Goal: Task Accomplishment & Management: Use online tool/utility

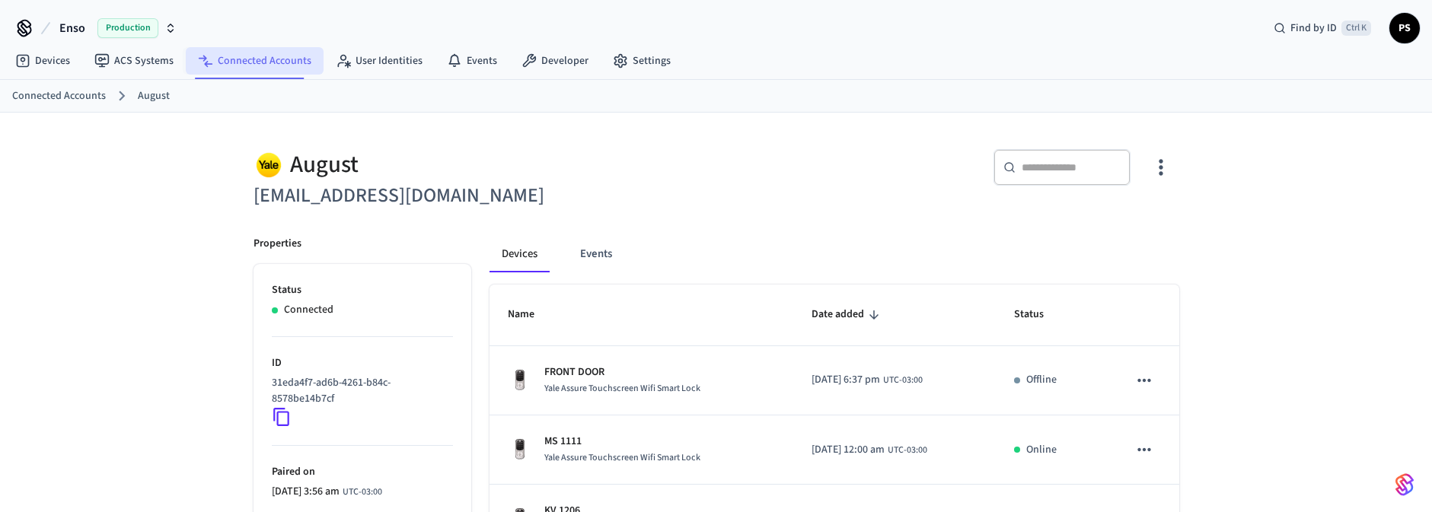
click at [225, 64] on link "Connected Accounts" at bounding box center [255, 60] width 138 height 27
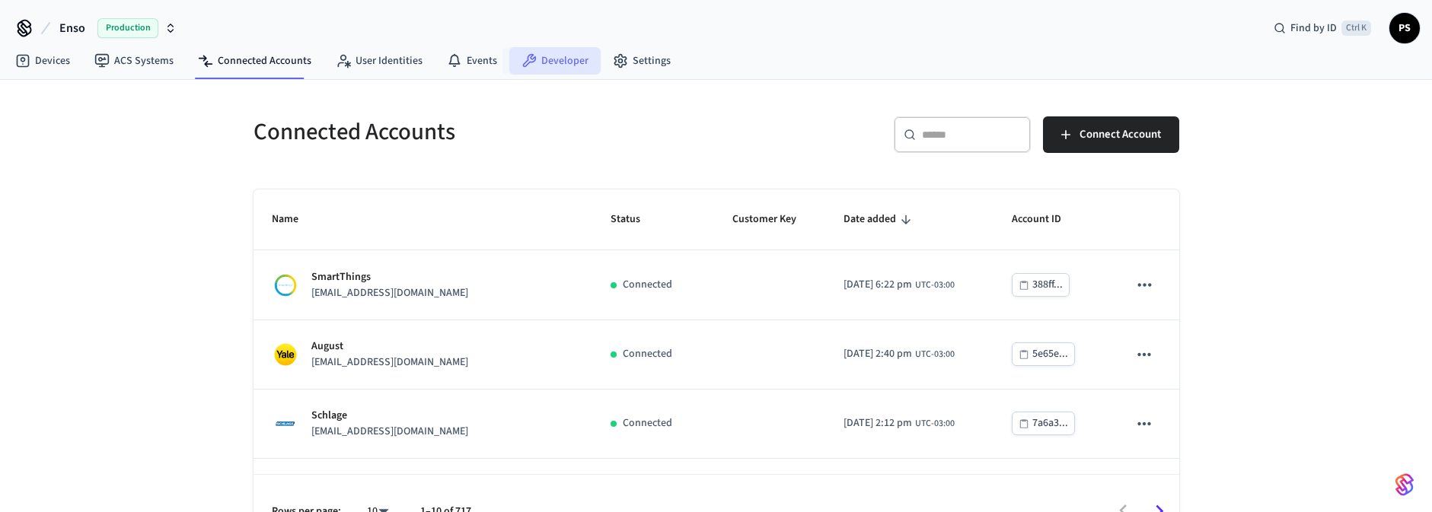
click at [558, 52] on link "Developer" at bounding box center [554, 60] width 91 height 27
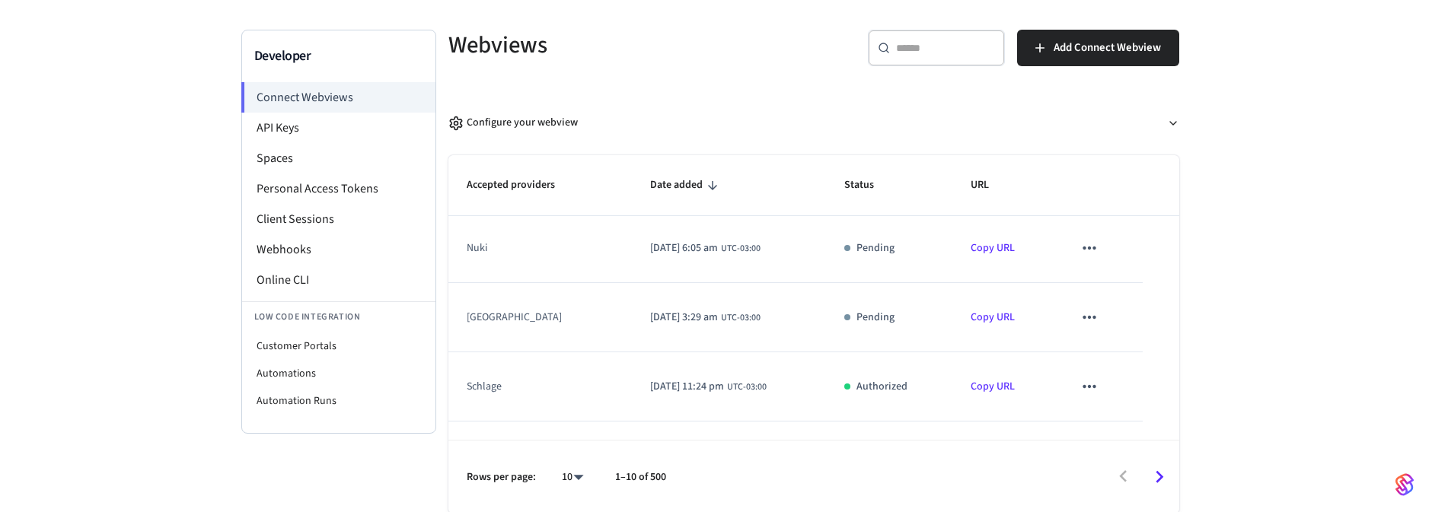
scroll to position [467, 0]
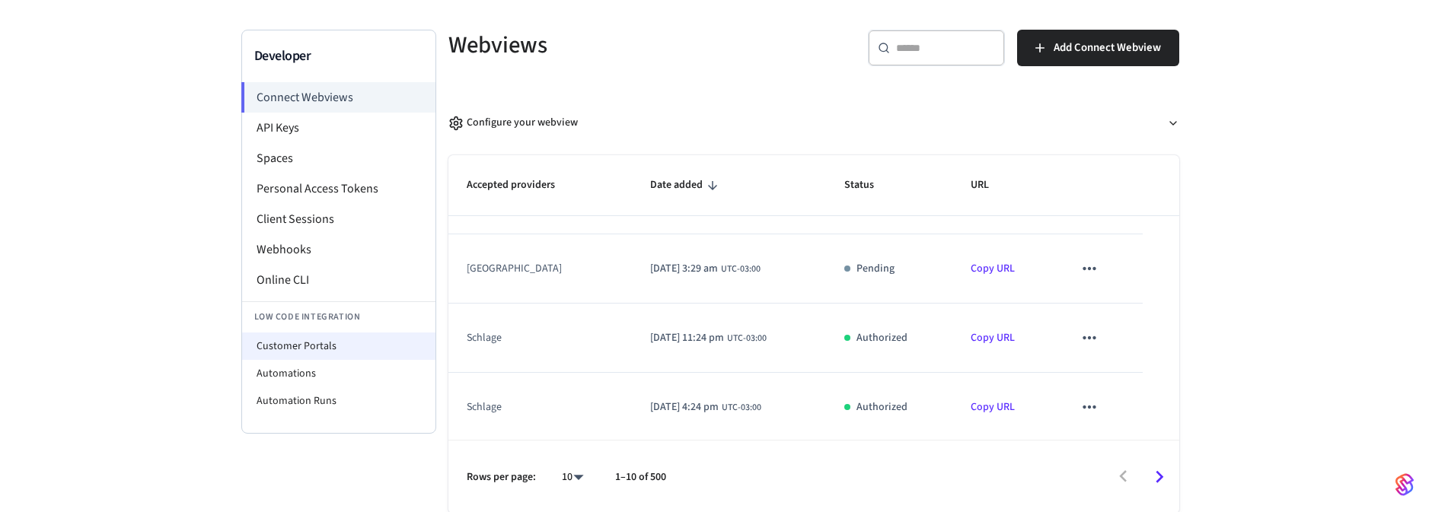
click at [310, 339] on li "Customer Portals" at bounding box center [338, 346] width 193 height 27
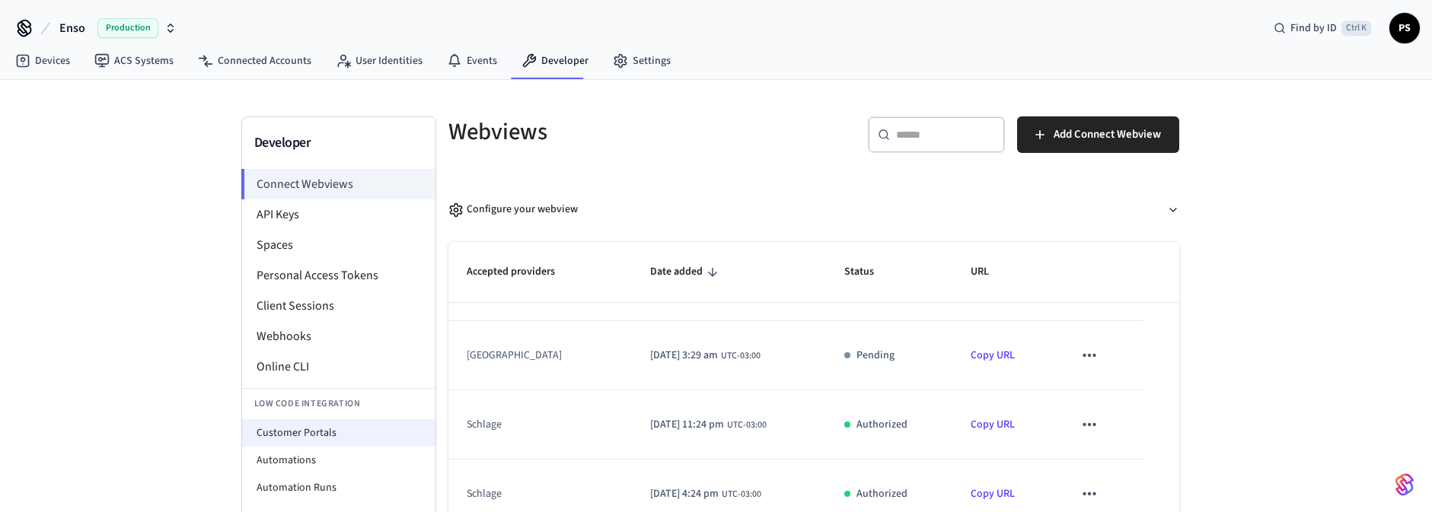
select select "**********"
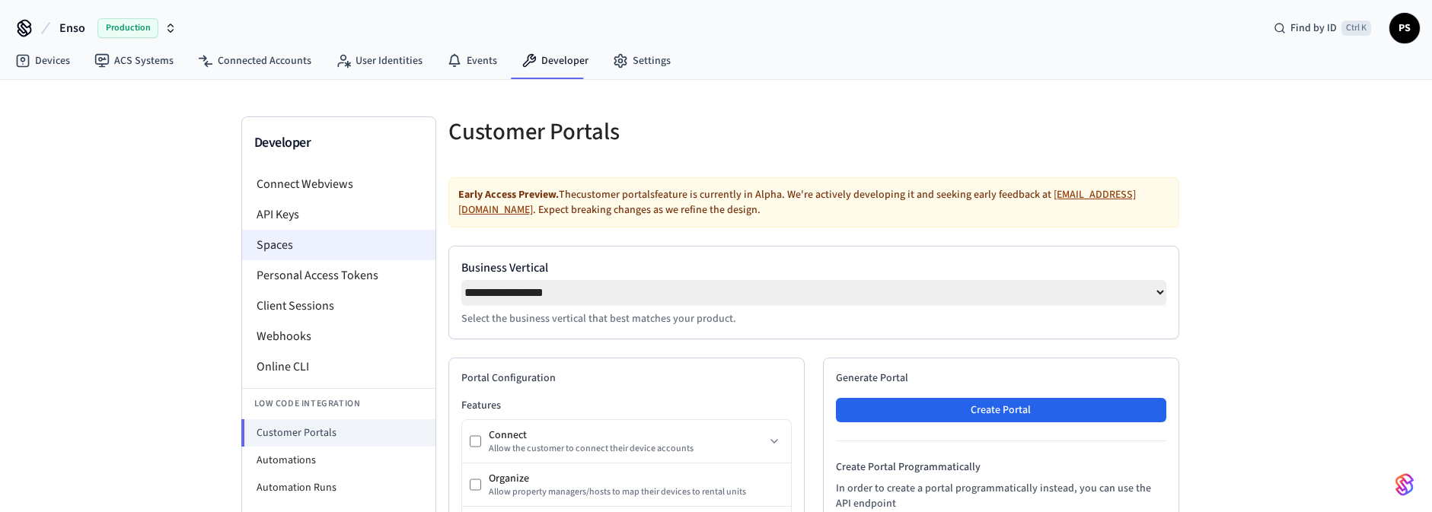
click at [302, 244] on li "Spaces" at bounding box center [338, 245] width 193 height 30
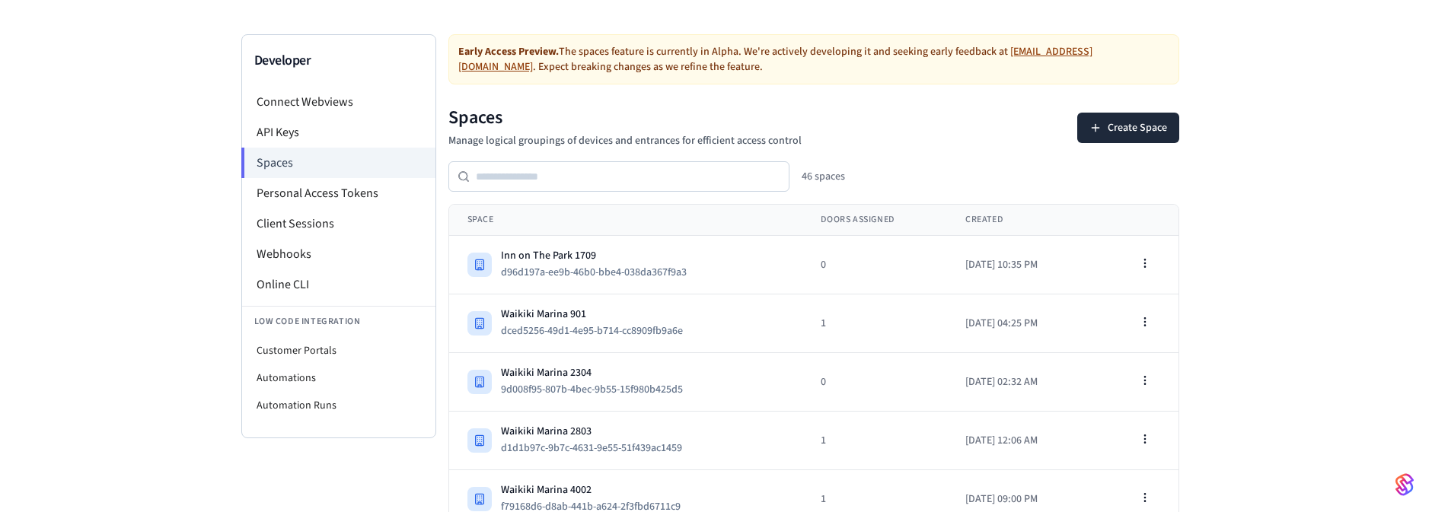
scroll to position [183, 0]
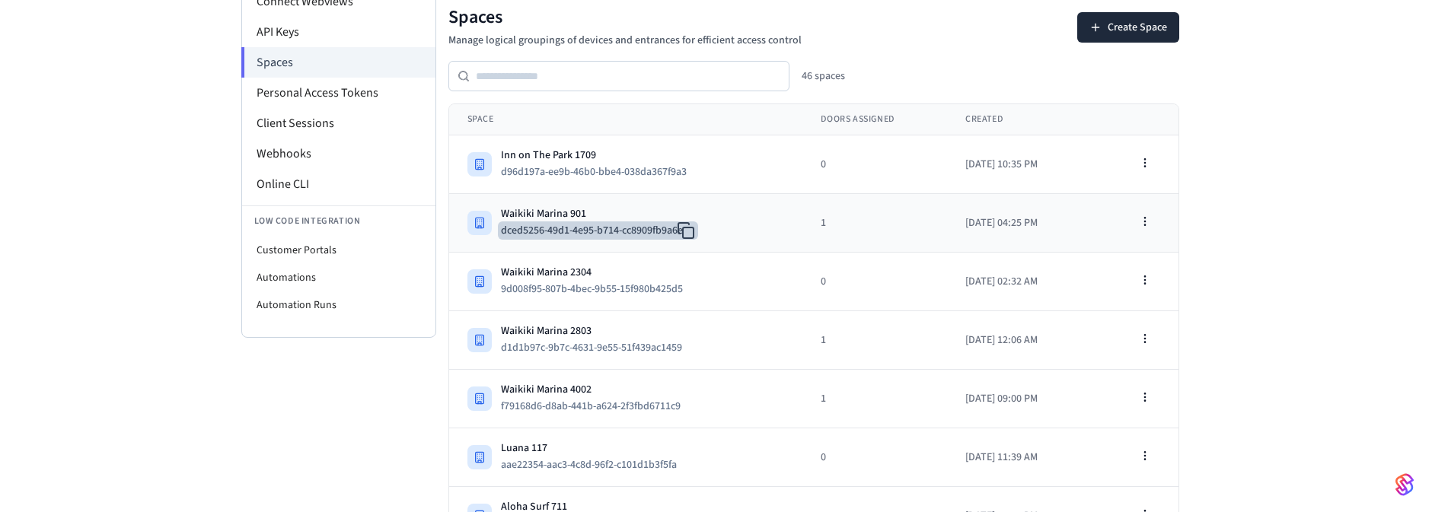
click at [676, 231] on button "dced5256-49d1-4e95-b714-cc8909fb9a6e" at bounding box center [598, 231] width 200 height 18
drag, startPoint x: 599, startPoint y: 209, endPoint x: 490, endPoint y: 209, distance: 109.6
click at [490, 209] on div "Waikiki Marina 901 dced5256-49d1-4e95-b714-cc8909fb9a6e" at bounding box center [625, 222] width 317 height 33
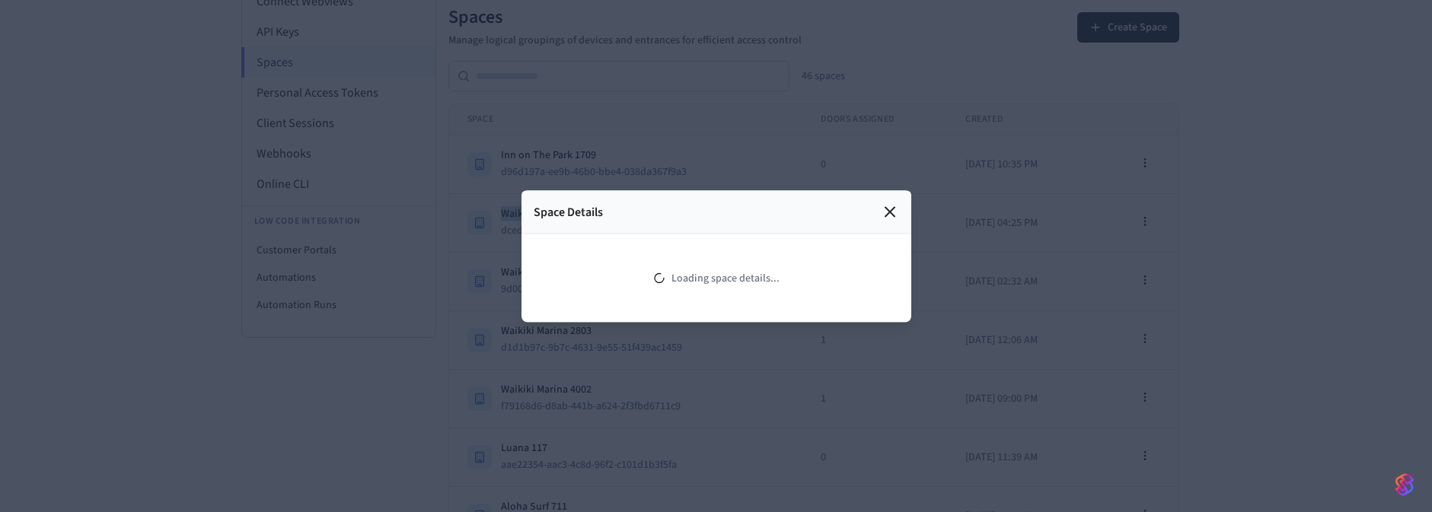
copy div "Waikiki Marina 901"
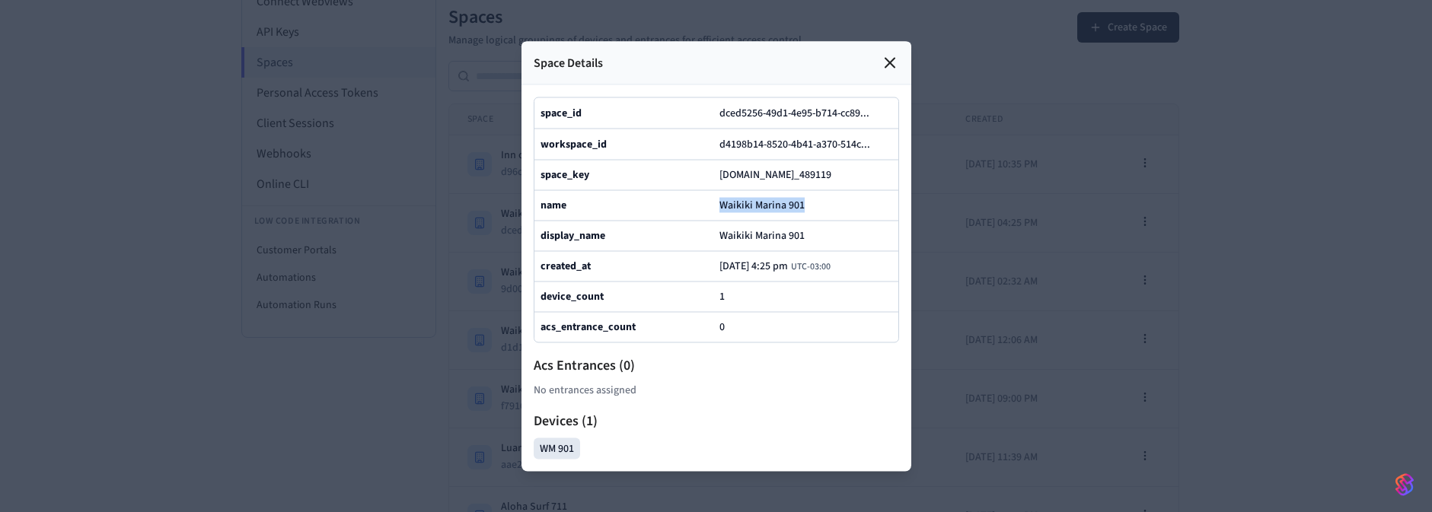
drag, startPoint x: 820, startPoint y: 199, endPoint x: 707, endPoint y: 193, distance: 113.6
click at [707, 193] on div "name Waikiki Marina 901" at bounding box center [716, 205] width 364 height 30
copy div "Waikiki Marina 901"
drag, startPoint x: 884, startPoint y: 18, endPoint x: 879, endPoint y: 26, distance: 9.5
click at [879, 41] on div "Space Details" at bounding box center [717, 62] width 390 height 43
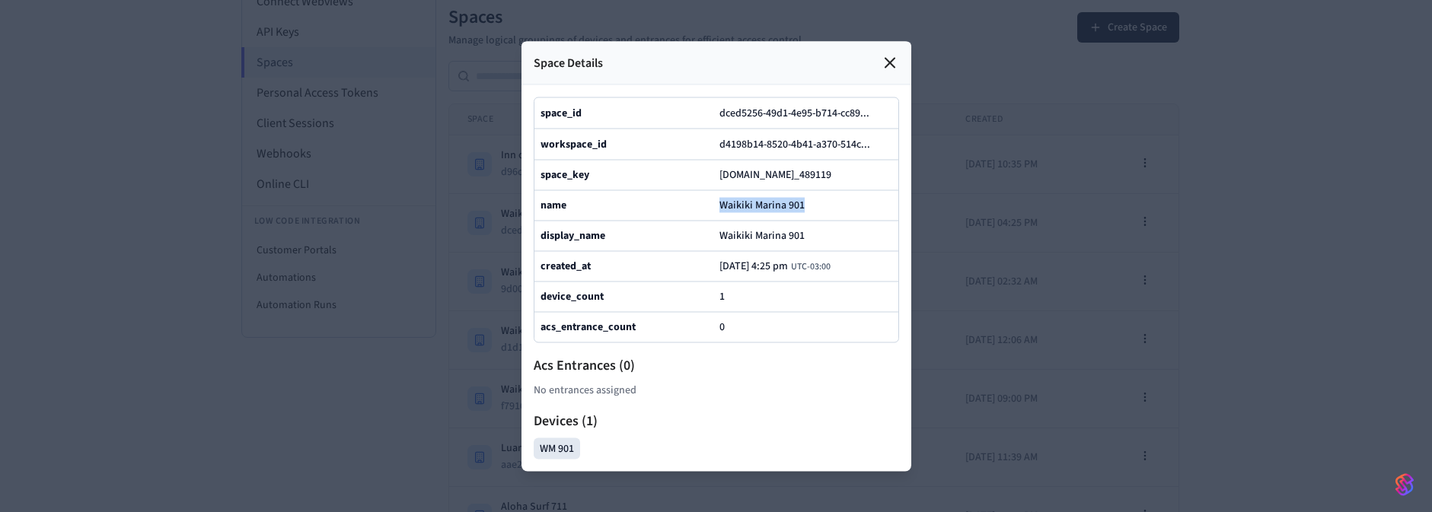
click at [883, 53] on icon at bounding box center [890, 62] width 18 height 18
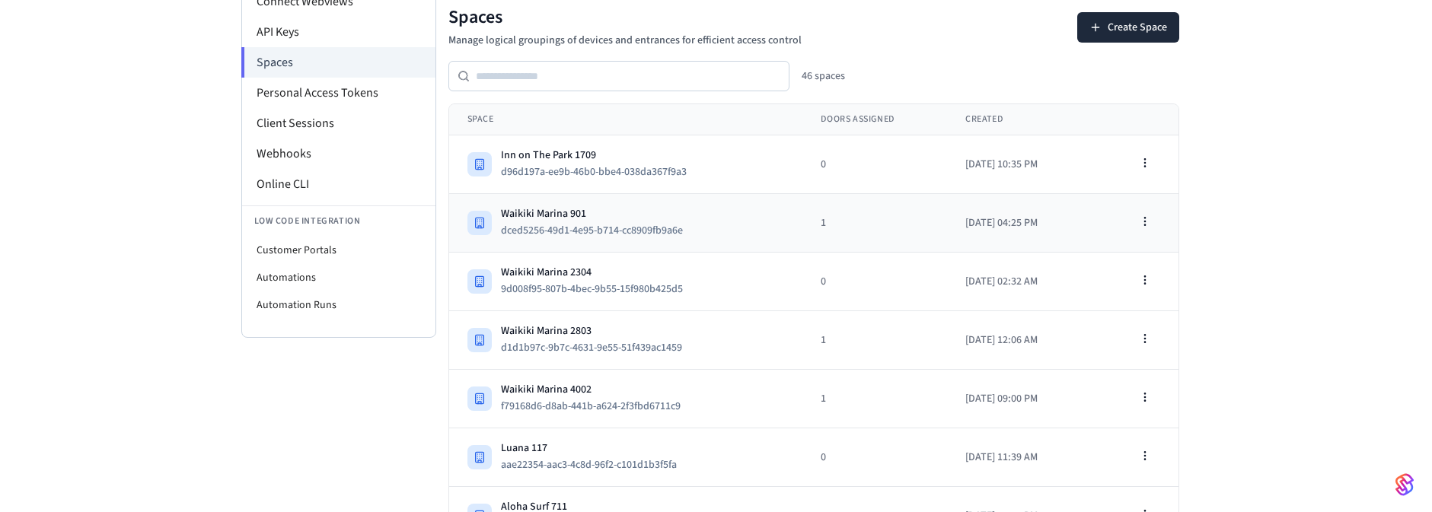
click at [551, 206] on div "Waikiki Marina 901" at bounding box center [598, 213] width 194 height 15
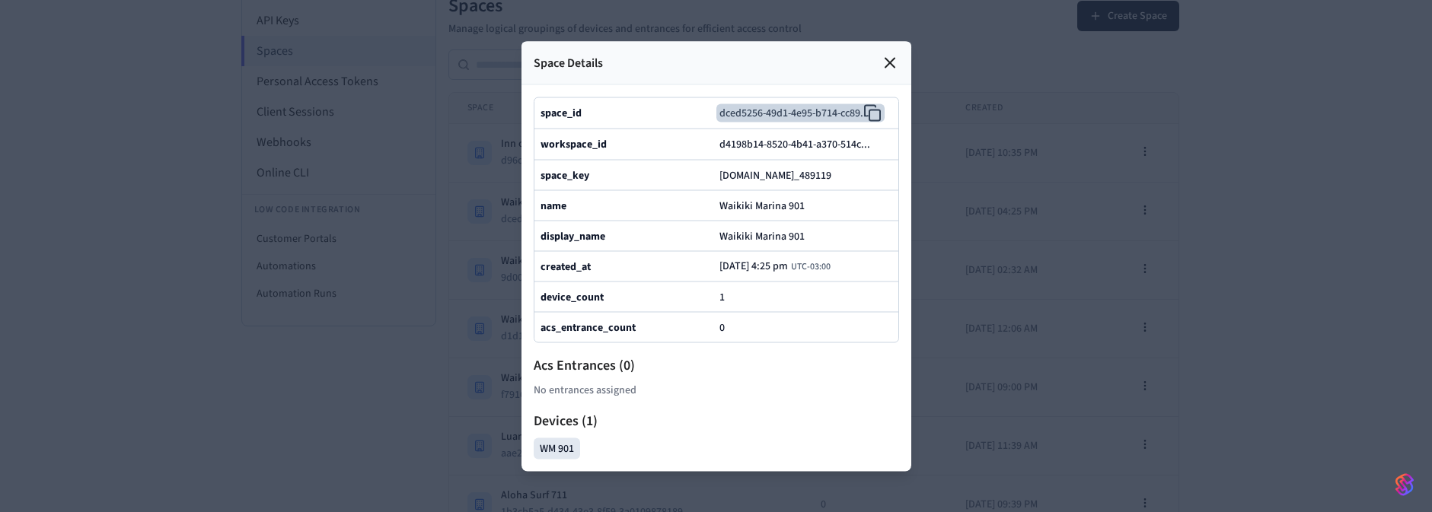
scroll to position [91, 0]
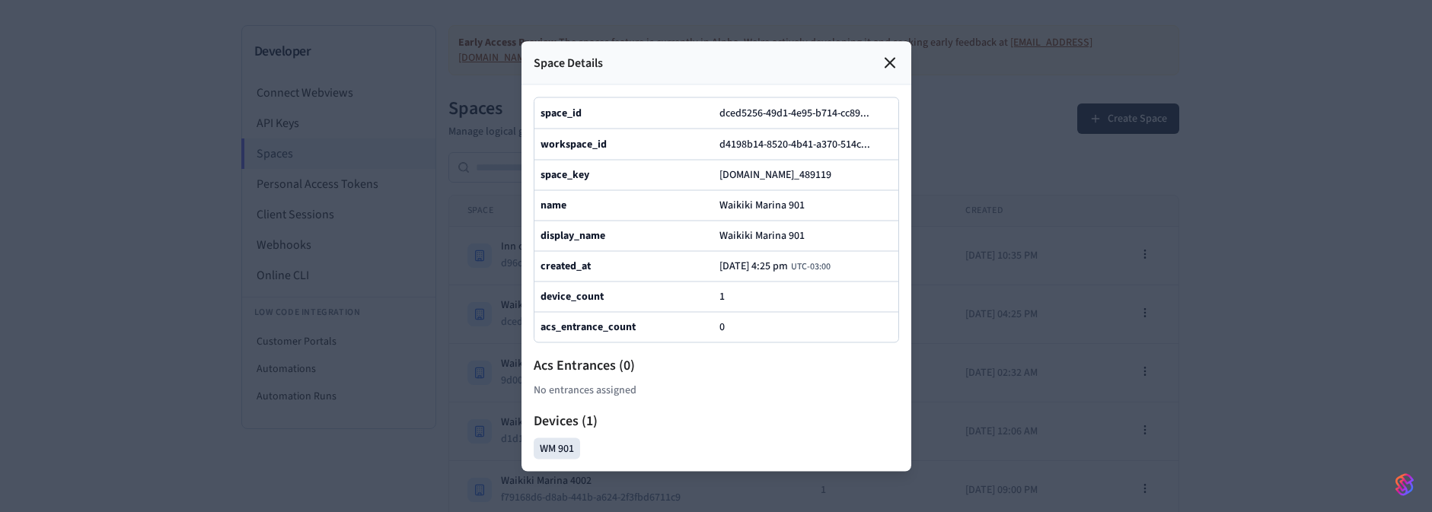
drag, startPoint x: 719, startPoint y: 152, endPoint x: 780, endPoint y: 167, distance: 62.0
click at [780, 167] on span "a3cc318c-e6d3-4683-9bdf-f9becac77c63.st_489119" at bounding box center [775, 174] width 112 height 15
copy span "a3cc318c-e6d3-4683-9bdf-f9becac77c63"
click at [351, 186] on div at bounding box center [716, 256] width 1432 height 512
click at [887, 58] on icon at bounding box center [889, 62] width 9 height 9
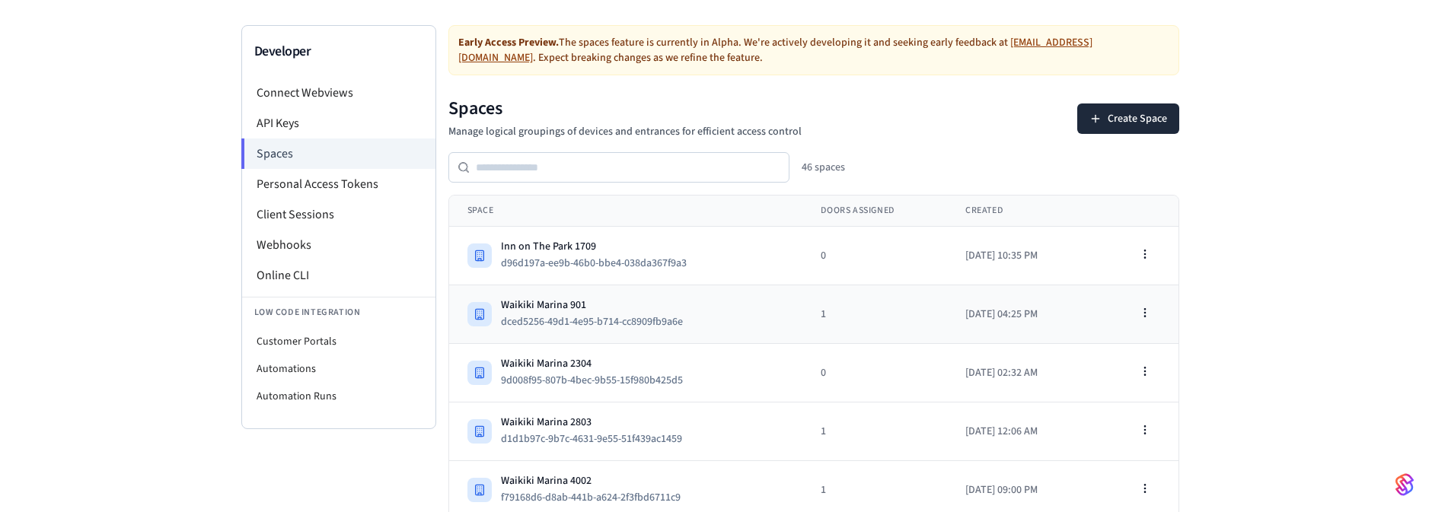
click at [568, 301] on div "Waikiki Marina 901" at bounding box center [598, 305] width 194 height 15
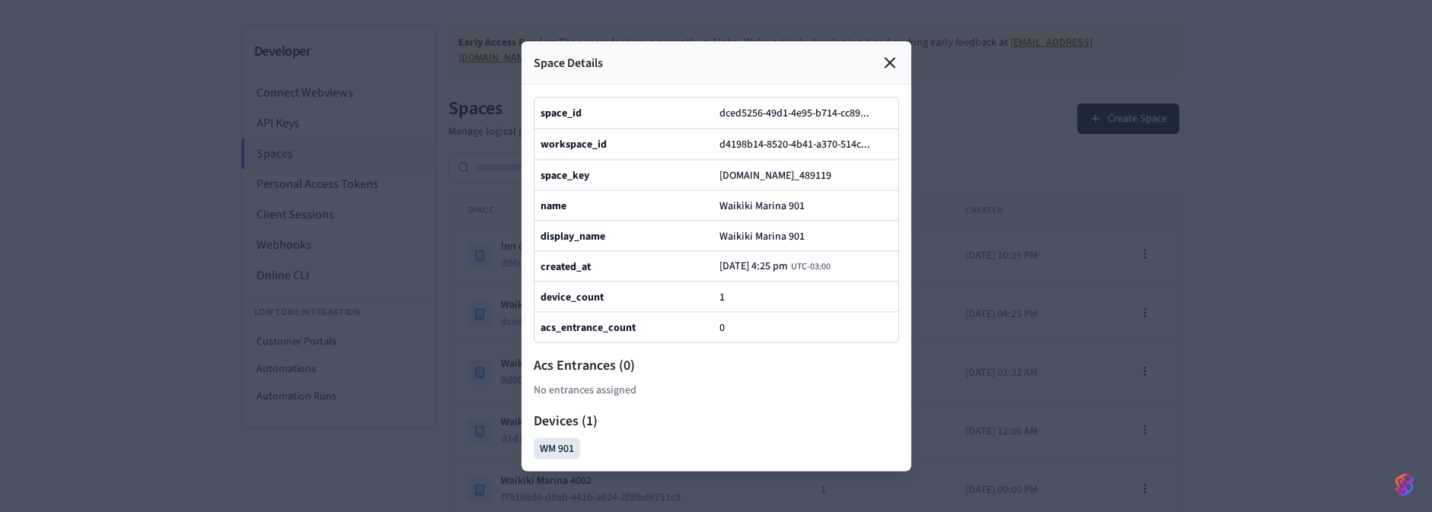
click at [1131, 202] on div at bounding box center [716, 256] width 1432 height 512
click at [882, 53] on icon at bounding box center [890, 62] width 18 height 18
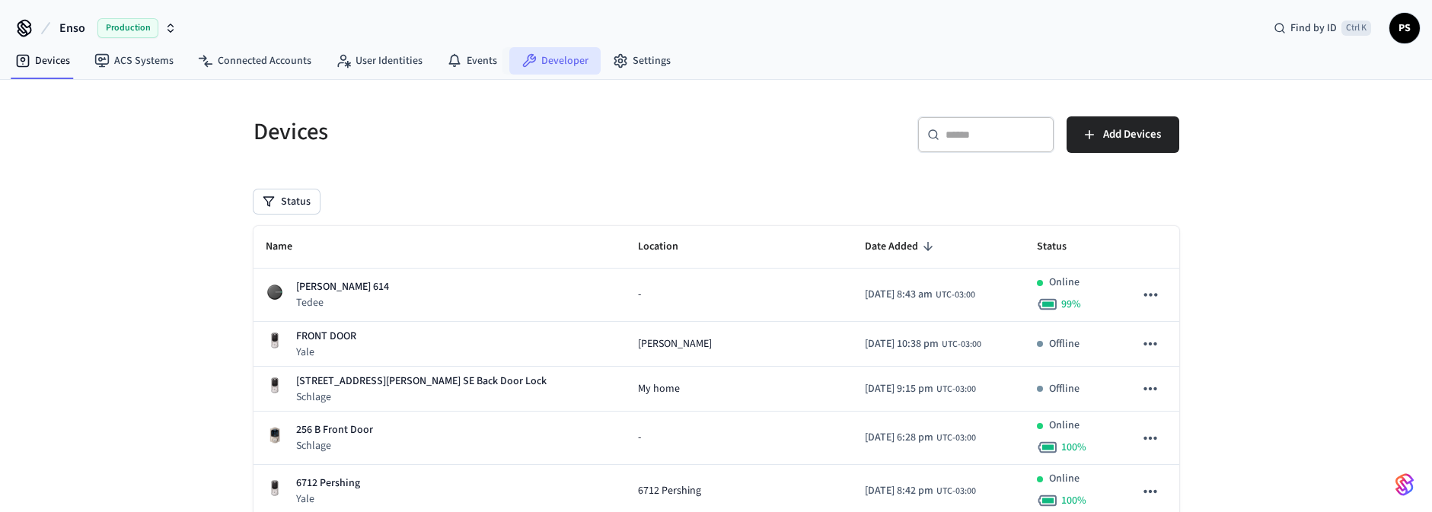
click at [549, 53] on link "Developer" at bounding box center [554, 60] width 91 height 27
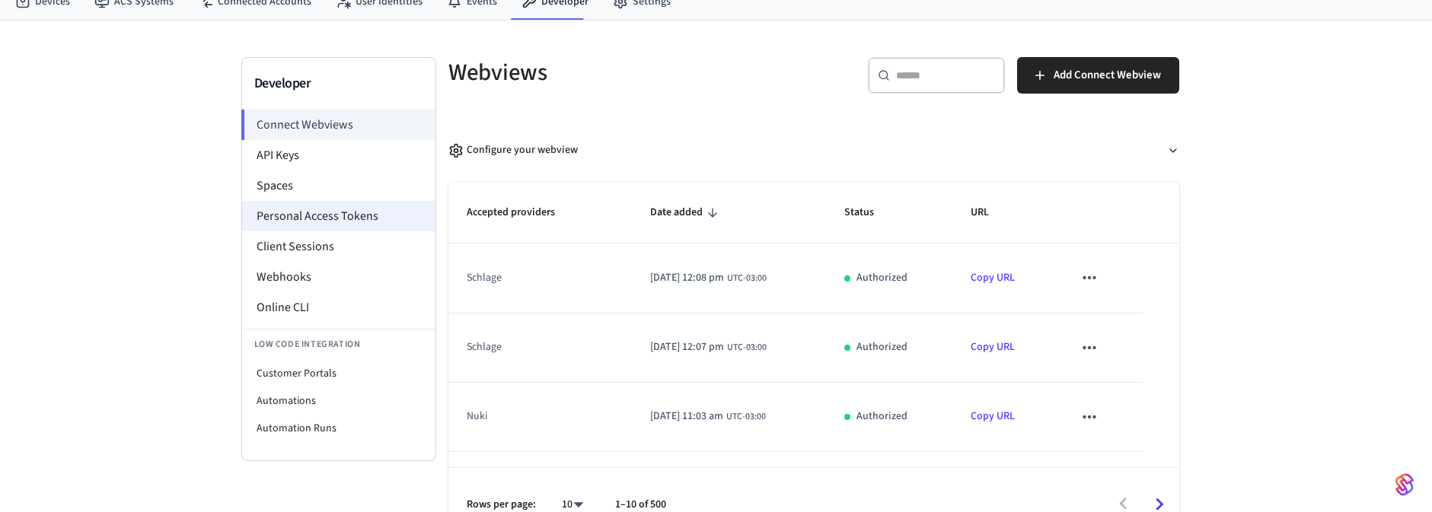
scroll to position [87, 0]
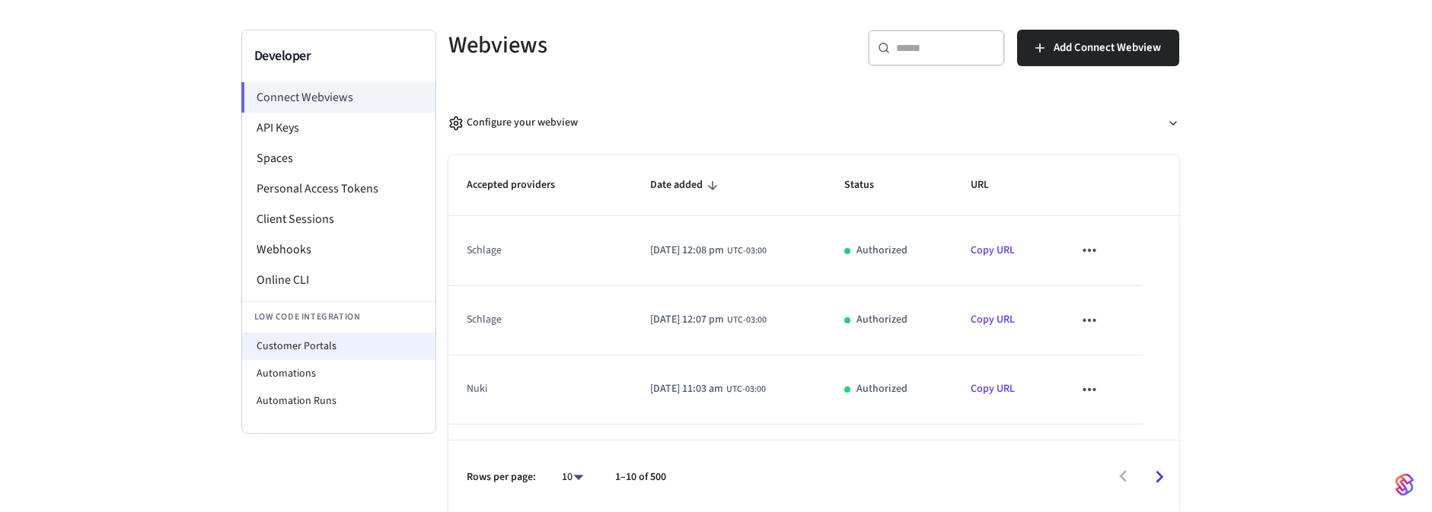
click at [313, 338] on li "Customer Portals" at bounding box center [338, 346] width 193 height 27
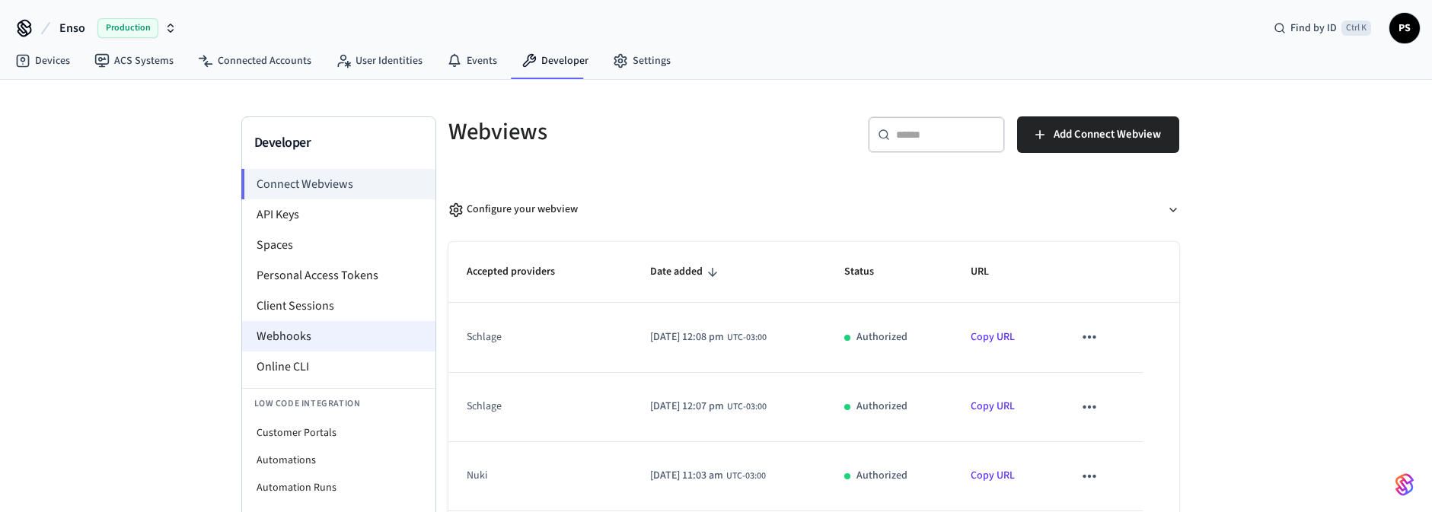
select select "**********"
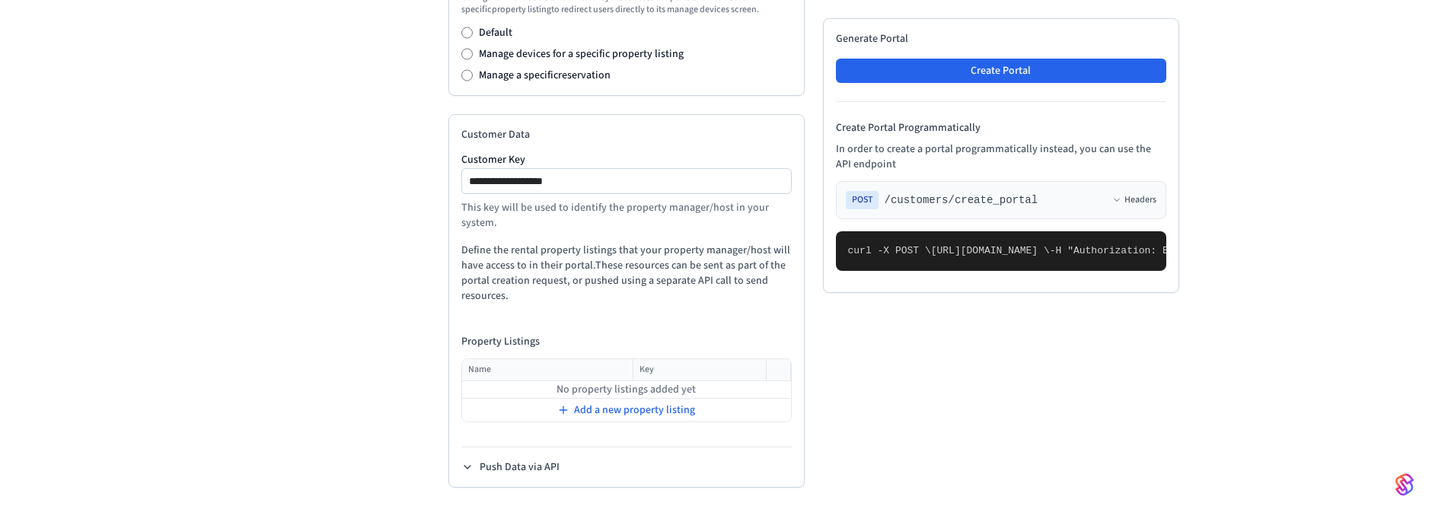
scroll to position [781, 0]
click at [609, 407] on span "Add a new property listing" at bounding box center [634, 410] width 121 height 15
click at [651, 394] on input "text" at bounding box center [689, 392] width 150 height 18
paste input "**********"
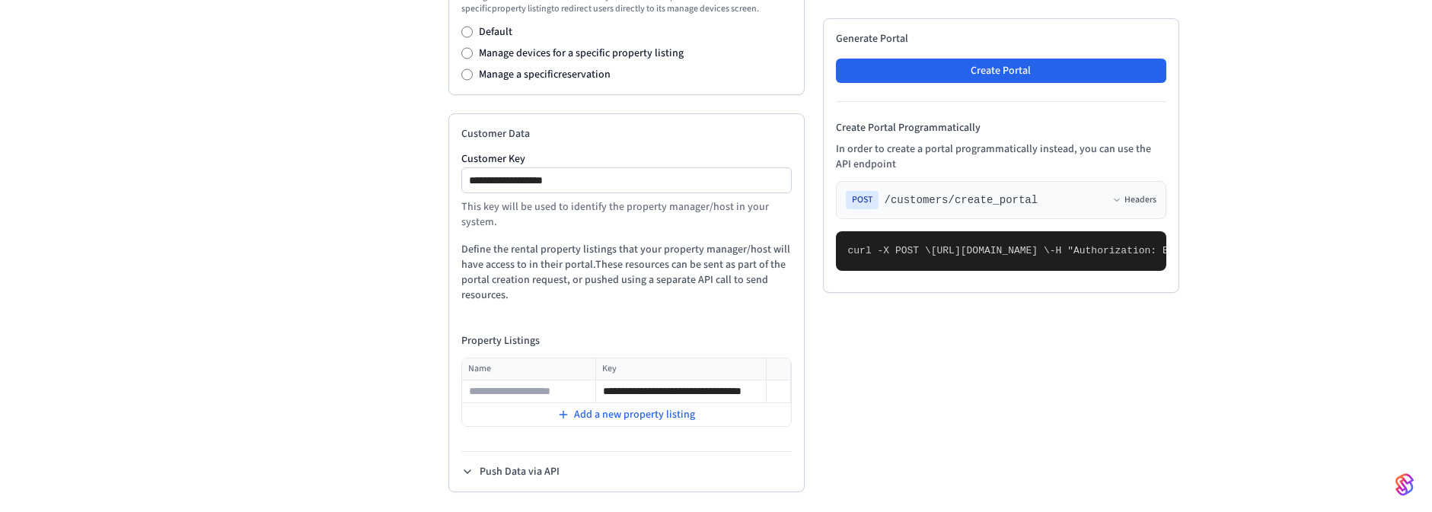
type input "**********"
drag, startPoint x: 700, startPoint y: 392, endPoint x: 922, endPoint y: 414, distance: 223.4
click at [923, 413] on div "**********" at bounding box center [813, 35] width 731 height 916
click at [512, 397] on input "text" at bounding box center [529, 392] width 132 height 18
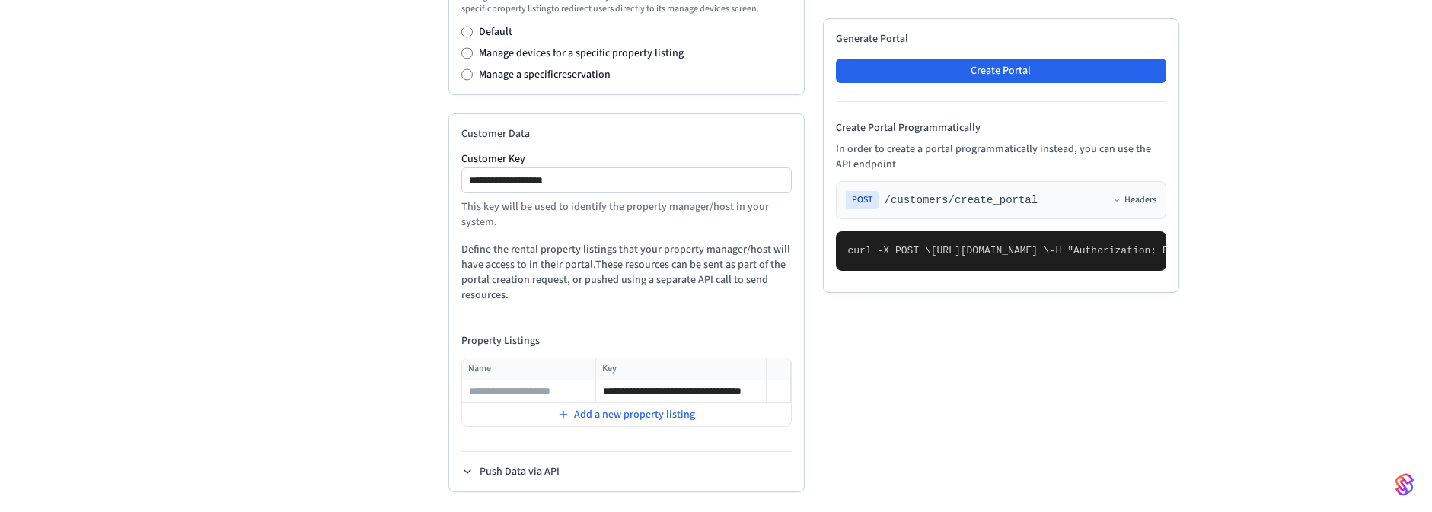
paste input "**********"
click at [590, 394] on input "**********" at bounding box center [529, 392] width 132 height 18
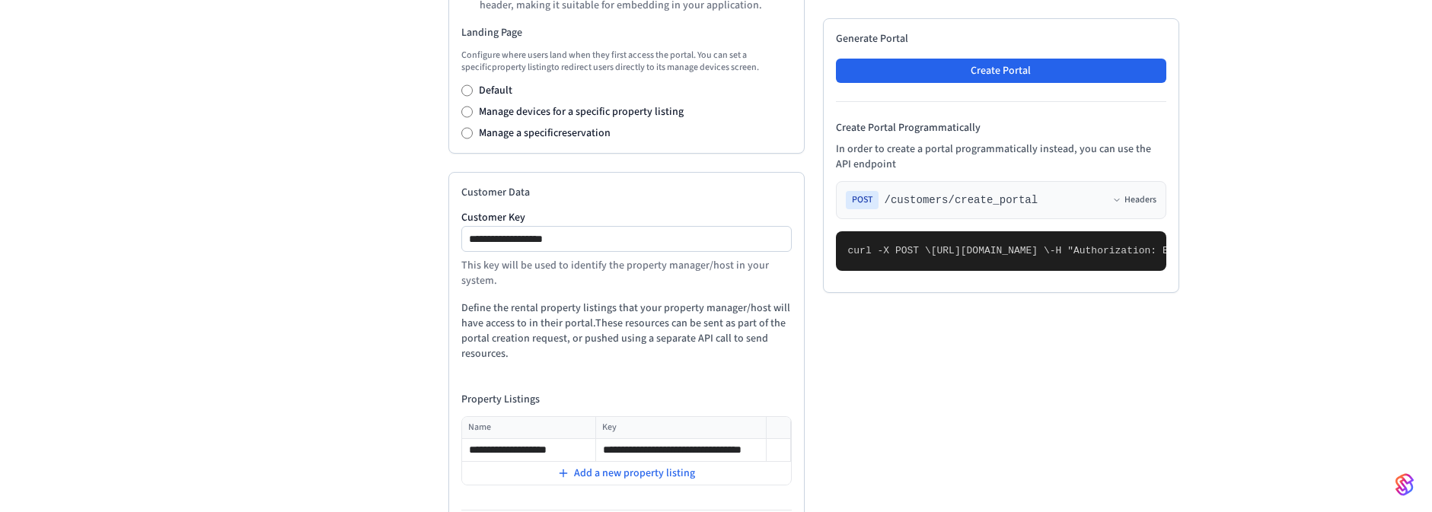
scroll to position [695, 0]
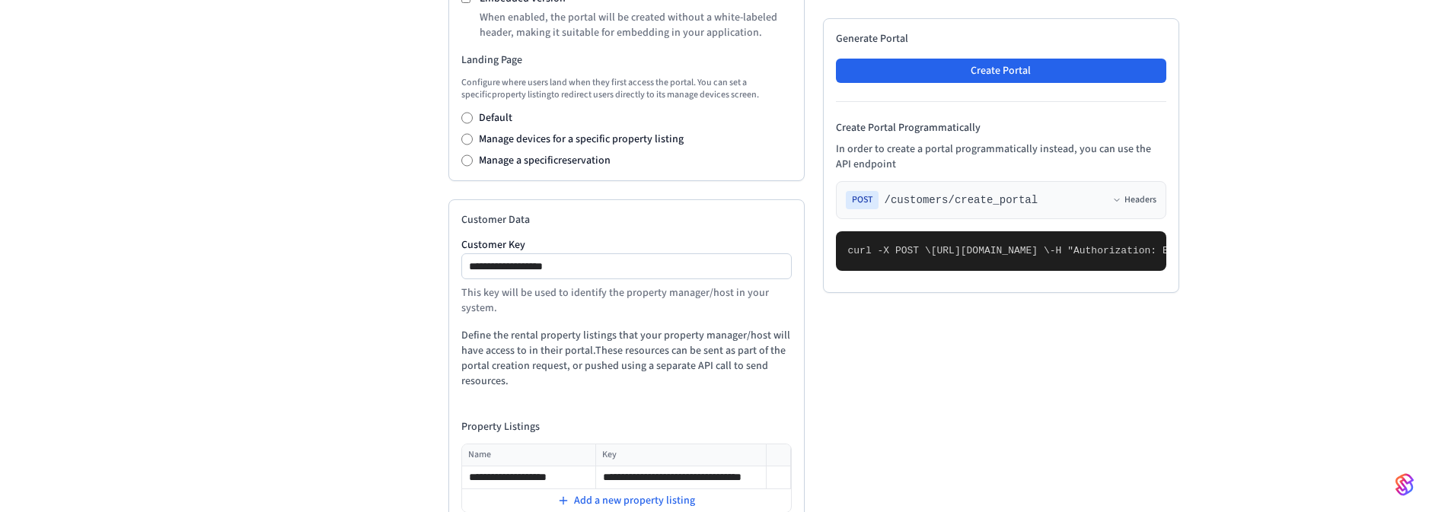
type input "**********"
click at [516, 263] on input "**********" at bounding box center [627, 266] width 329 height 18
paste input "**********"
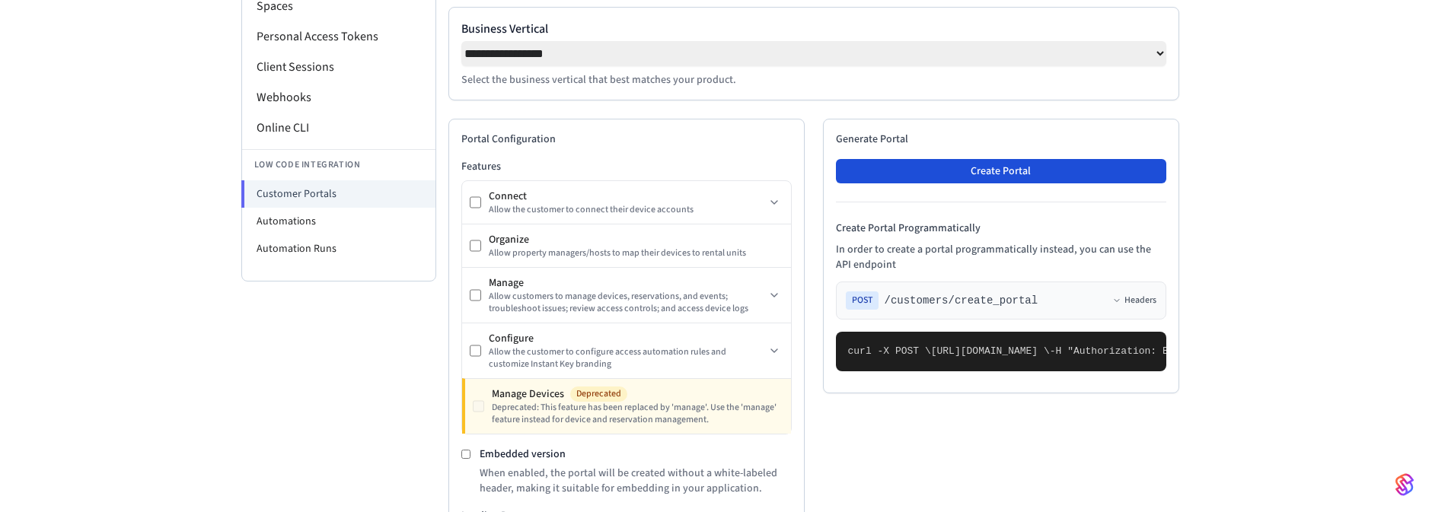
scroll to position [238, 0]
type input "**********"
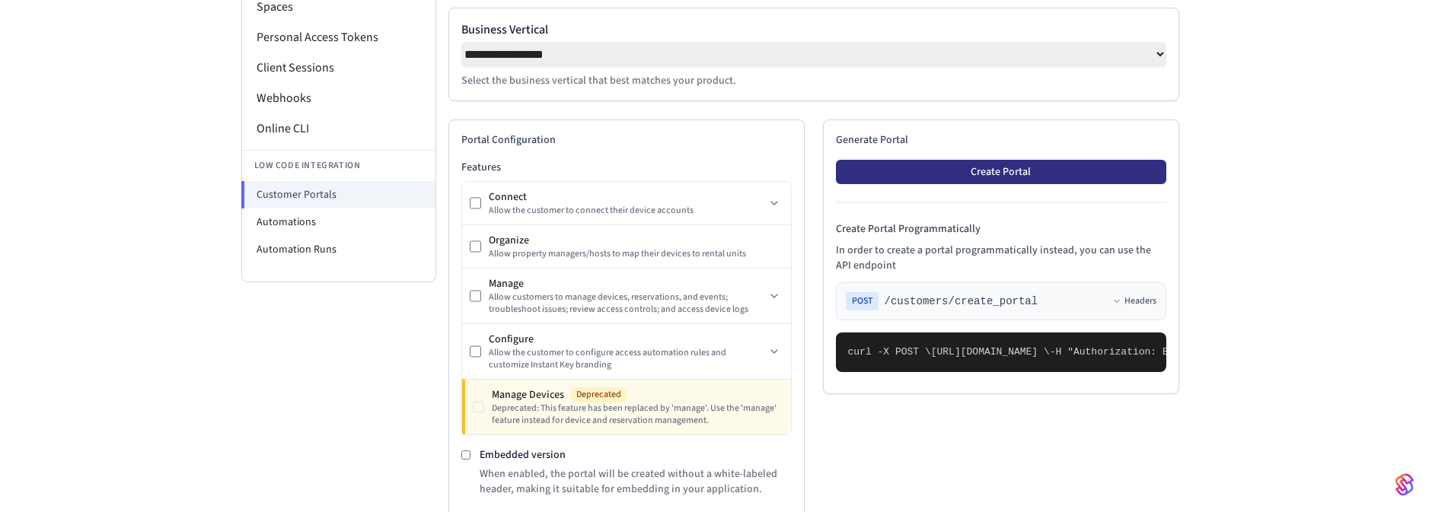
click at [989, 177] on button "Create Portal" at bounding box center [1001, 172] width 330 height 24
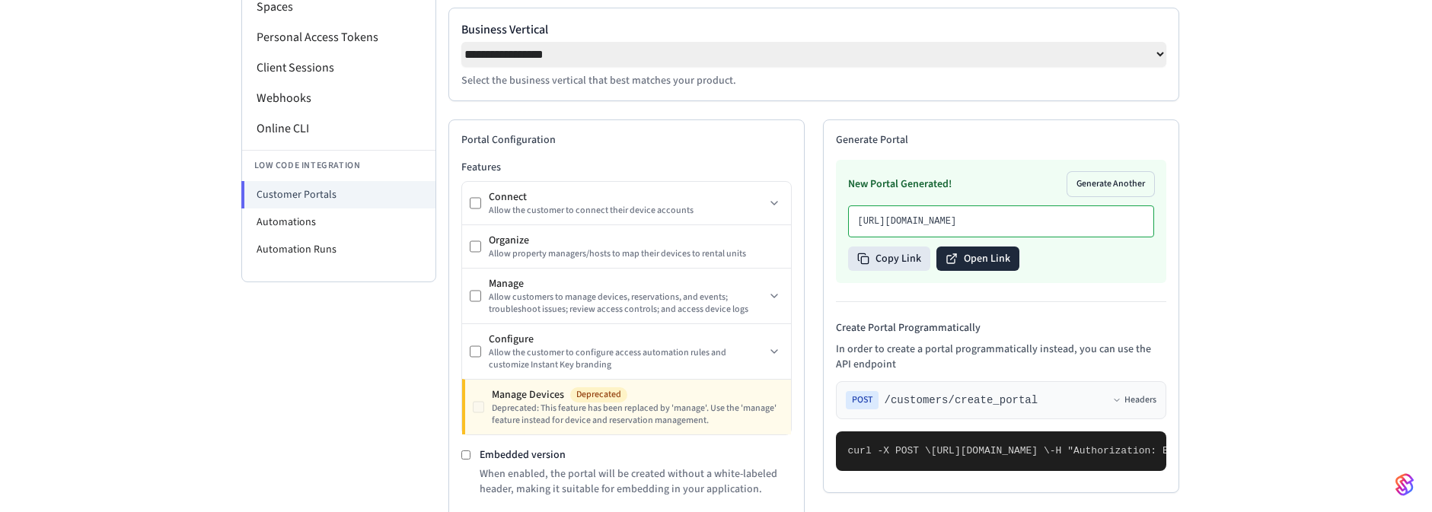
click at [993, 271] on button "Open Link" at bounding box center [977, 259] width 83 height 24
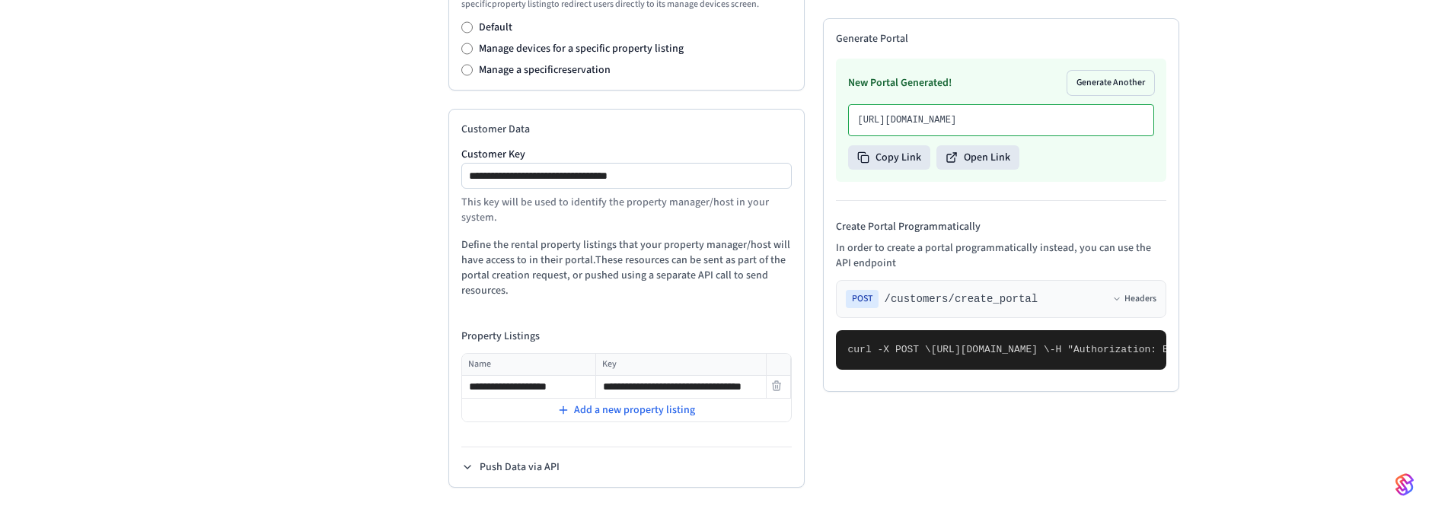
scroll to position [0, 91]
drag, startPoint x: 659, startPoint y: 390, endPoint x: 751, endPoint y: 393, distance: 92.2
click at [748, 393] on input "**********" at bounding box center [672, 387] width 151 height 18
click at [737, 394] on input "**********" at bounding box center [672, 387] width 151 height 18
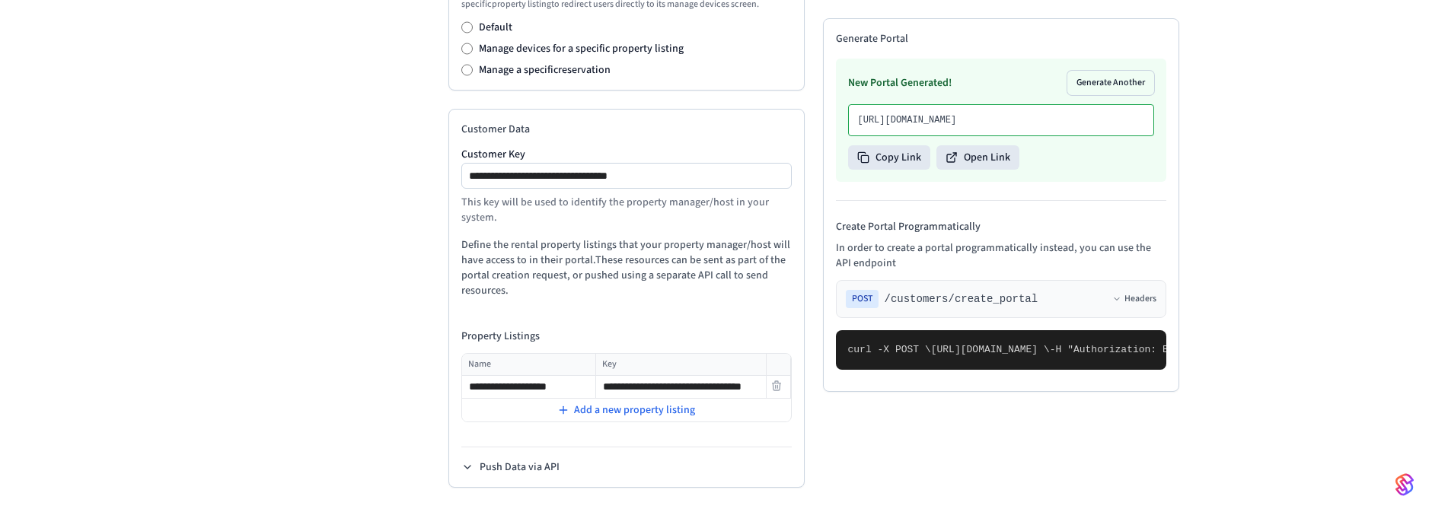
click at [628, 395] on input "**********" at bounding box center [672, 387] width 151 height 18
paste input "**********"
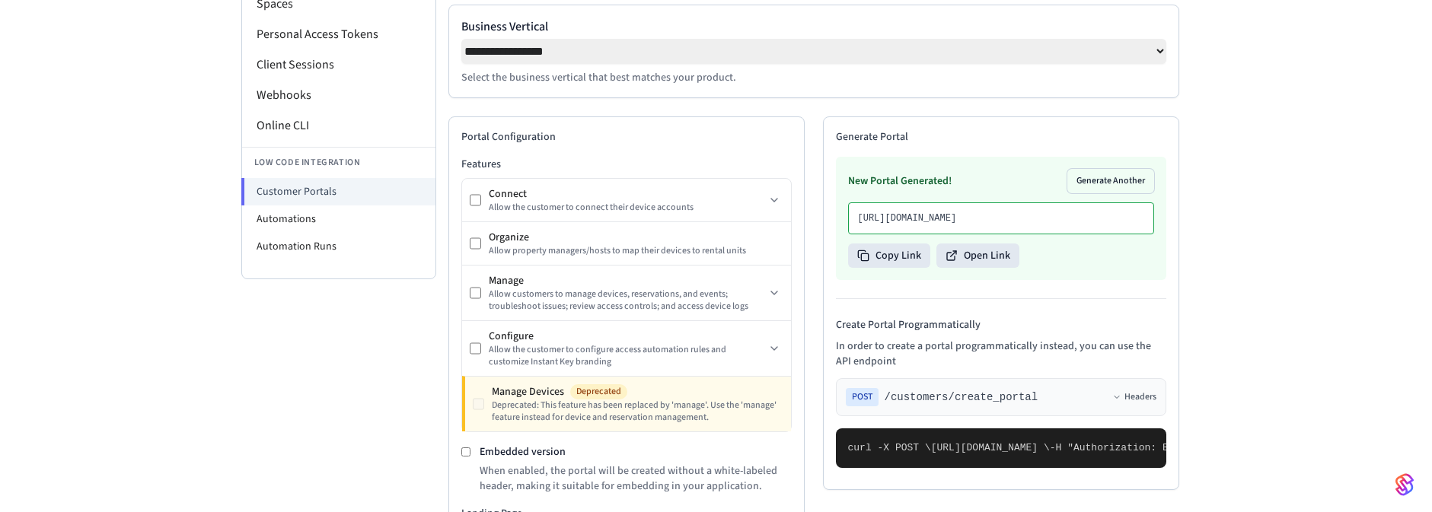
scroll to position [238, 0]
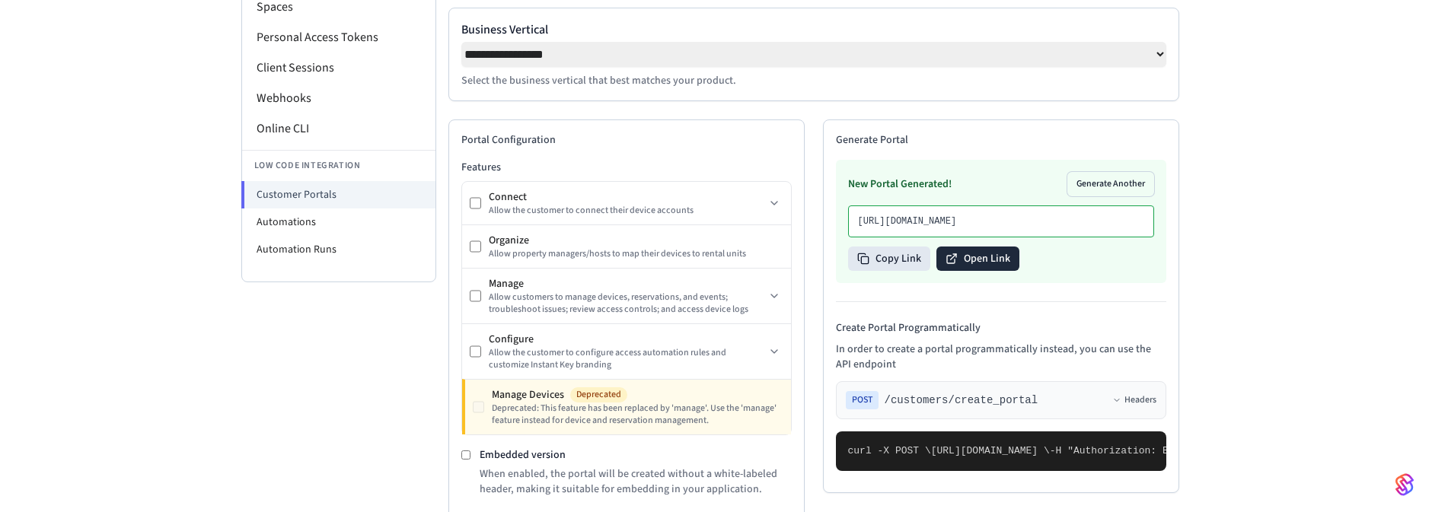
type input "**********"
click at [981, 271] on button "Open Link" at bounding box center [977, 259] width 83 height 24
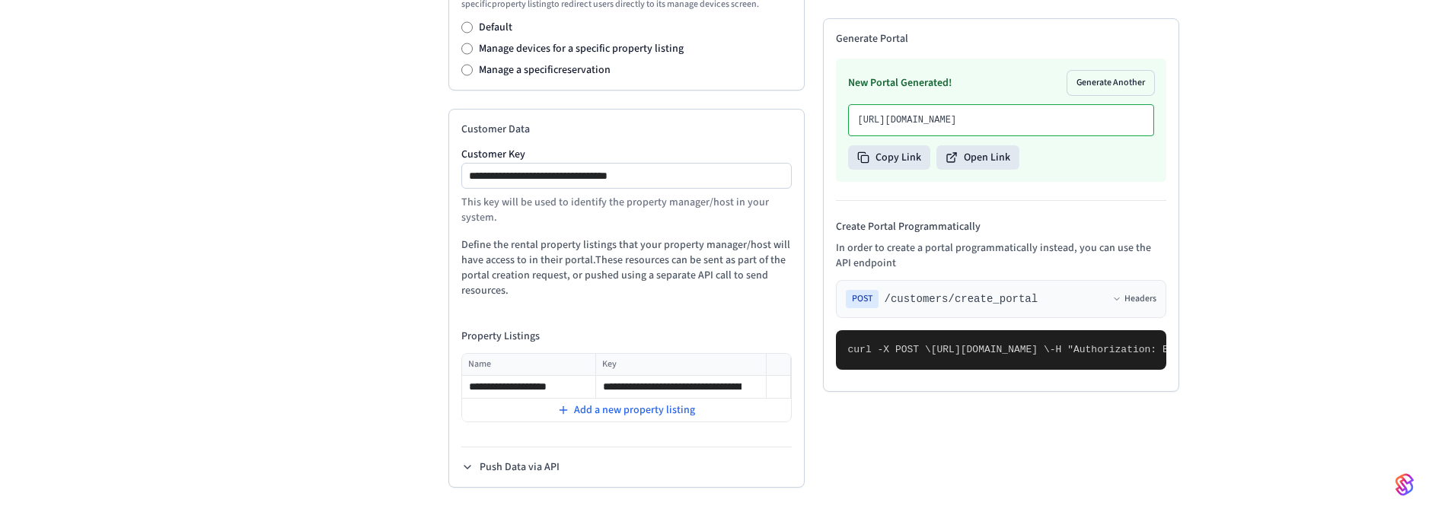
scroll to position [0, 155]
drag, startPoint x: 671, startPoint y: 383, endPoint x: 786, endPoint y: 444, distance: 130.8
click at [790, 444] on div "**********" at bounding box center [626, 298] width 356 height 379
click at [719, 383] on input "**********" at bounding box center [672, 387] width 151 height 18
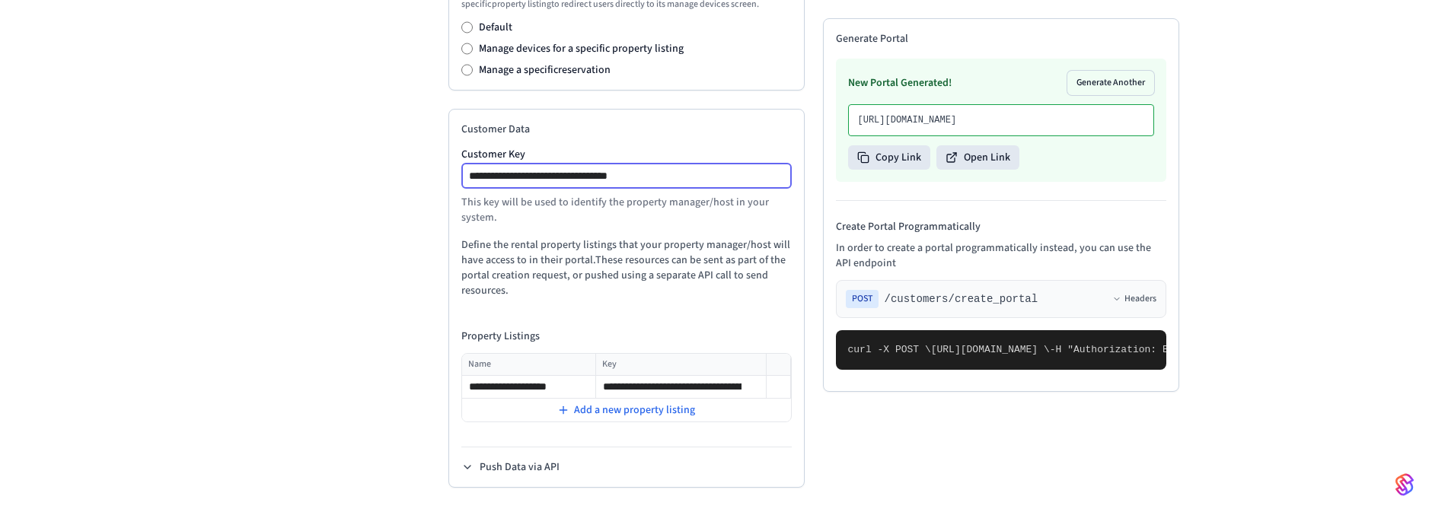
click at [727, 175] on input "**********" at bounding box center [627, 176] width 329 height 18
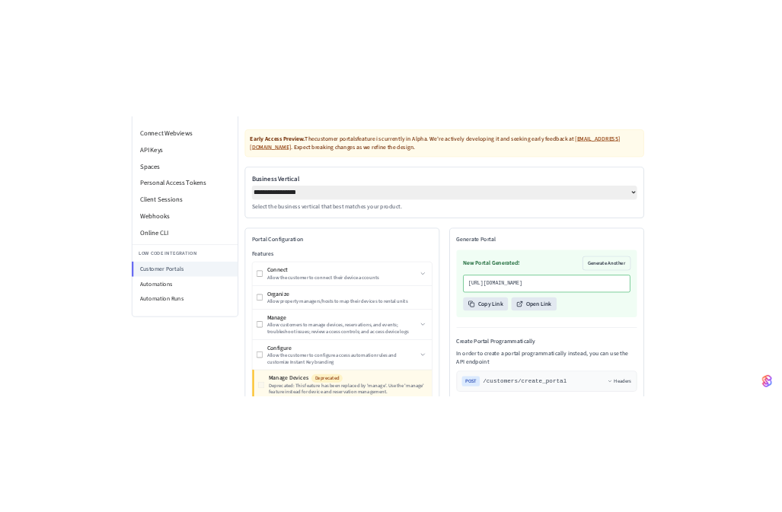
scroll to position [330, 0]
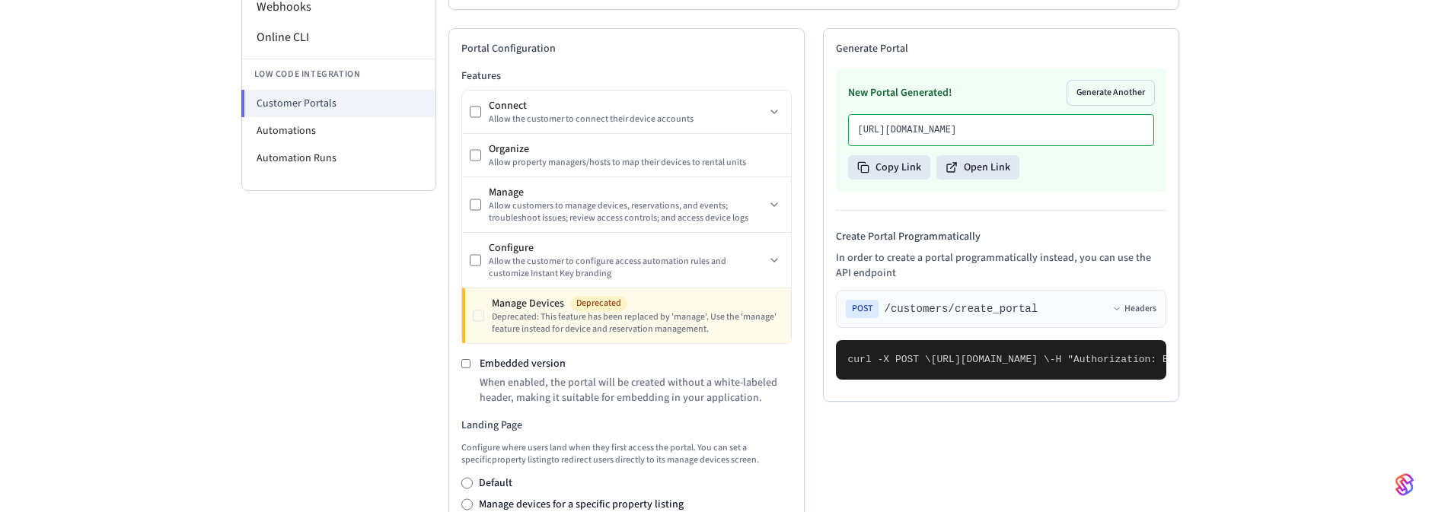
click at [1231, 260] on div "**********" at bounding box center [716, 359] width 1432 height 1218
click at [1179, 247] on div "**********" at bounding box center [813, 378] width 755 height 1182
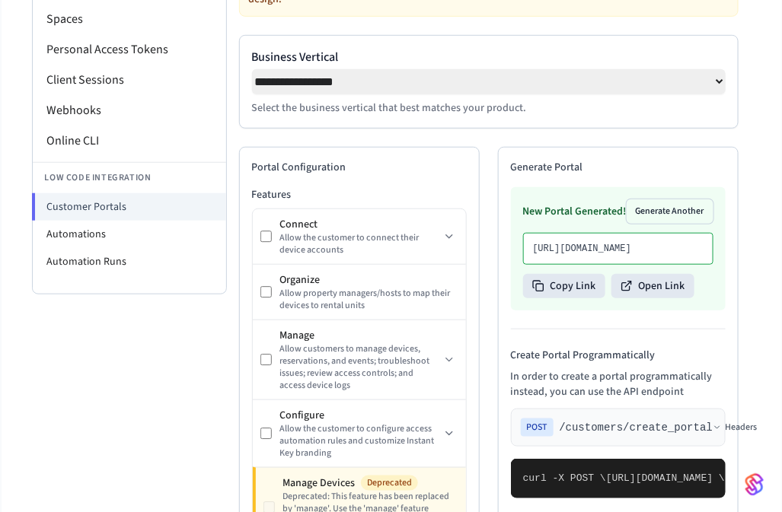
scroll to position [199, 0]
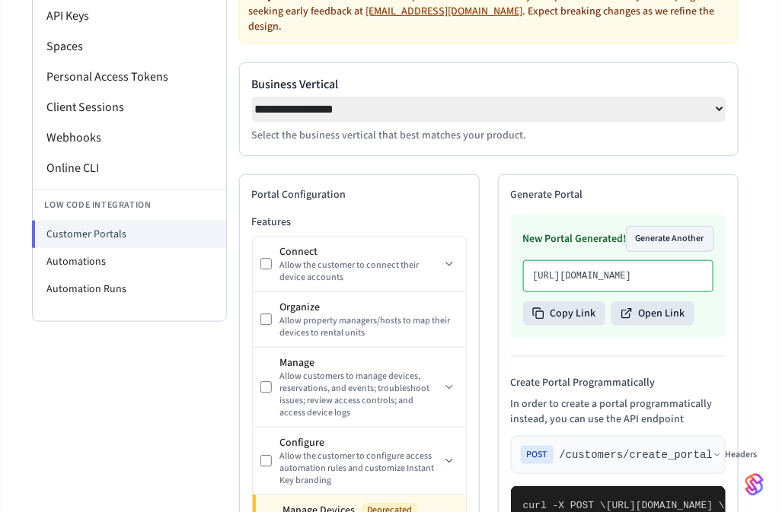
click at [678, 227] on button "Generate Another" at bounding box center [670, 239] width 87 height 24
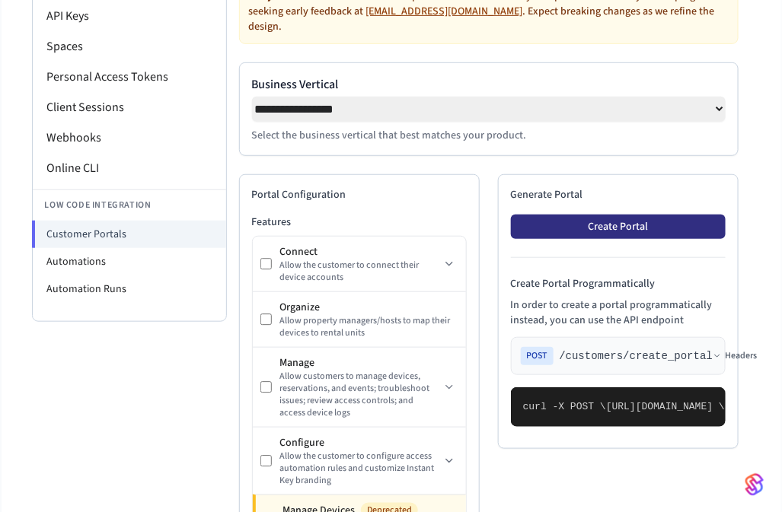
click at [634, 215] on button "Create Portal" at bounding box center [618, 227] width 215 height 24
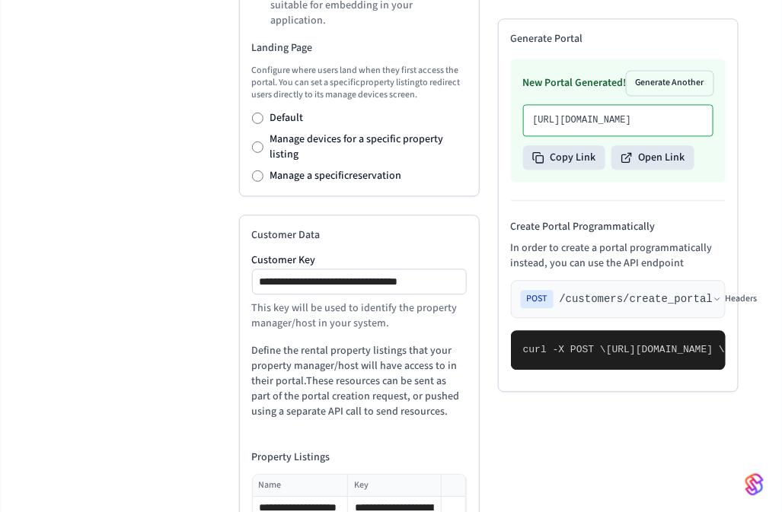
scroll to position [930, 0]
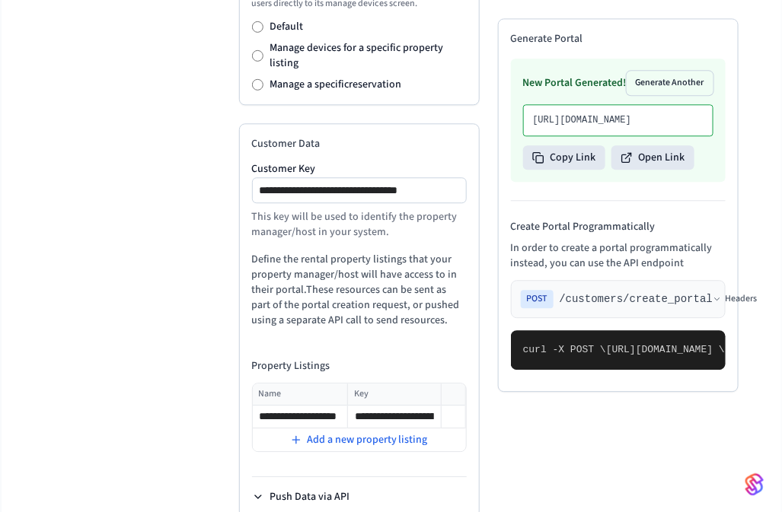
click at [289, 486] on button "Push Data via API" at bounding box center [301, 497] width 98 height 15
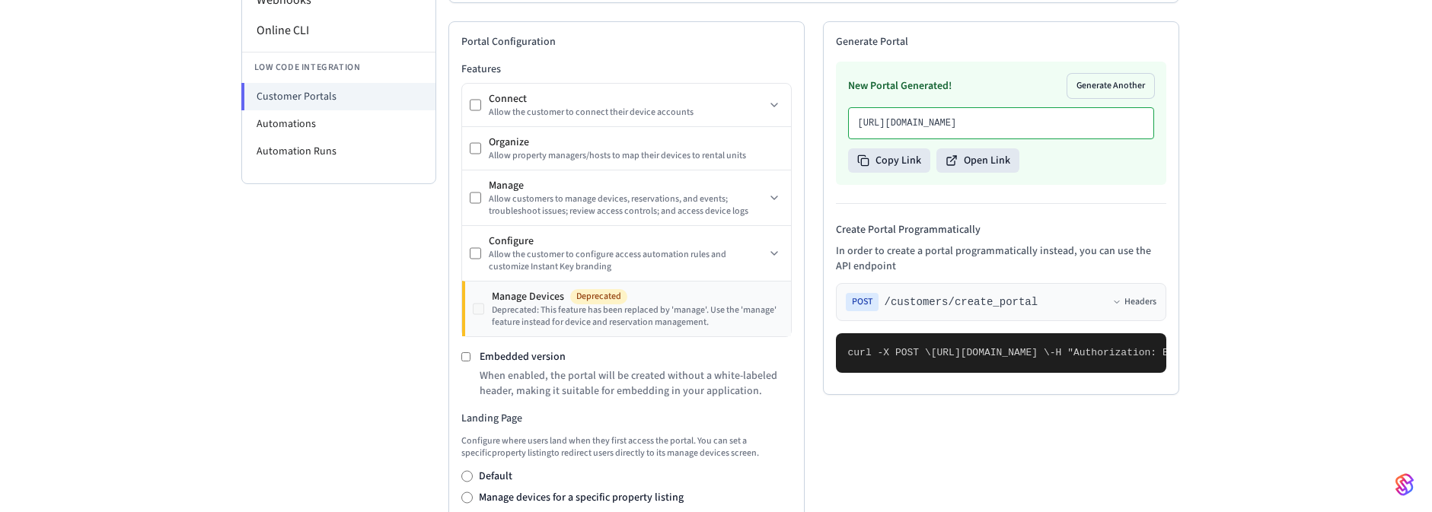
scroll to position [100, 0]
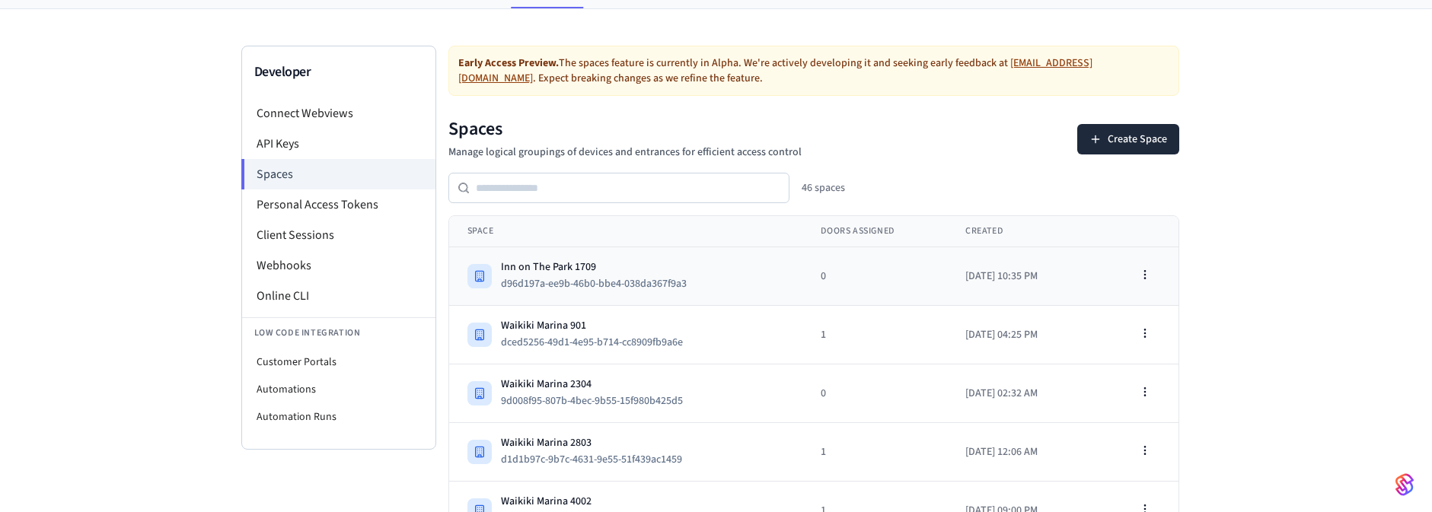
scroll to position [183, 0]
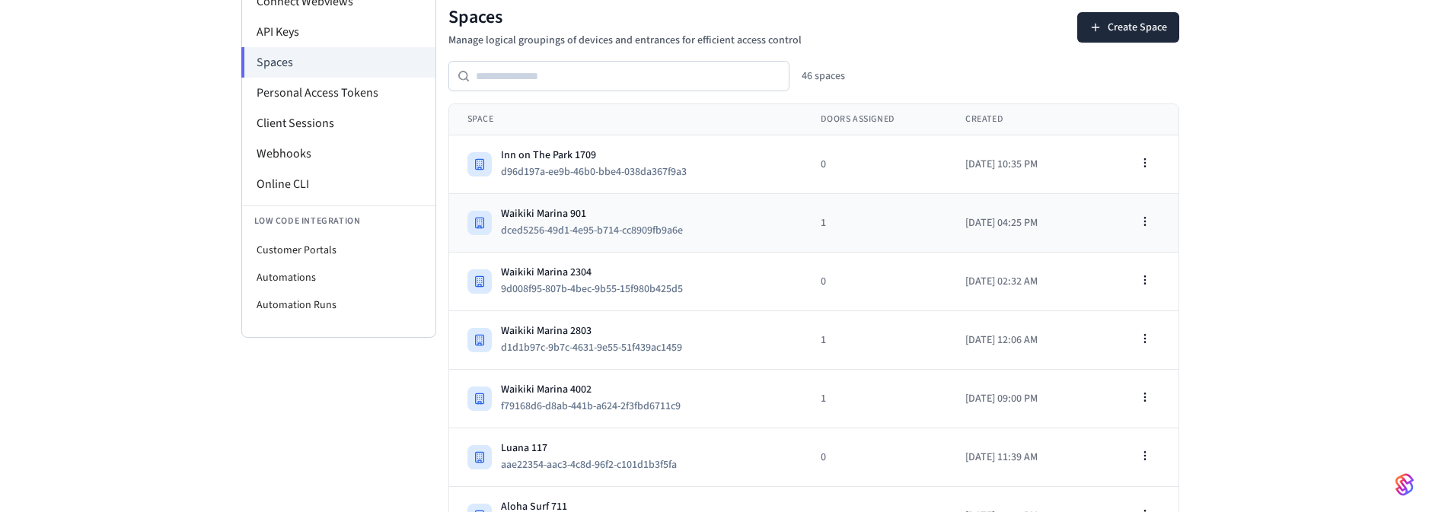
click at [557, 203] on td "[GEOGRAPHIC_DATA] 901 dced5256-49d1-4e95-b714-cc8909fb9a6e" at bounding box center [626, 223] width 354 height 59
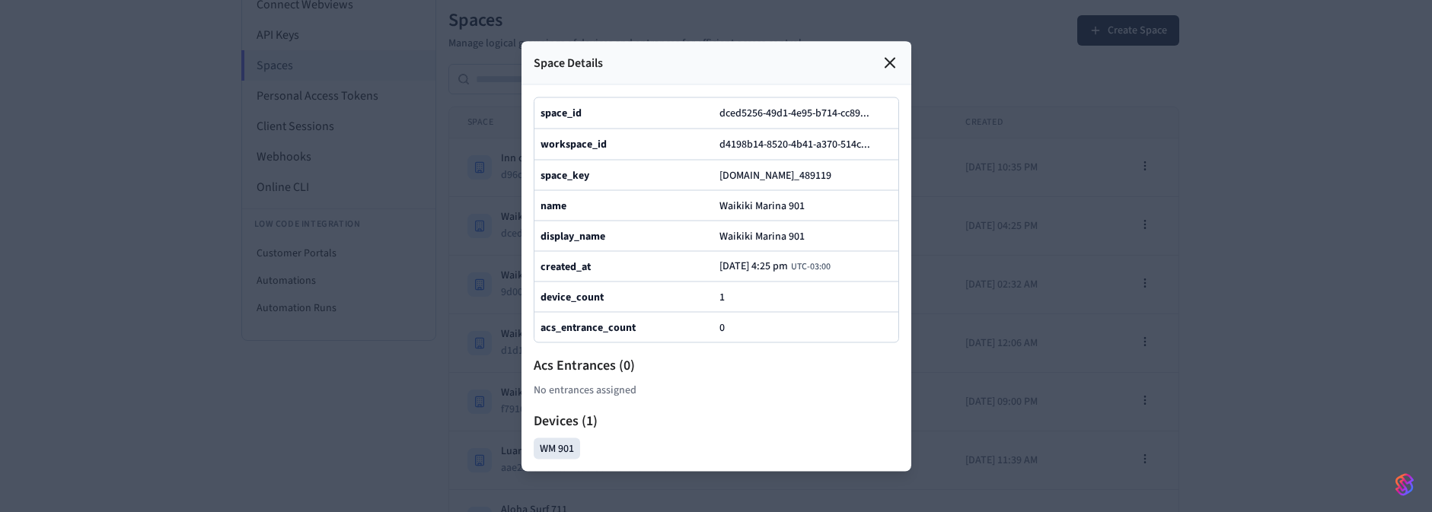
scroll to position [274, 0]
click at [1038, 153] on div at bounding box center [716, 256] width 1432 height 512
click at [218, 209] on div at bounding box center [716, 256] width 1432 height 512
click at [901, 41] on div "Space Details" at bounding box center [717, 62] width 390 height 43
click at [892, 53] on icon at bounding box center [890, 62] width 18 height 18
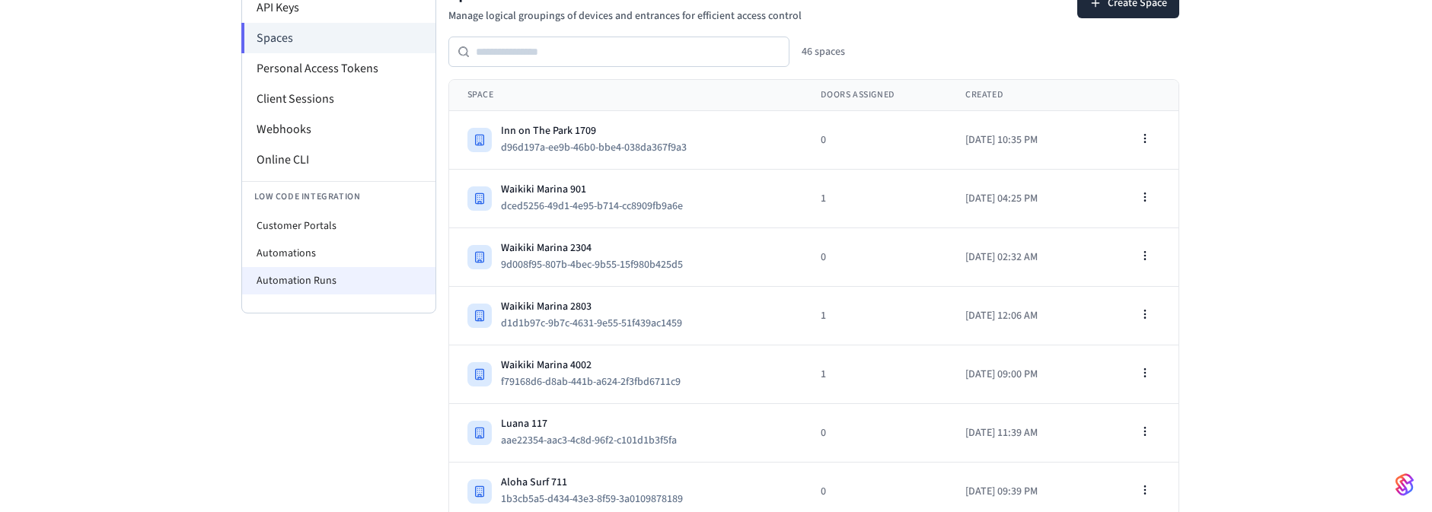
scroll to position [0, 0]
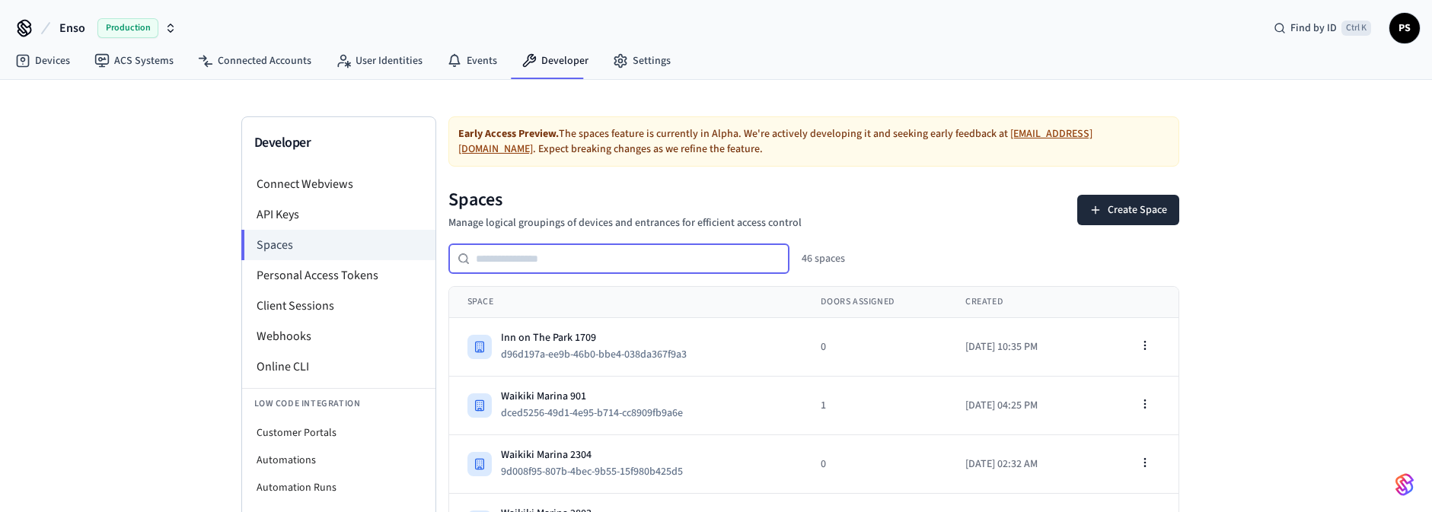
click at [579, 258] on input "text" at bounding box center [630, 259] width 320 height 18
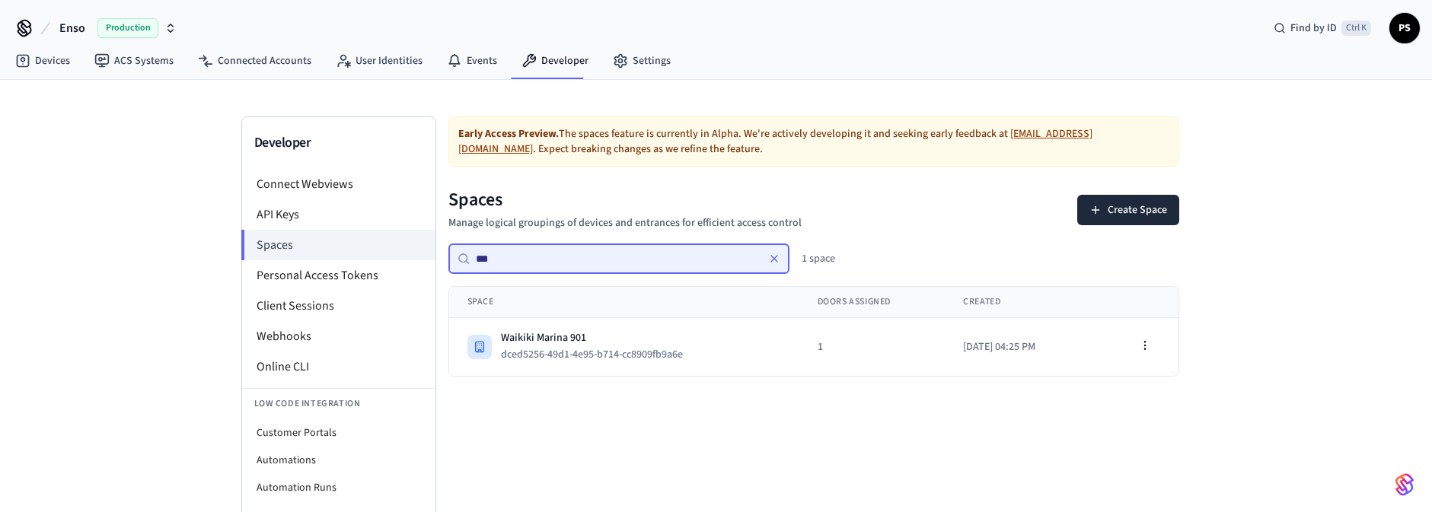
type input "****"
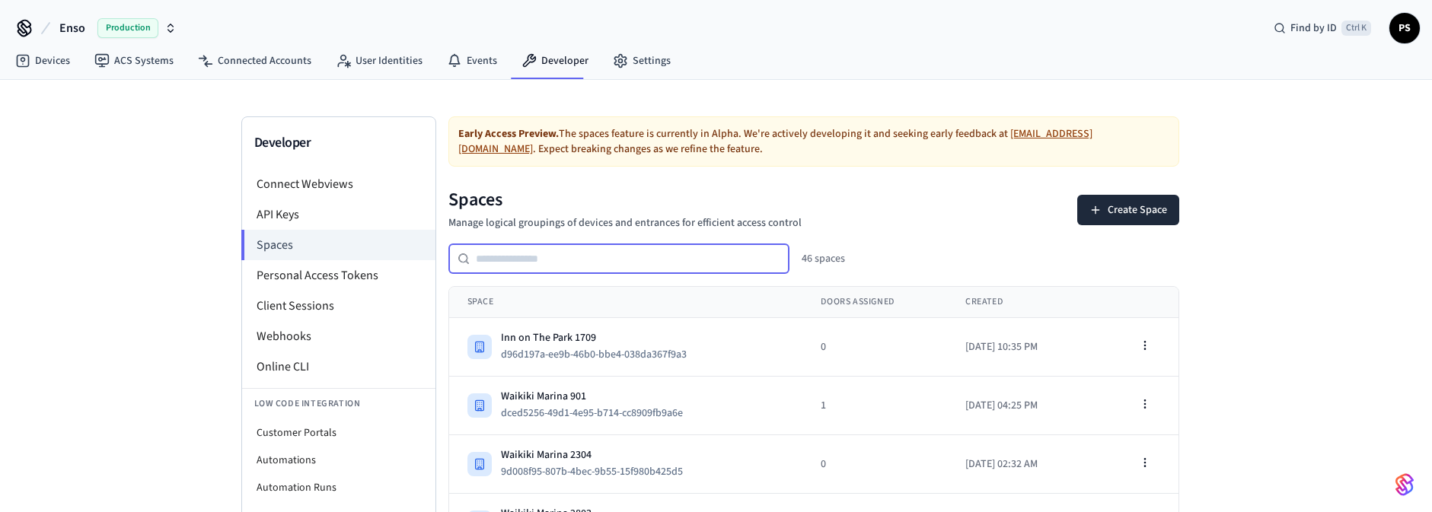
click at [560, 266] on input "text" at bounding box center [630, 259] width 320 height 18
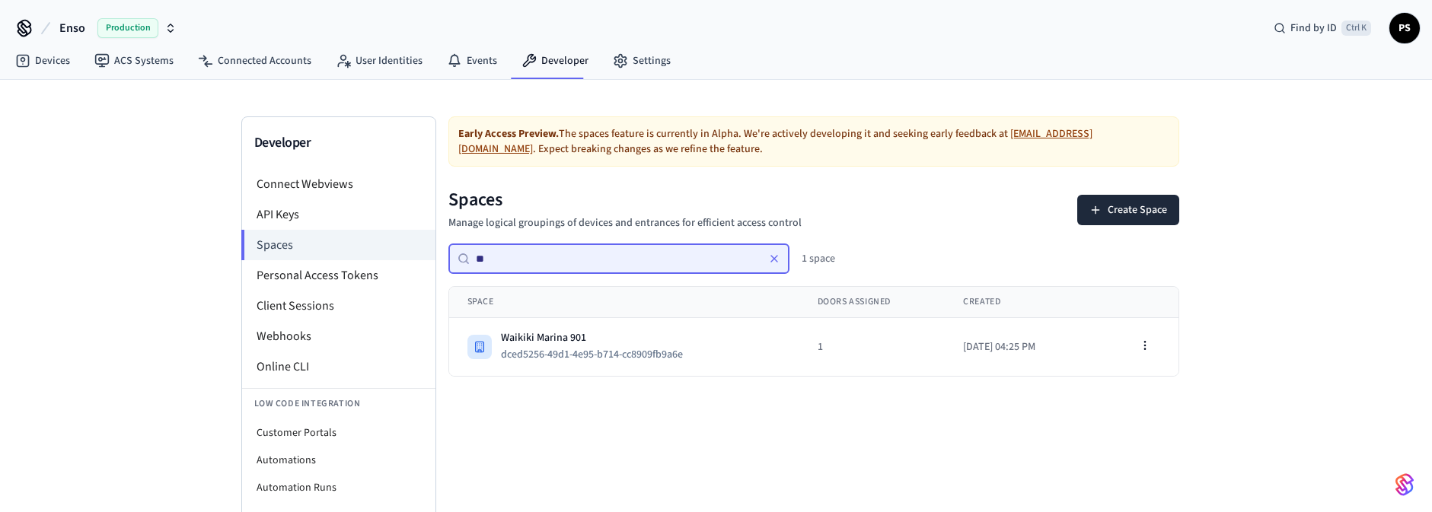
type input "*"
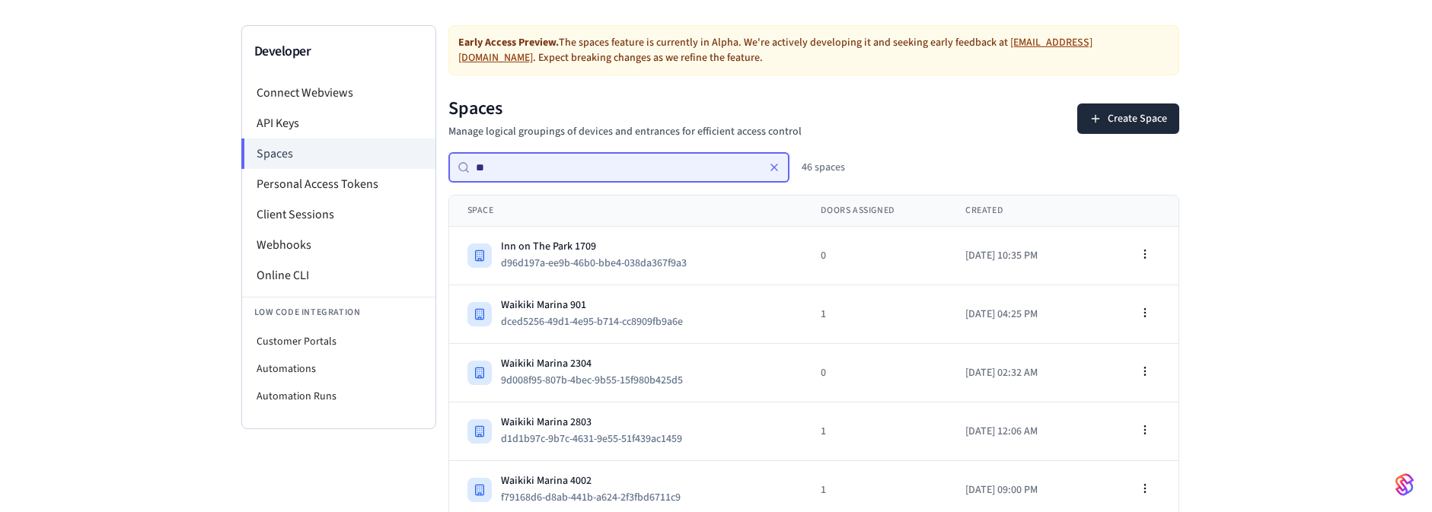
scroll to position [7, 0]
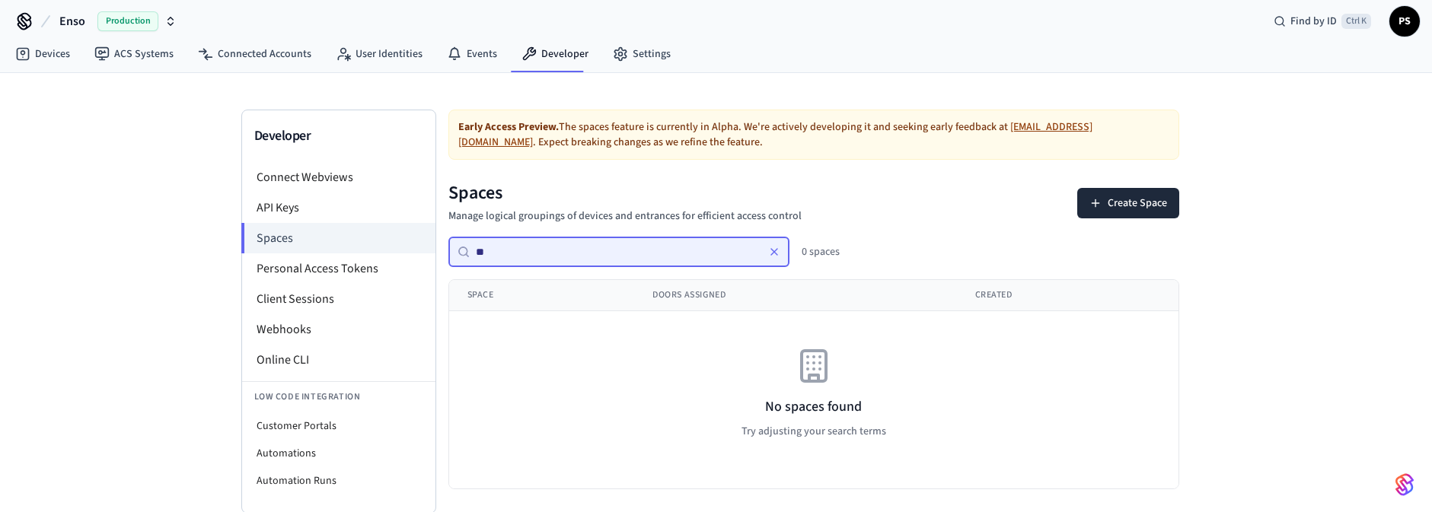
type input "*"
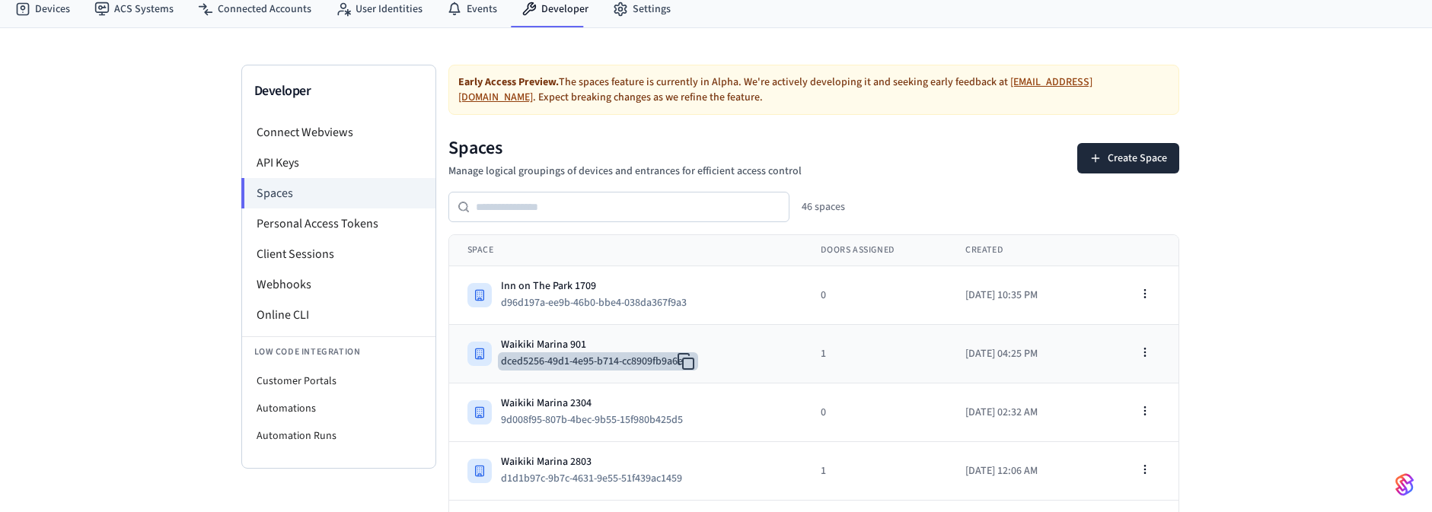
scroll to position [91, 0]
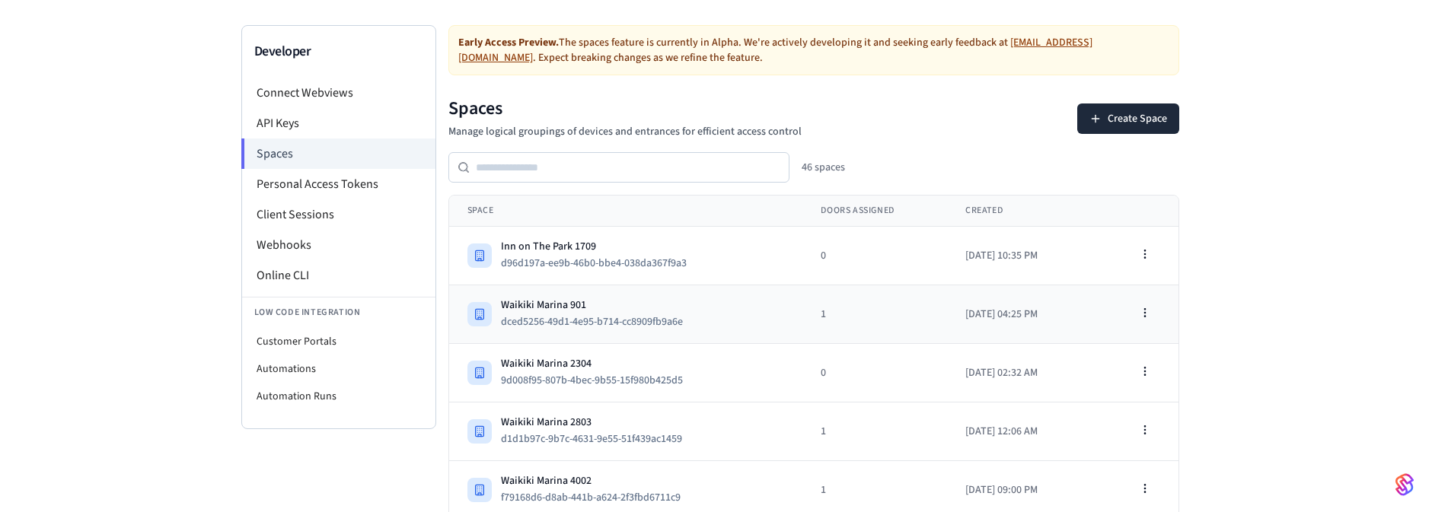
click at [642, 285] on td "[GEOGRAPHIC_DATA] 901 dced5256-49d1-4e95-b714-cc8909fb9a6e" at bounding box center [626, 314] width 354 height 59
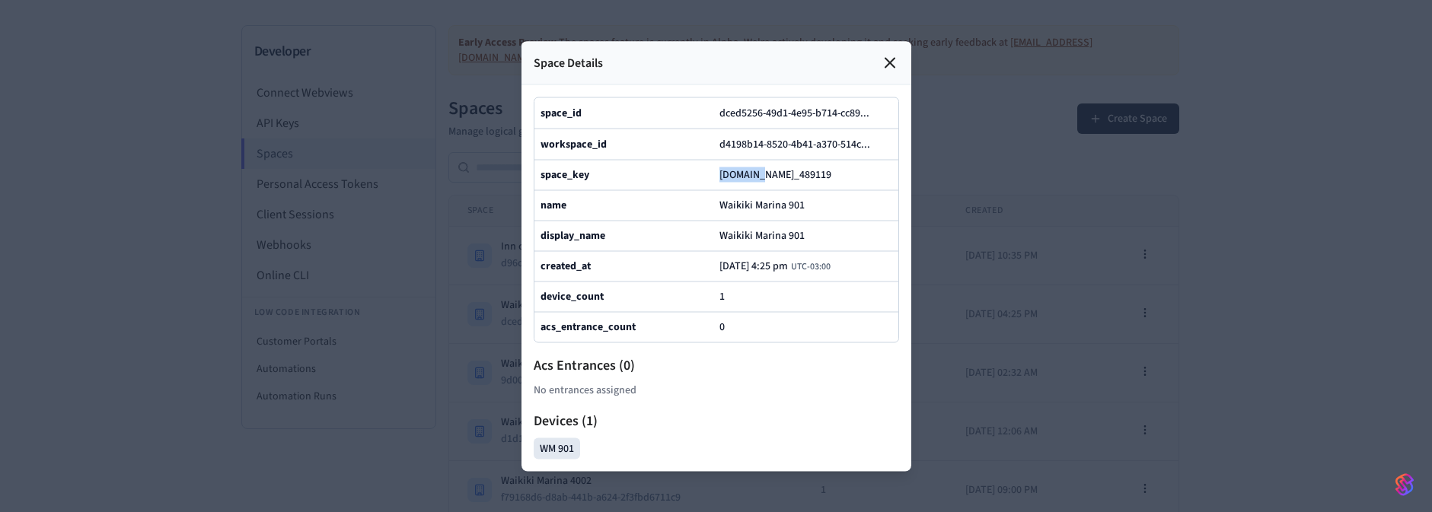
drag, startPoint x: 719, startPoint y: 150, endPoint x: 758, endPoint y: 159, distance: 40.6
click at [758, 167] on span "[DOMAIN_NAME]_489119" at bounding box center [775, 174] width 112 height 15
click at [1144, 365] on div at bounding box center [716, 256] width 1432 height 512
drag, startPoint x: 885, startPoint y: 23, endPoint x: 885, endPoint y: 34, distance: 11.4
click at [885, 53] on icon at bounding box center [890, 62] width 18 height 18
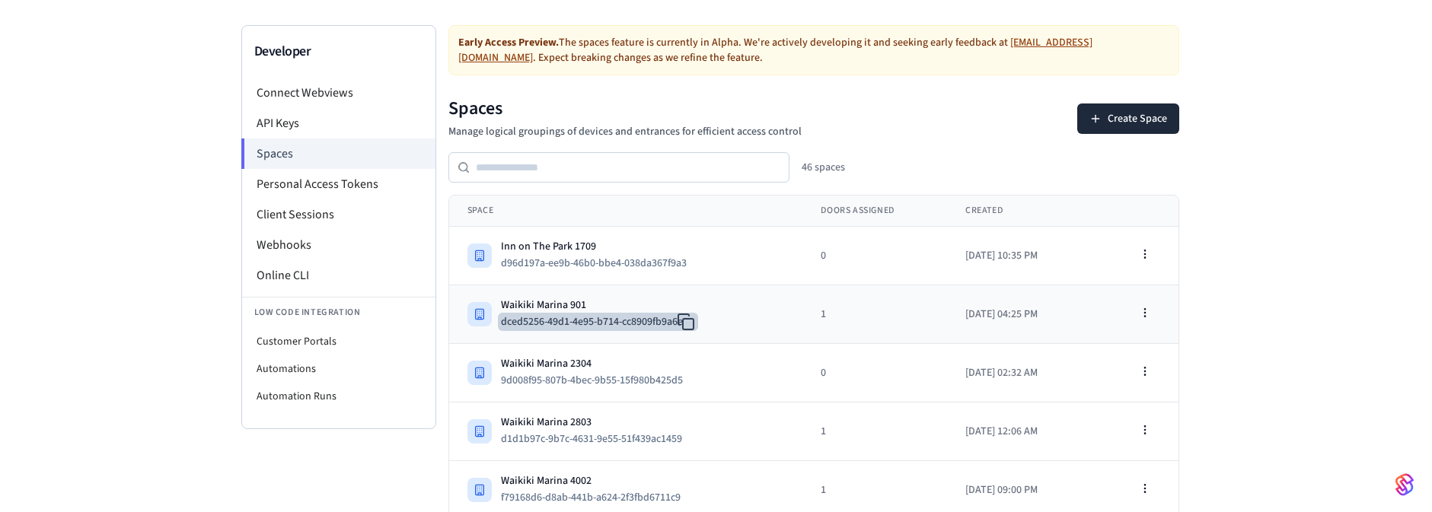
click at [691, 320] on icon at bounding box center [686, 322] width 18 height 18
click at [615, 300] on div "Waikiki Marina 901" at bounding box center [598, 305] width 194 height 15
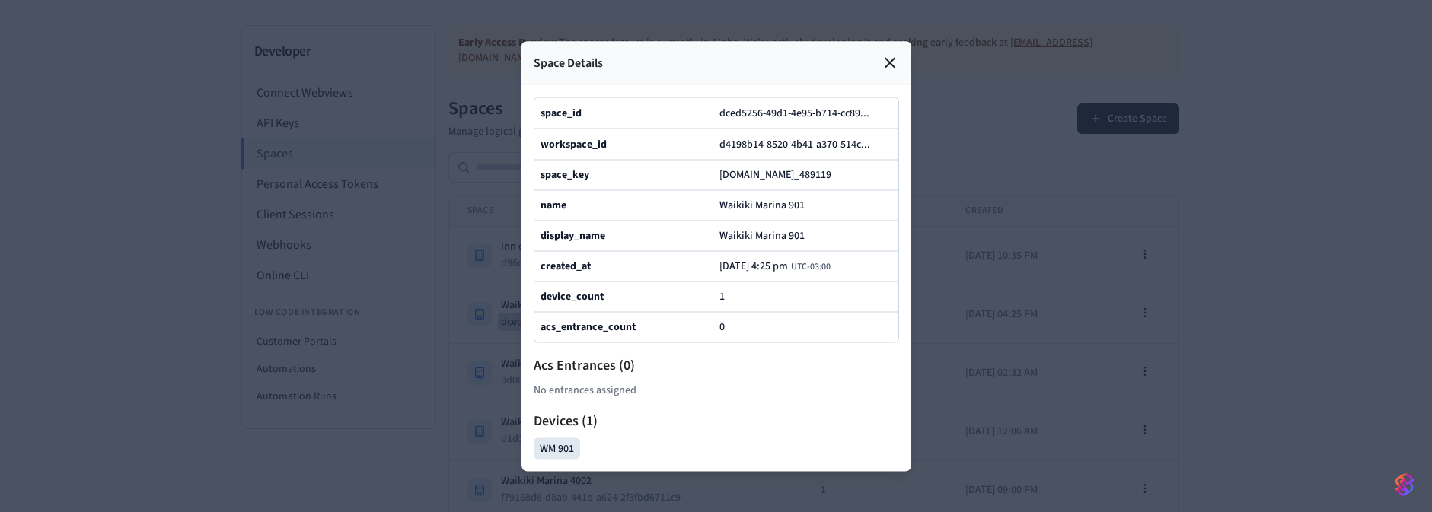
drag, startPoint x: 850, startPoint y: 171, endPoint x: 719, endPoint y: 155, distance: 132.0
click at [719, 167] on span "a3cc318c-e6d3-4683-9bdf-f9becac77c63.st_489119" at bounding box center [775, 174] width 112 height 15
copy span "a3cc318c-e6d3-4683-9bdf-f9becac77c63.st_489119"
click at [266, 308] on div at bounding box center [716, 256] width 1432 height 512
click at [43, 69] on div at bounding box center [716, 256] width 1432 height 512
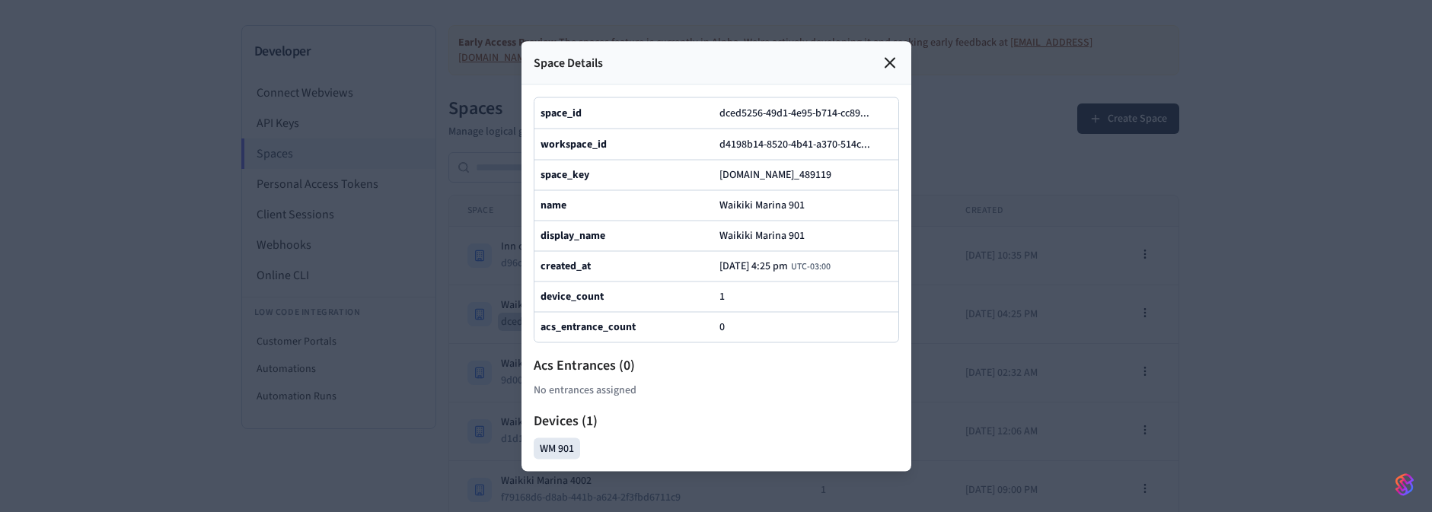
click at [889, 53] on icon at bounding box center [890, 62] width 18 height 18
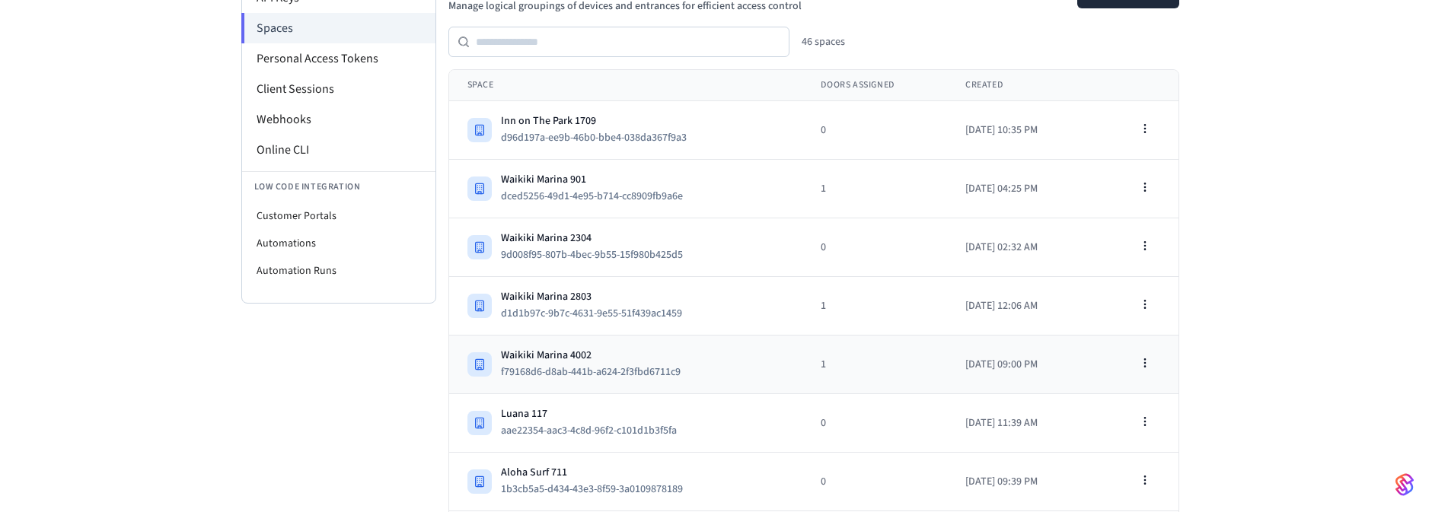
scroll to position [91, 0]
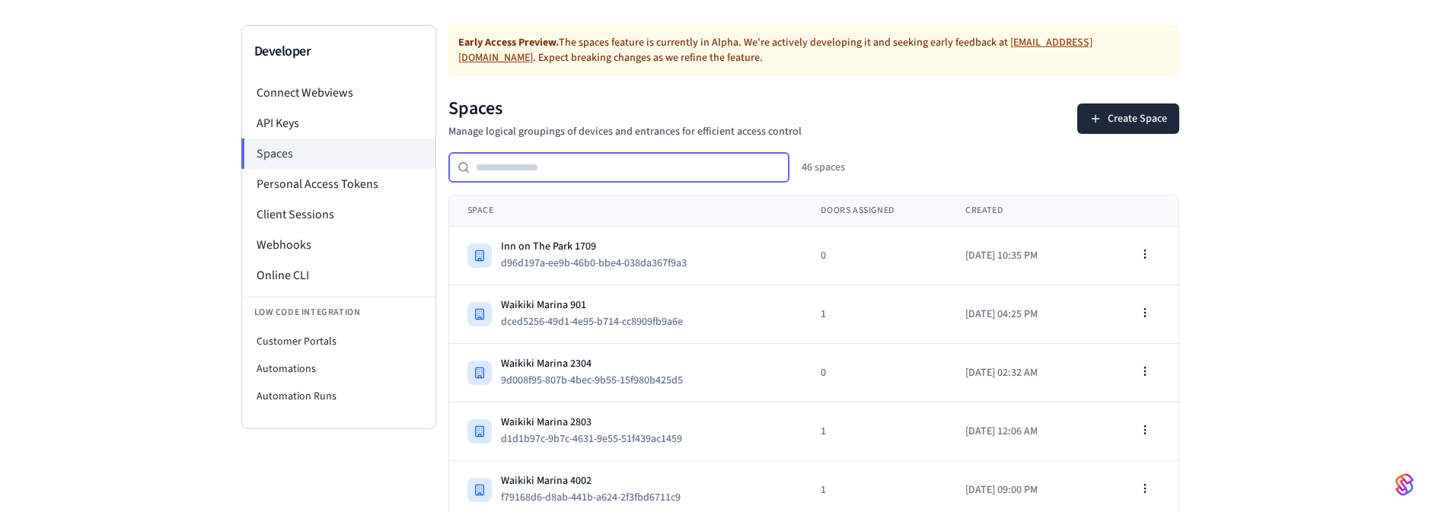
click at [576, 166] on input "text" at bounding box center [630, 167] width 320 height 18
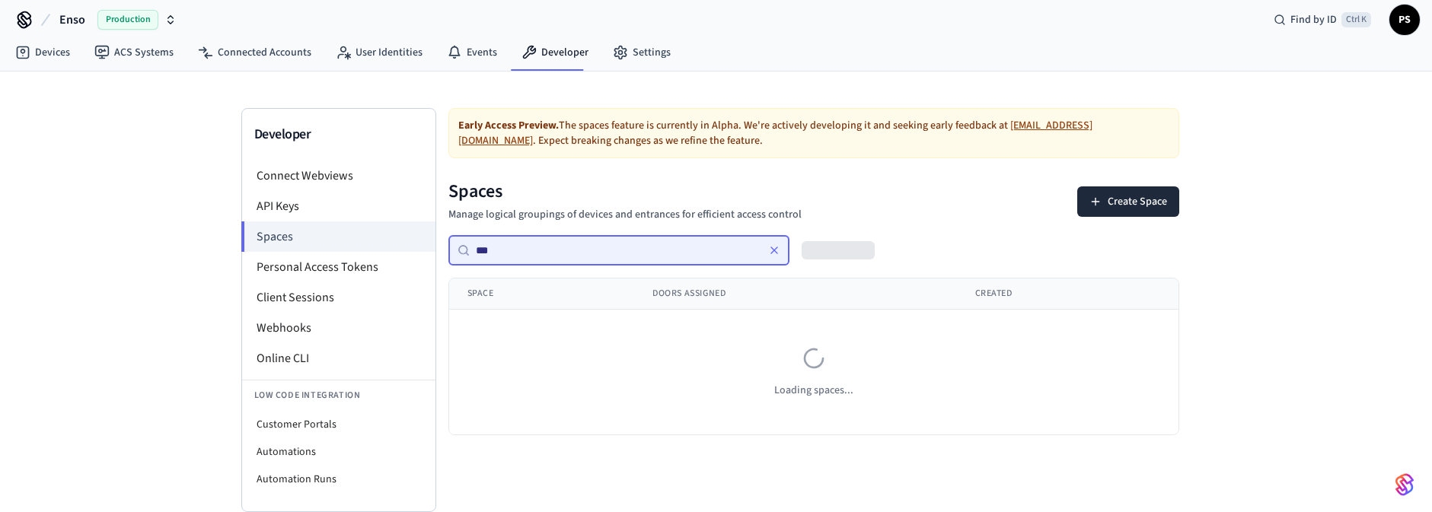
scroll to position [7, 0]
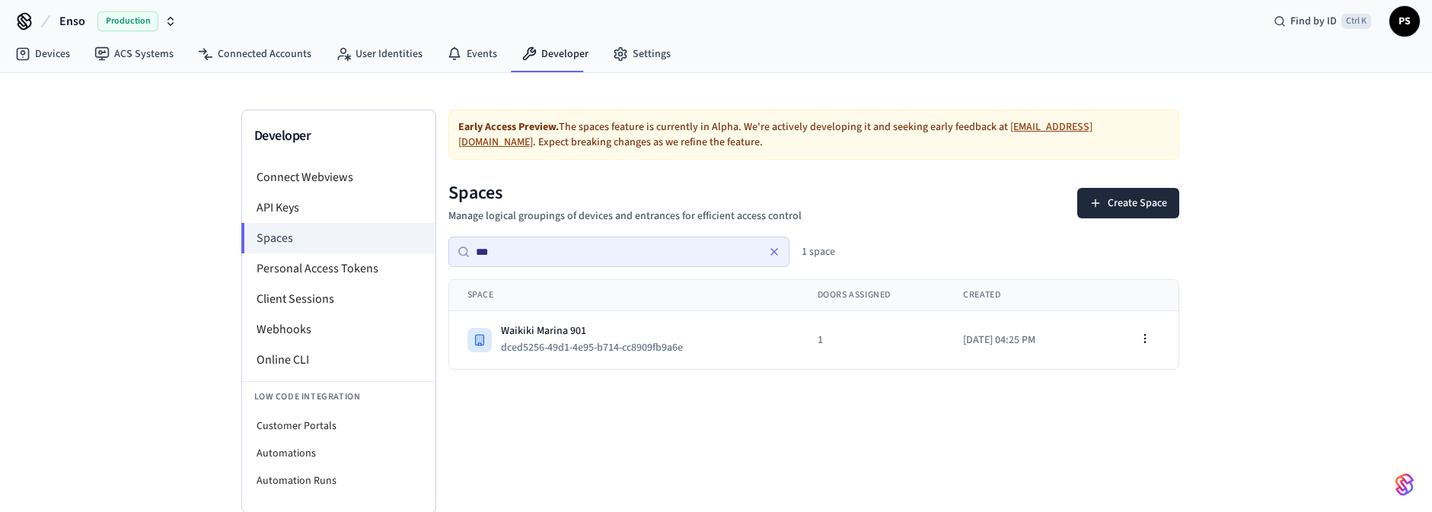
click at [946, 435] on div "Early Access Preview. The spaces feature is currently in [GEOGRAPHIC_DATA]. We'…" at bounding box center [813, 312] width 755 height 404
click at [546, 244] on input "***" at bounding box center [617, 252] width 295 height 18
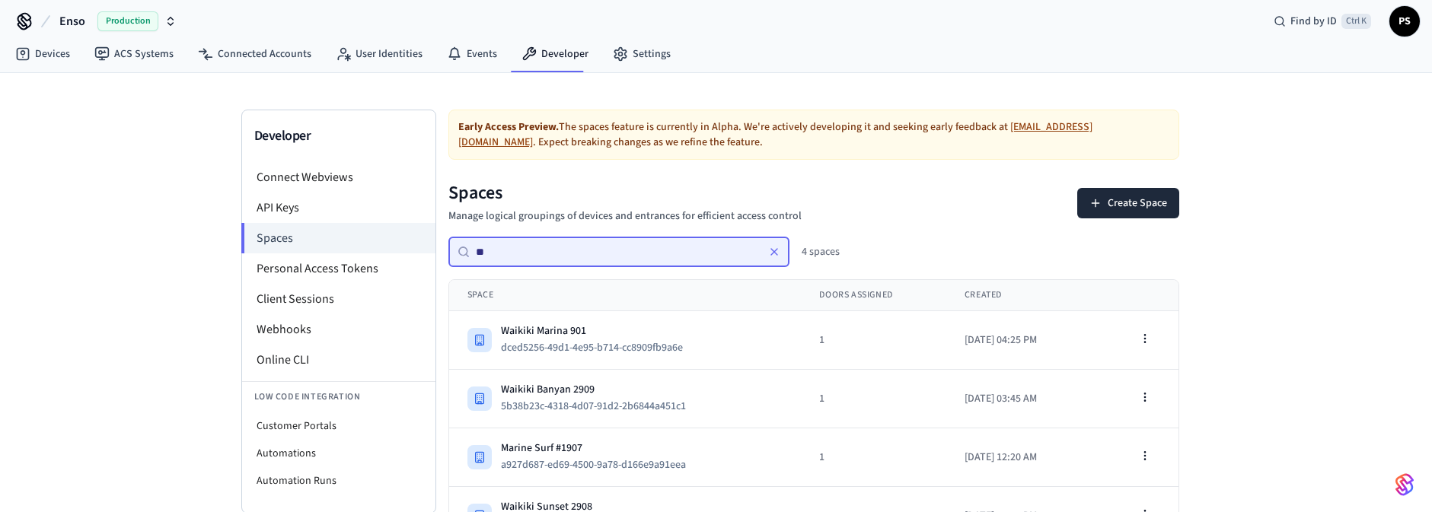
type input "*"
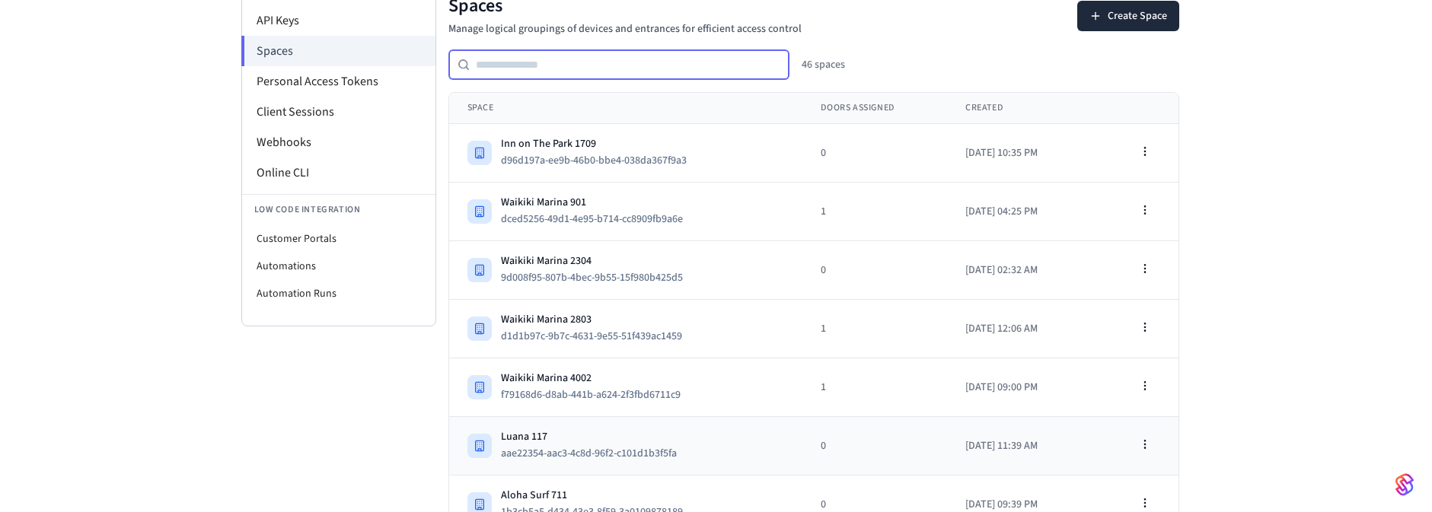
scroll to position [98, 0]
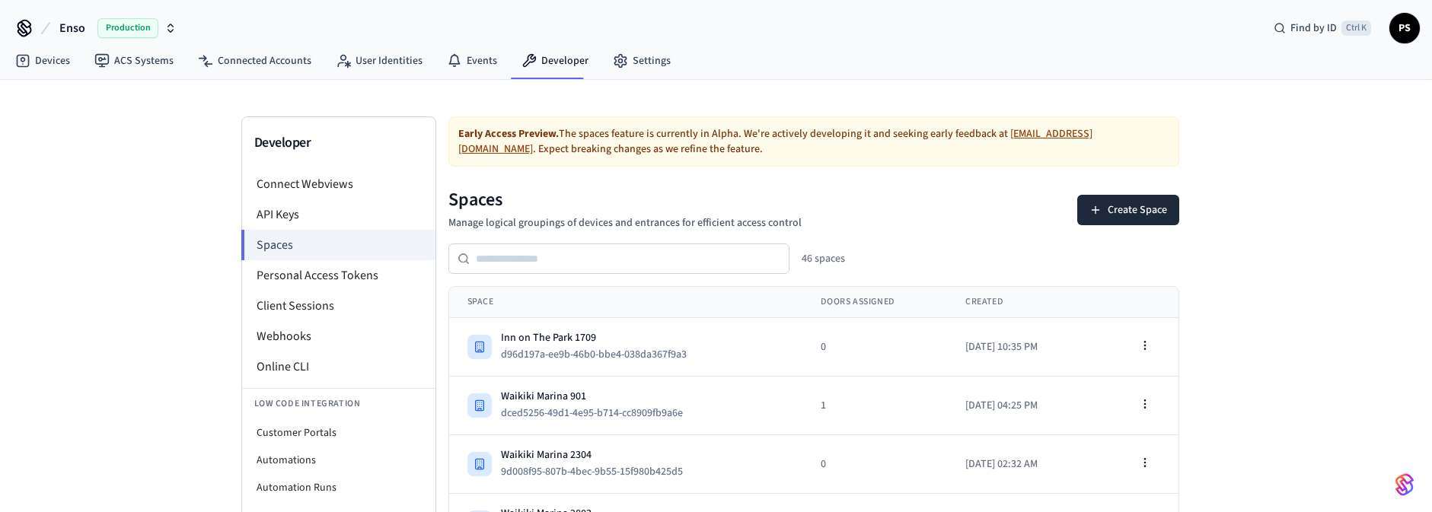
click at [538, 246] on div at bounding box center [618, 259] width 341 height 30
click at [553, 257] on input "text" at bounding box center [630, 259] width 320 height 18
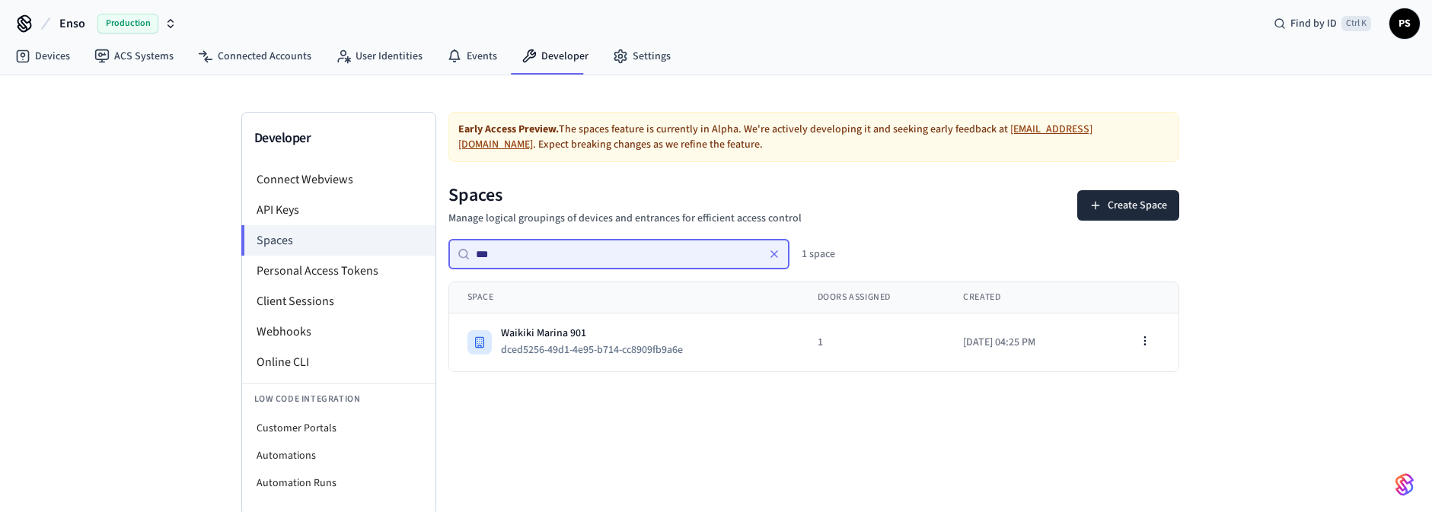
scroll to position [7, 0]
type input "***"
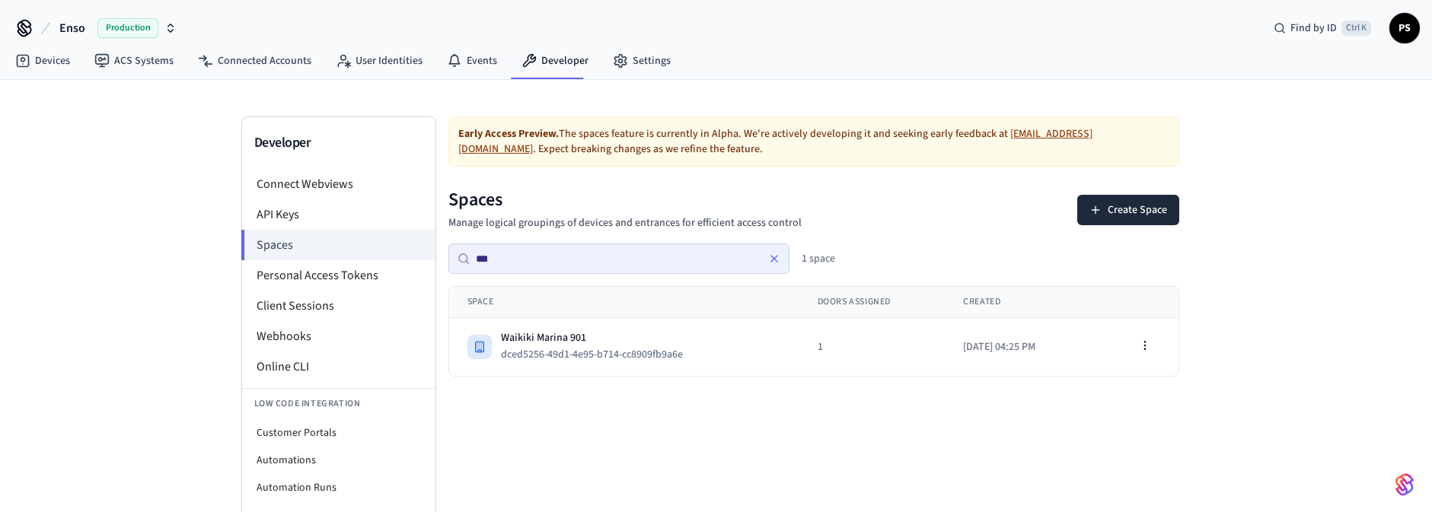
scroll to position [7, 0]
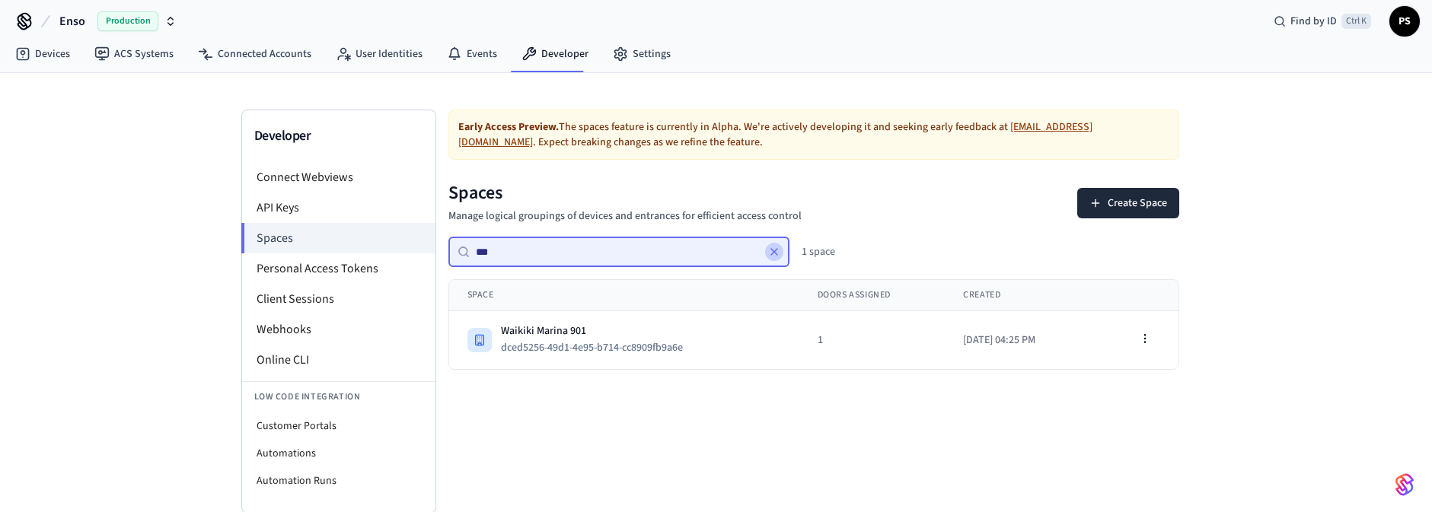
click at [773, 249] on icon at bounding box center [774, 252] width 12 height 12
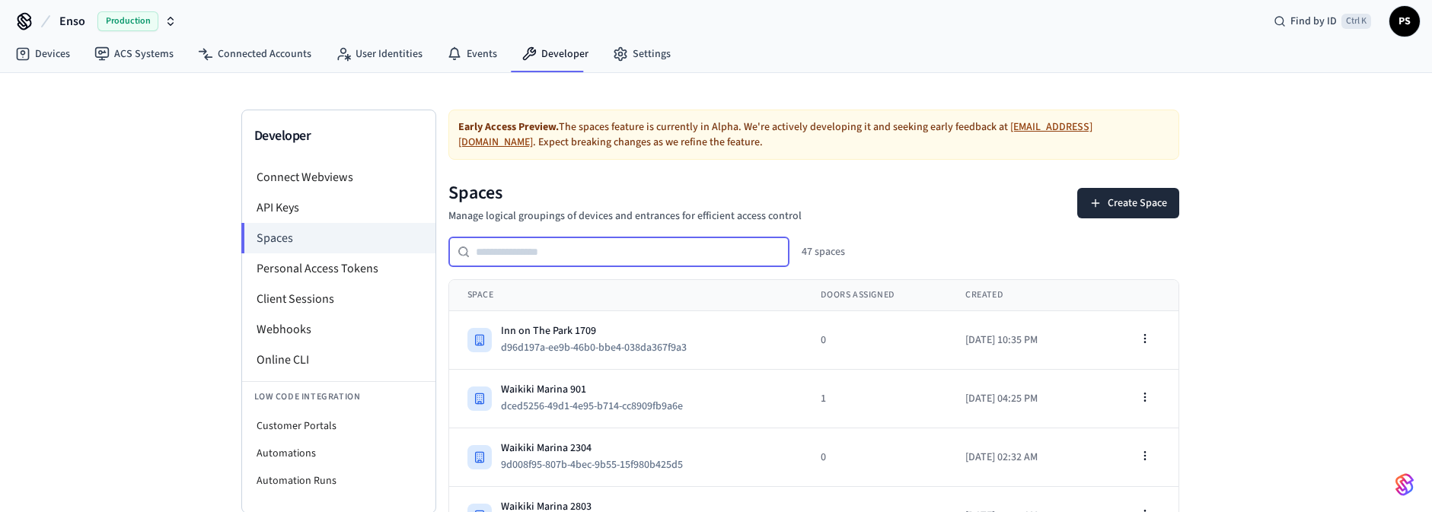
click at [633, 257] on input "text" at bounding box center [630, 252] width 320 height 18
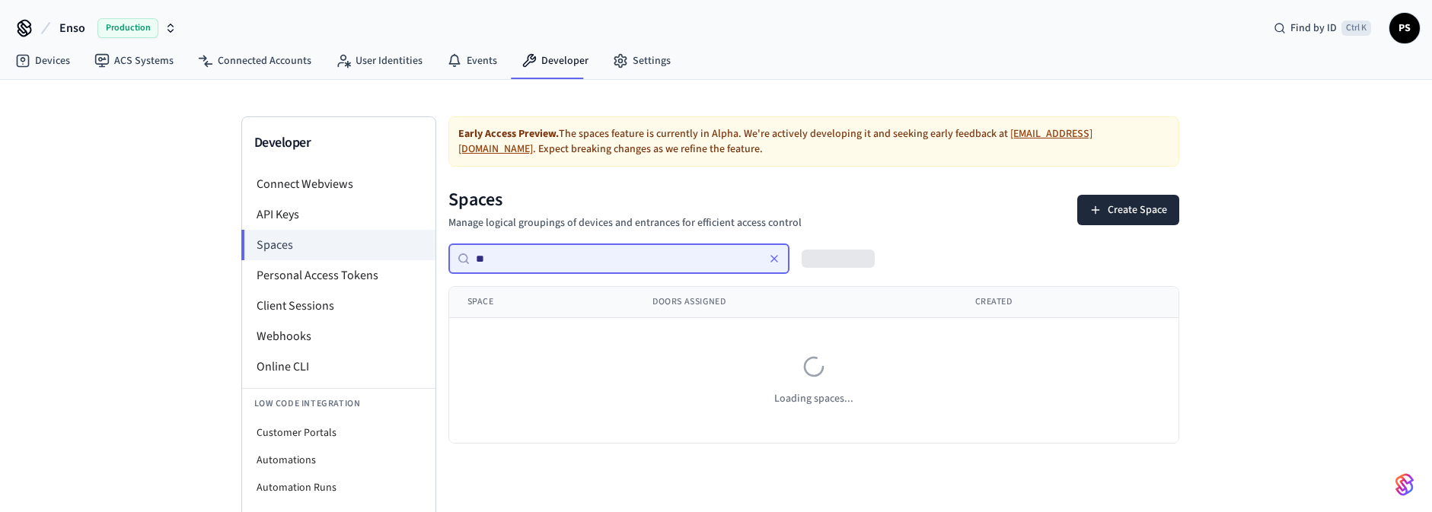
type input "*"
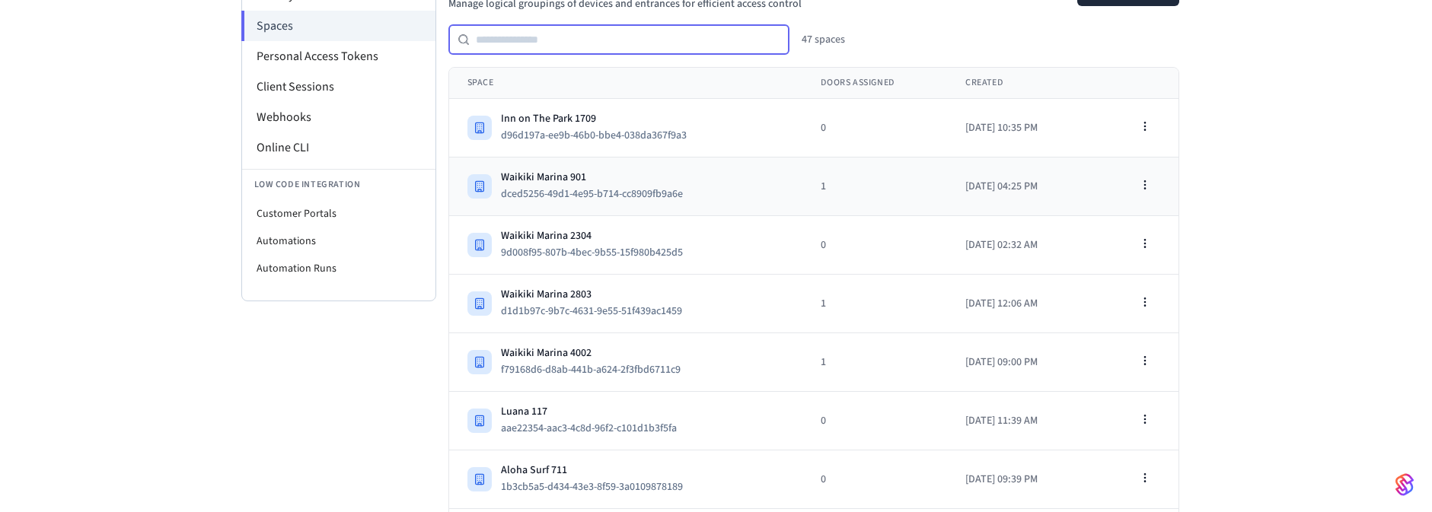
scroll to position [220, 0]
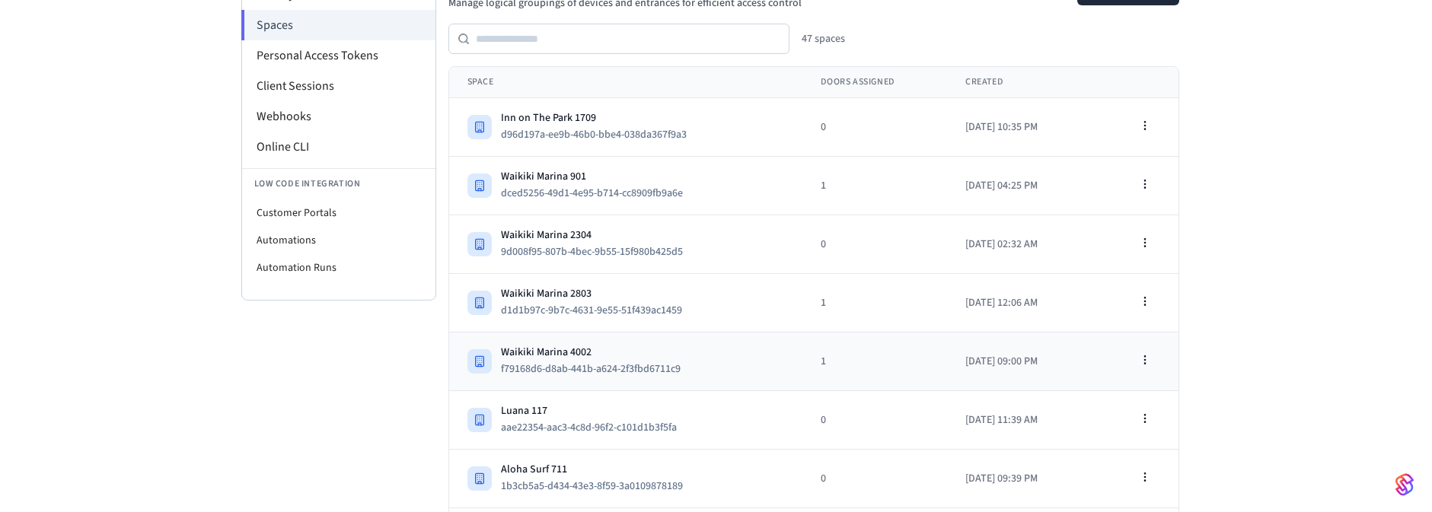
click at [637, 335] on td "Waikiki Marina 4002 f79168d6-d8ab-441b-a624-2f3fbd6711c9" at bounding box center [626, 362] width 354 height 59
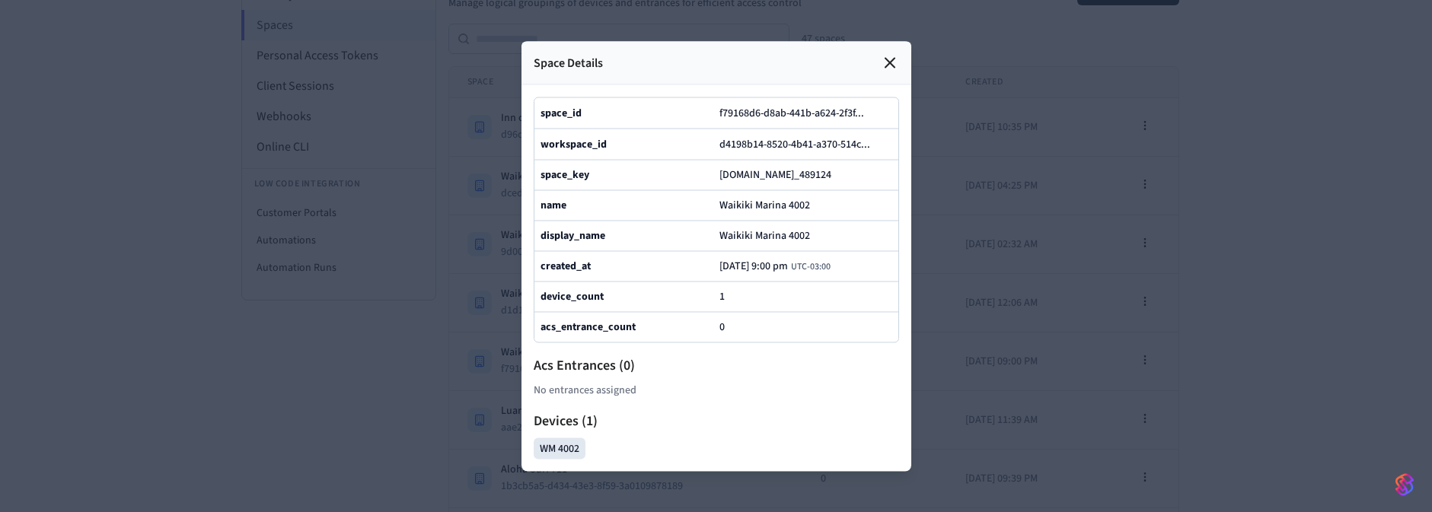
drag, startPoint x: 719, startPoint y: 150, endPoint x: 833, endPoint y: 172, distance: 115.6
click at [831, 172] on span "[DOMAIN_NAME]_489124" at bounding box center [775, 174] width 112 height 15
copy span "[DOMAIN_NAME]_489124"
click at [231, 277] on div at bounding box center [716, 256] width 1432 height 512
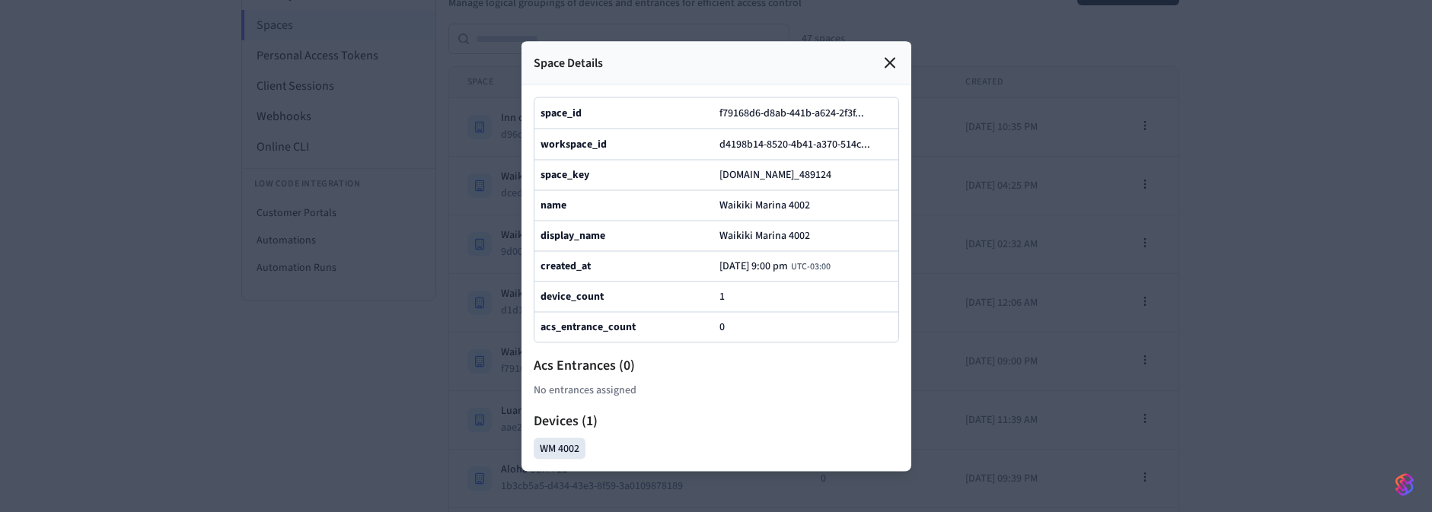
click at [891, 53] on icon at bounding box center [890, 62] width 18 height 18
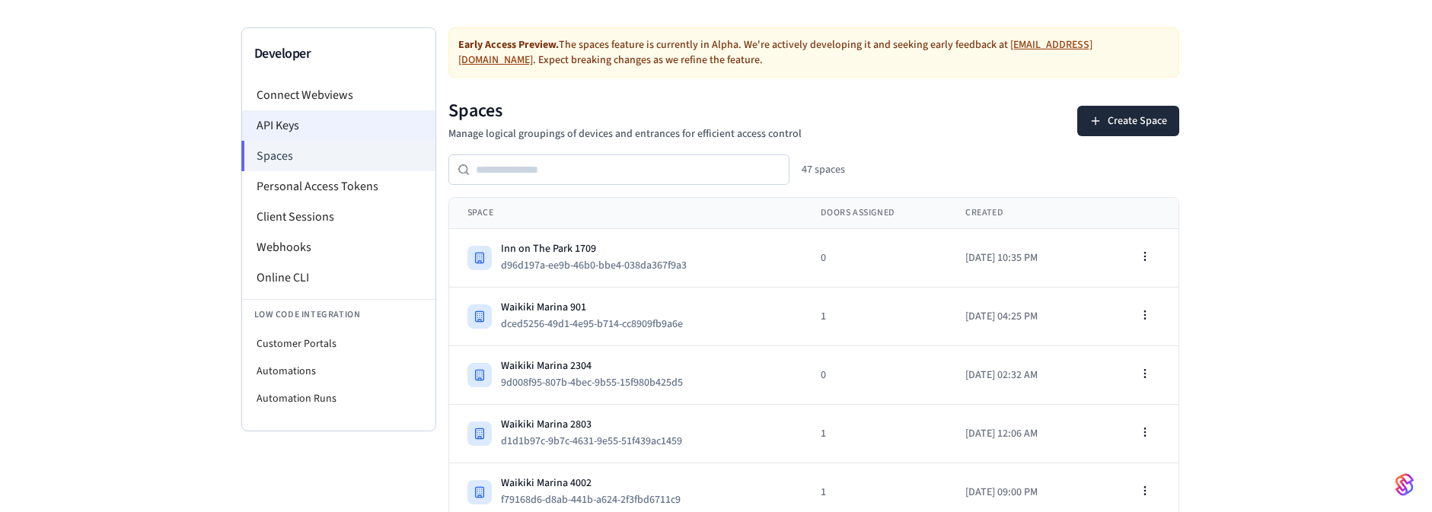
scroll to position [0, 0]
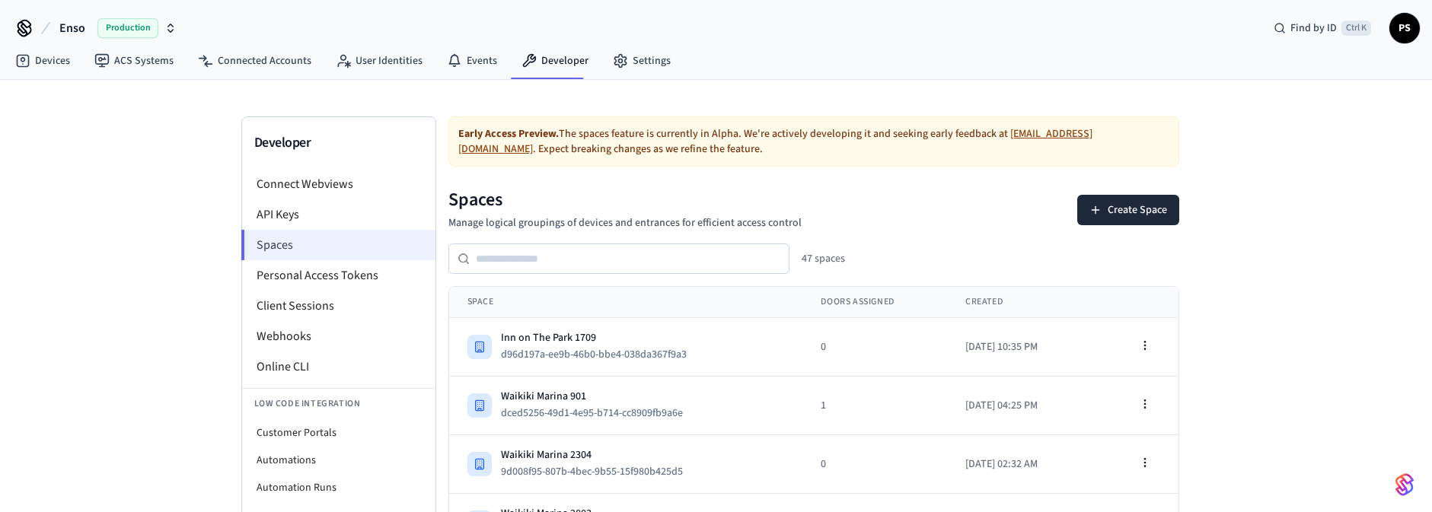
click at [331, 238] on li "Spaces" at bounding box center [338, 245] width 194 height 30
click at [340, 275] on li "Personal Access Tokens" at bounding box center [338, 275] width 193 height 30
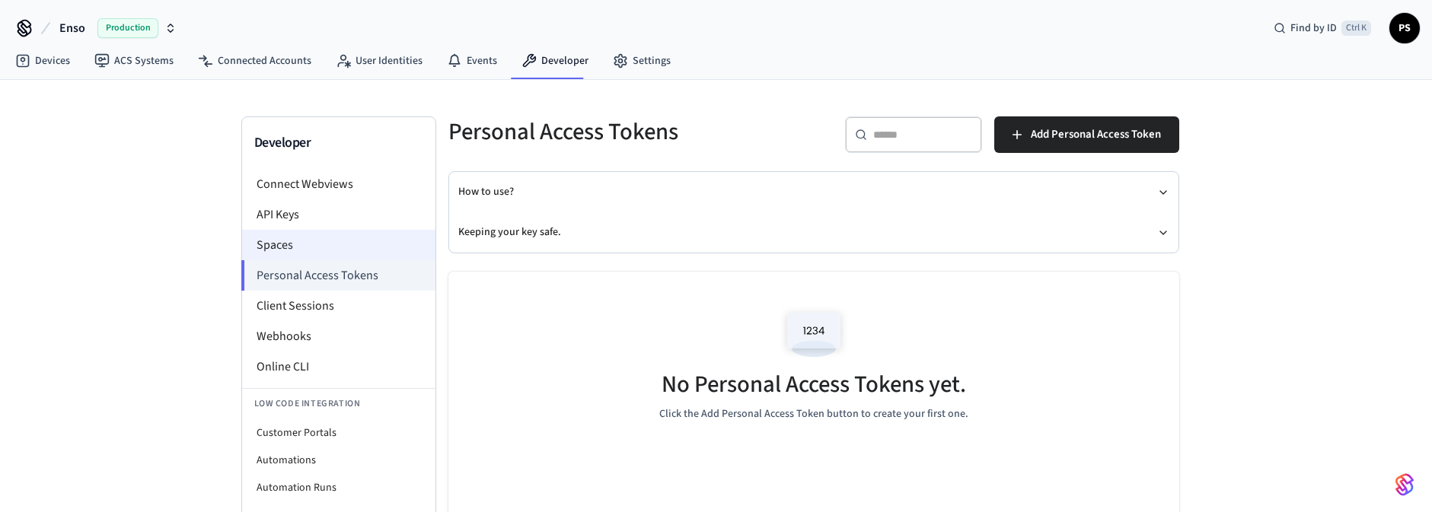
click at [276, 237] on li "Spaces" at bounding box center [338, 245] width 193 height 30
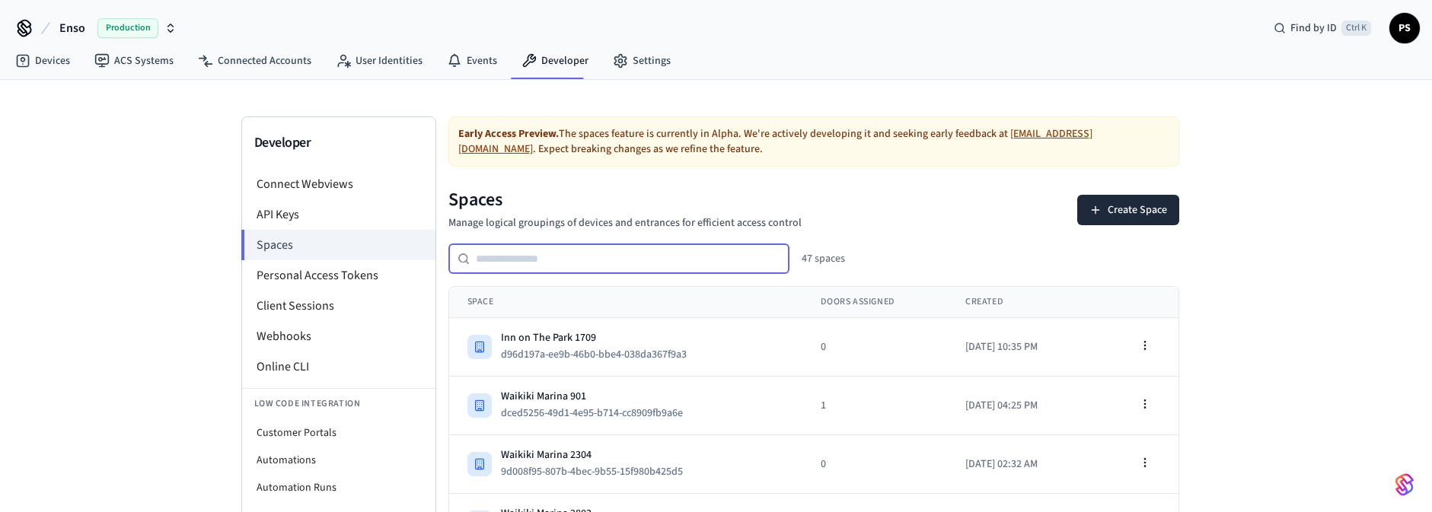
click at [551, 250] on input "text" at bounding box center [630, 259] width 320 height 18
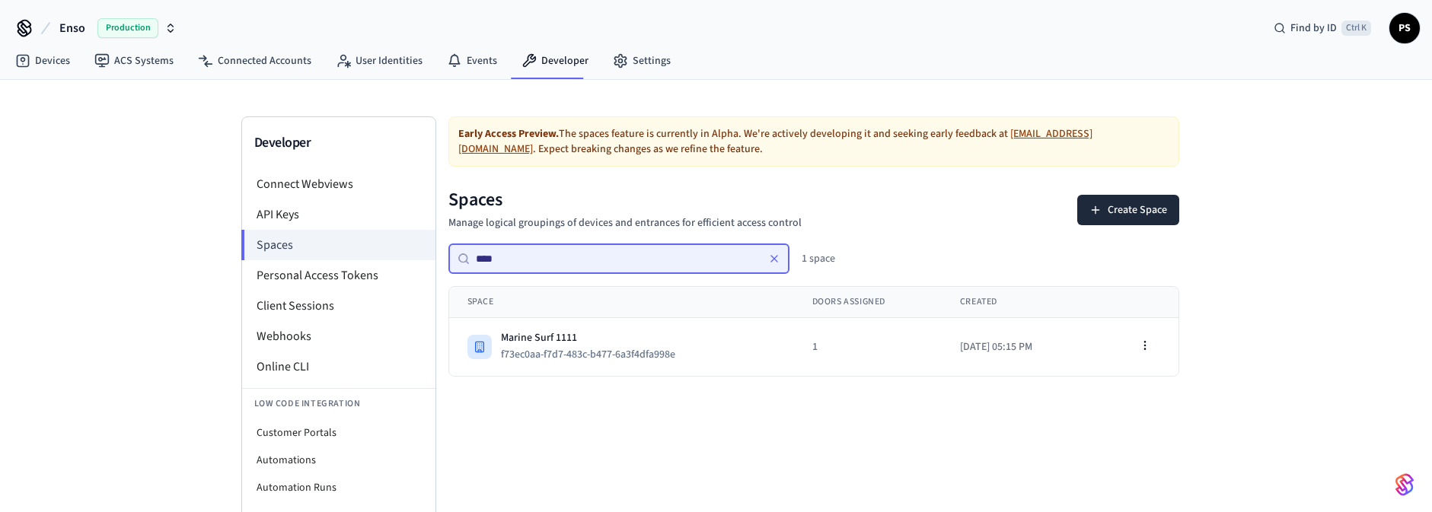
type input "****"
click at [775, 256] on icon at bounding box center [774, 259] width 6 height 6
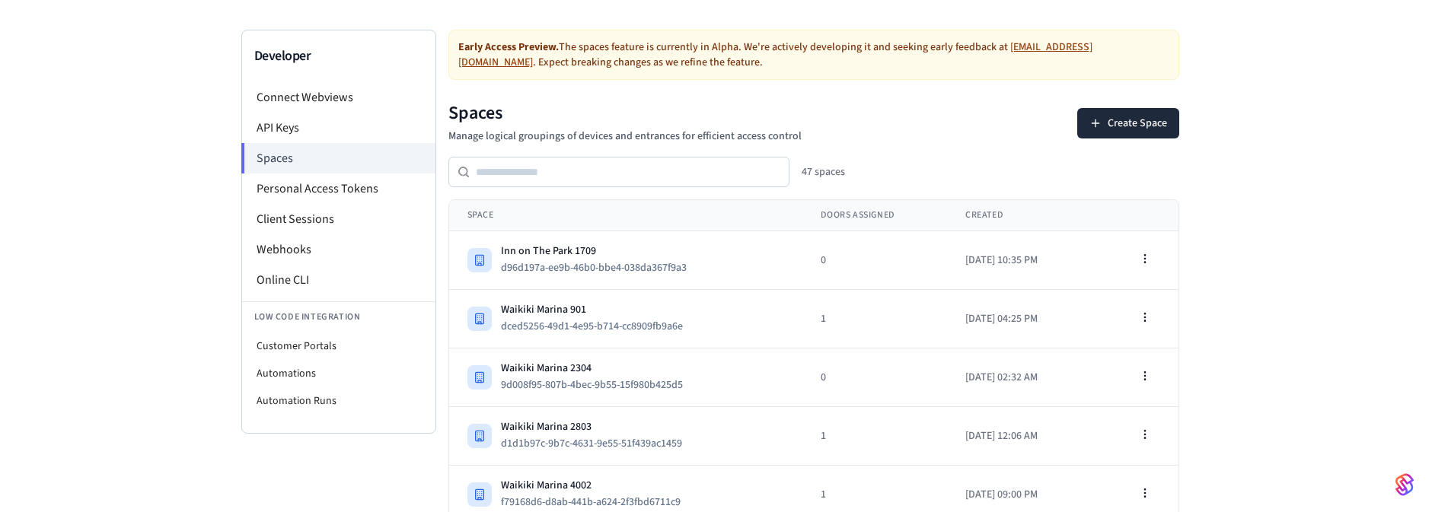
scroll to position [183, 0]
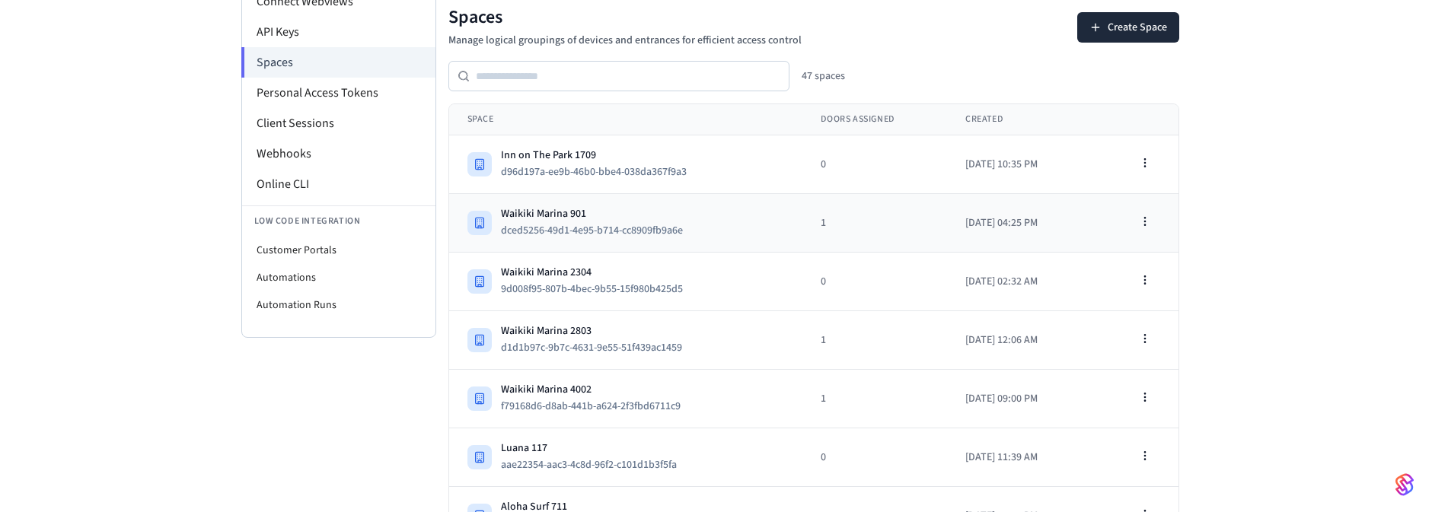
click at [636, 207] on div "Waikiki Marina 901" at bounding box center [598, 213] width 194 height 15
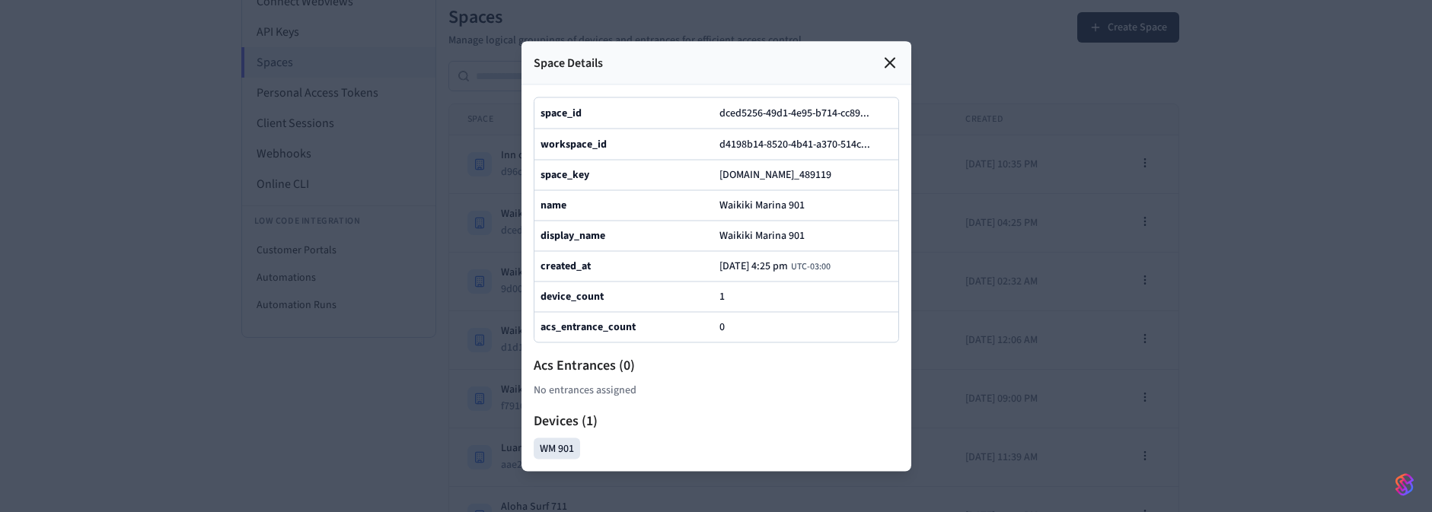
drag, startPoint x: 718, startPoint y: 152, endPoint x: 780, endPoint y: 172, distance: 64.8
click at [780, 172] on span "a3cc318c-e6d3-4683-9bdf-f9becac77c63.st_489119" at bounding box center [775, 174] width 112 height 15
copy span "a3cc318c-e6d3-4683-9bdf-f9becac77c63"
click at [423, 245] on div at bounding box center [716, 256] width 1432 height 512
click at [890, 53] on icon at bounding box center [890, 62] width 18 height 18
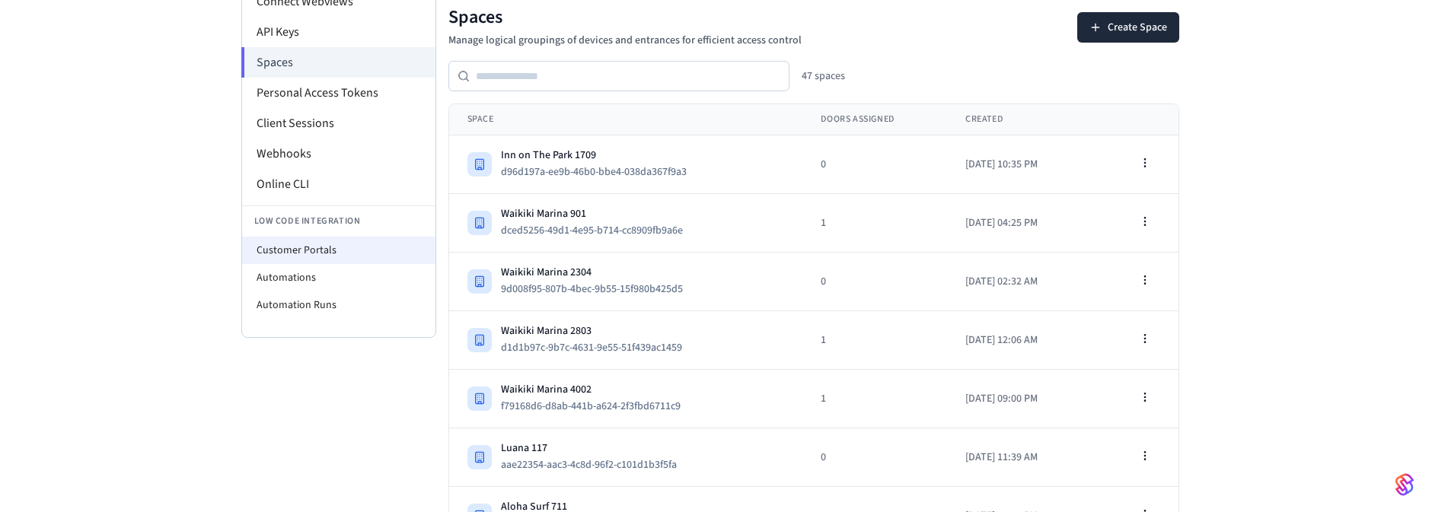
click at [338, 240] on li "Customer Portals" at bounding box center [338, 250] width 193 height 27
select select "**********"
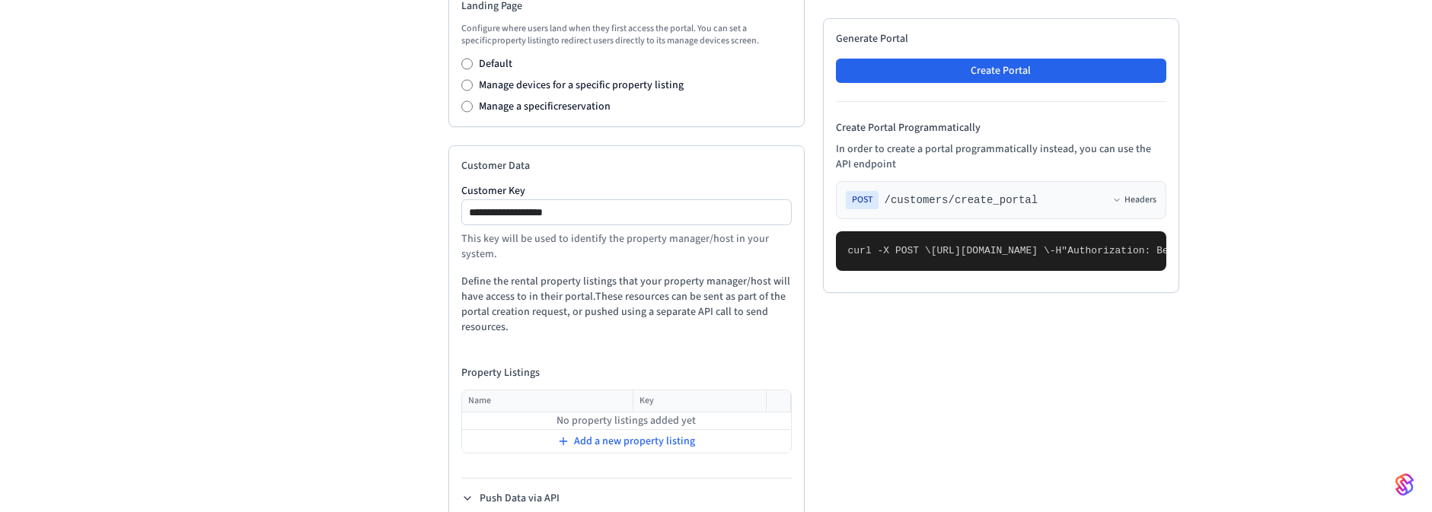
scroll to position [781, 0]
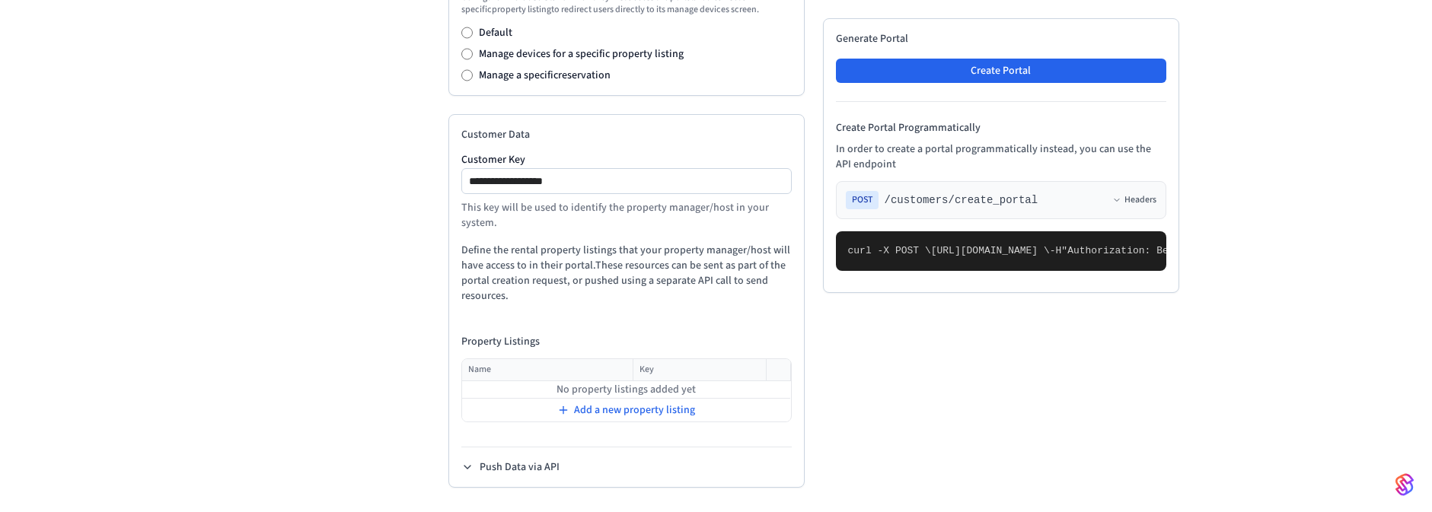
click at [573, 167] on div "**********" at bounding box center [626, 193] width 330 height 76
click at [604, 180] on input "**********" at bounding box center [627, 181] width 329 height 18
paste input "**********"
type input "**********"
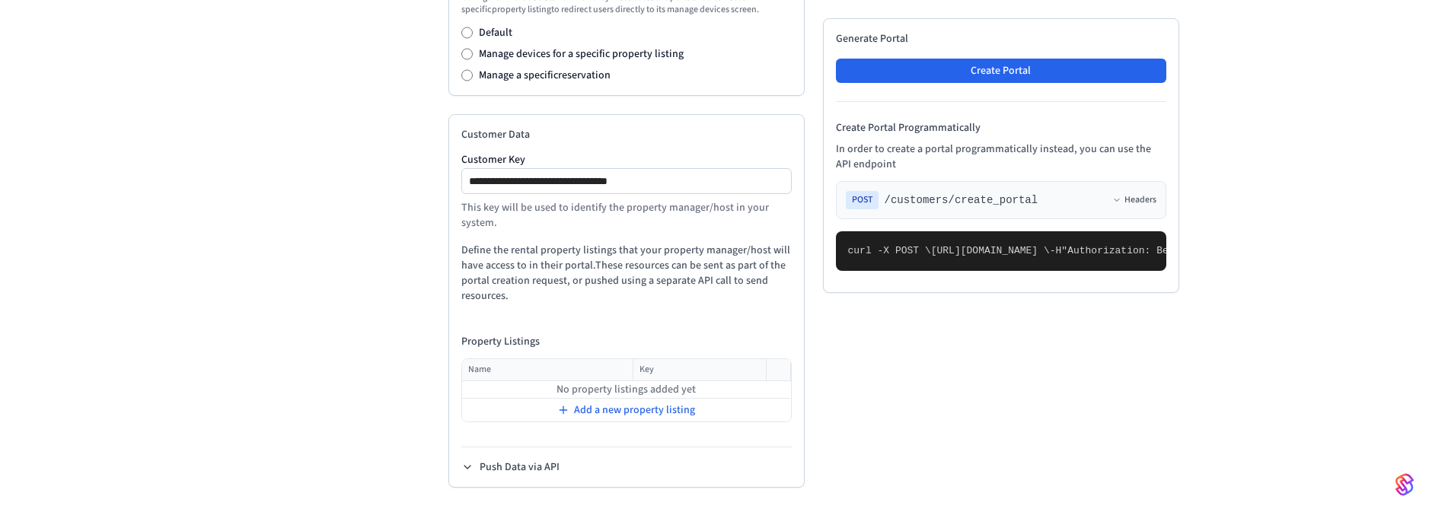
click at [640, 315] on div "**********" at bounding box center [626, 301] width 356 height 374
click at [593, 392] on td "No property listings added yet" at bounding box center [626, 390] width 329 height 18
click at [596, 409] on span "Add a new property listing" at bounding box center [634, 410] width 121 height 15
click at [771, 387] on icon at bounding box center [776, 390] width 12 height 12
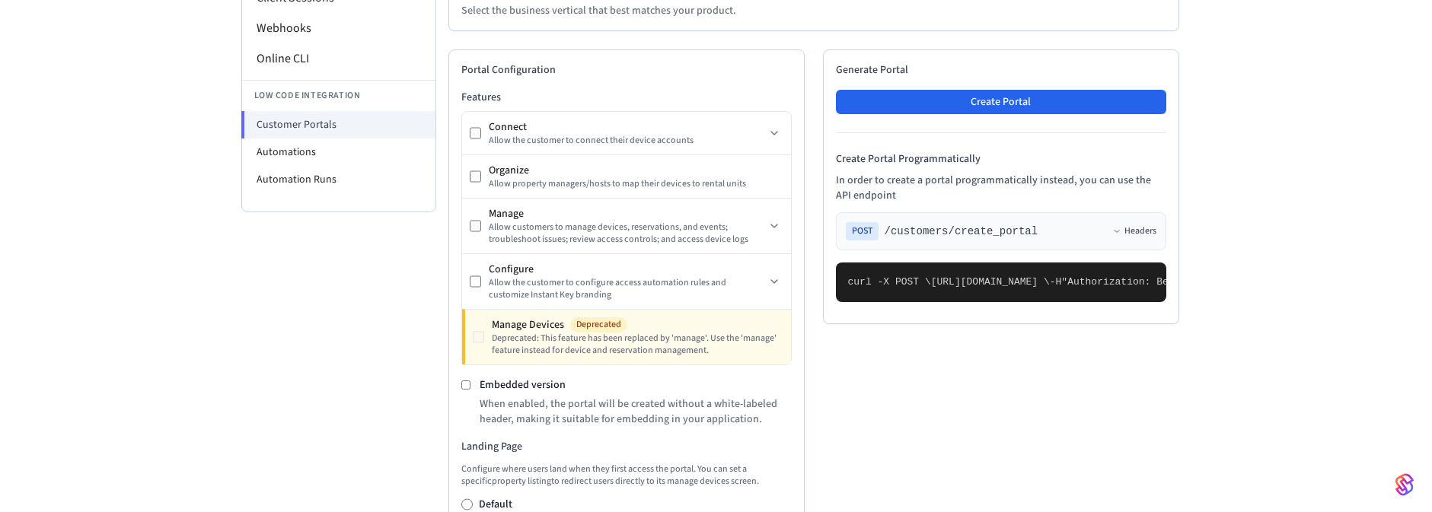
scroll to position [142, 0]
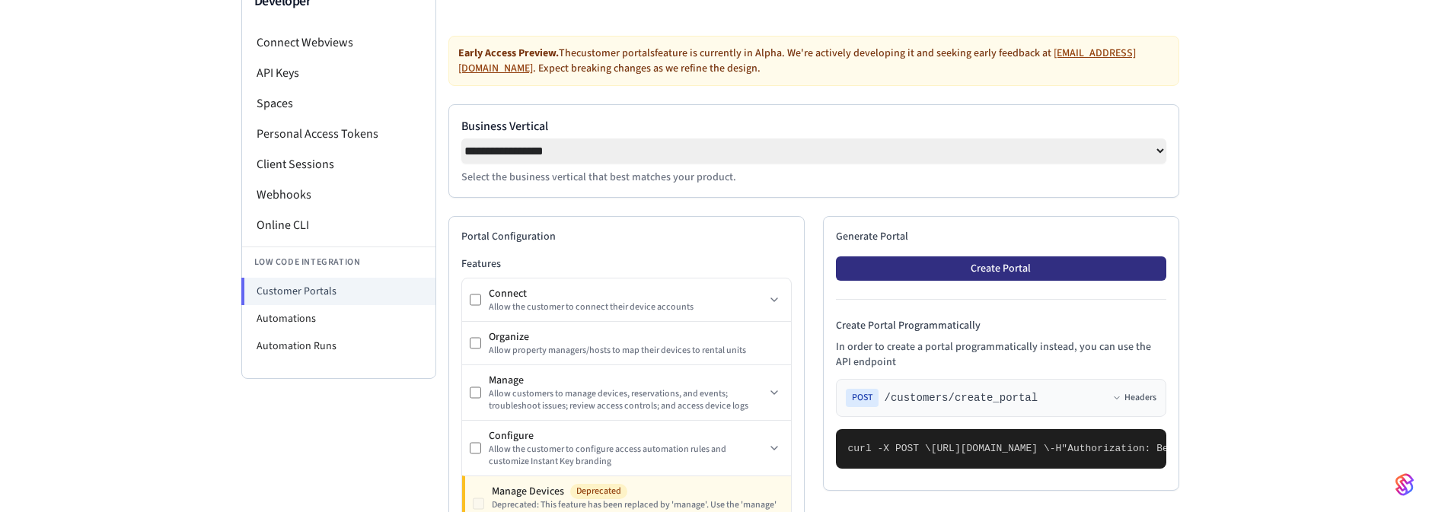
click at [987, 266] on button "Create Portal" at bounding box center [1001, 269] width 330 height 24
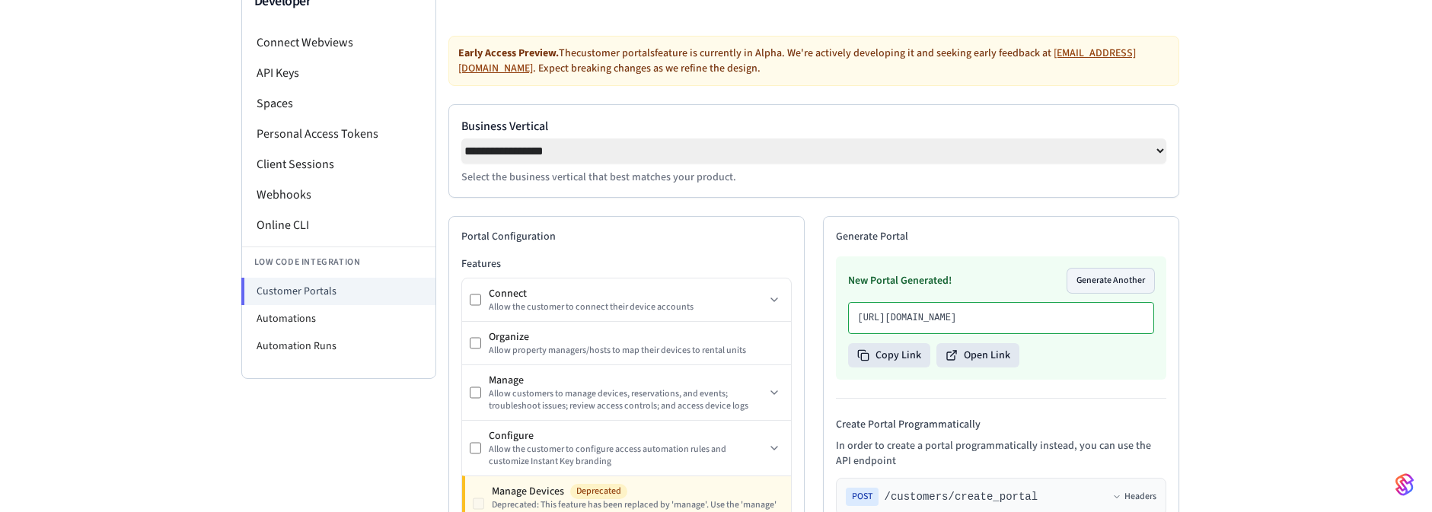
click at [1097, 290] on button "Generate Another" at bounding box center [1110, 281] width 87 height 24
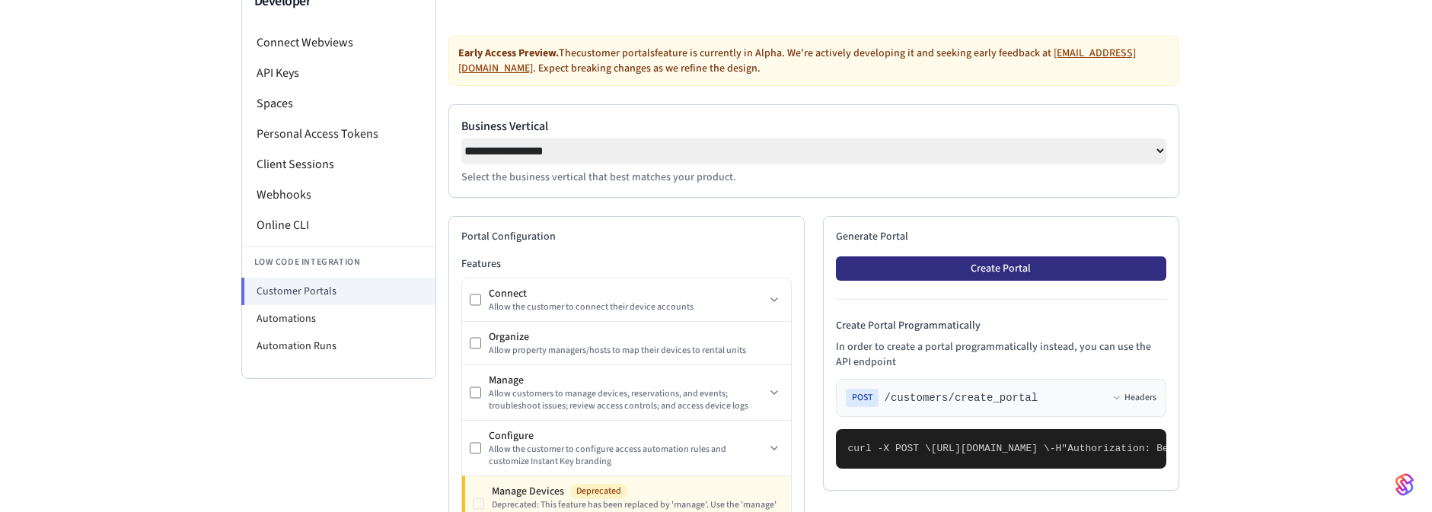
click at [971, 267] on button "Create Portal" at bounding box center [1001, 269] width 330 height 24
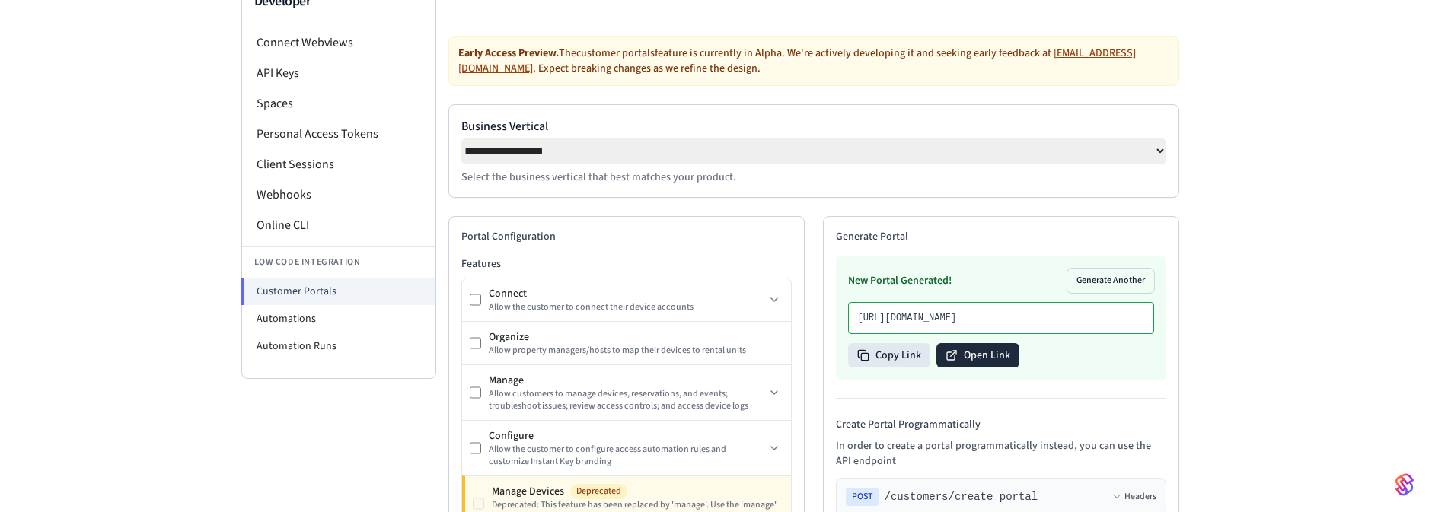
click at [996, 368] on button "Open Link" at bounding box center [977, 355] width 83 height 24
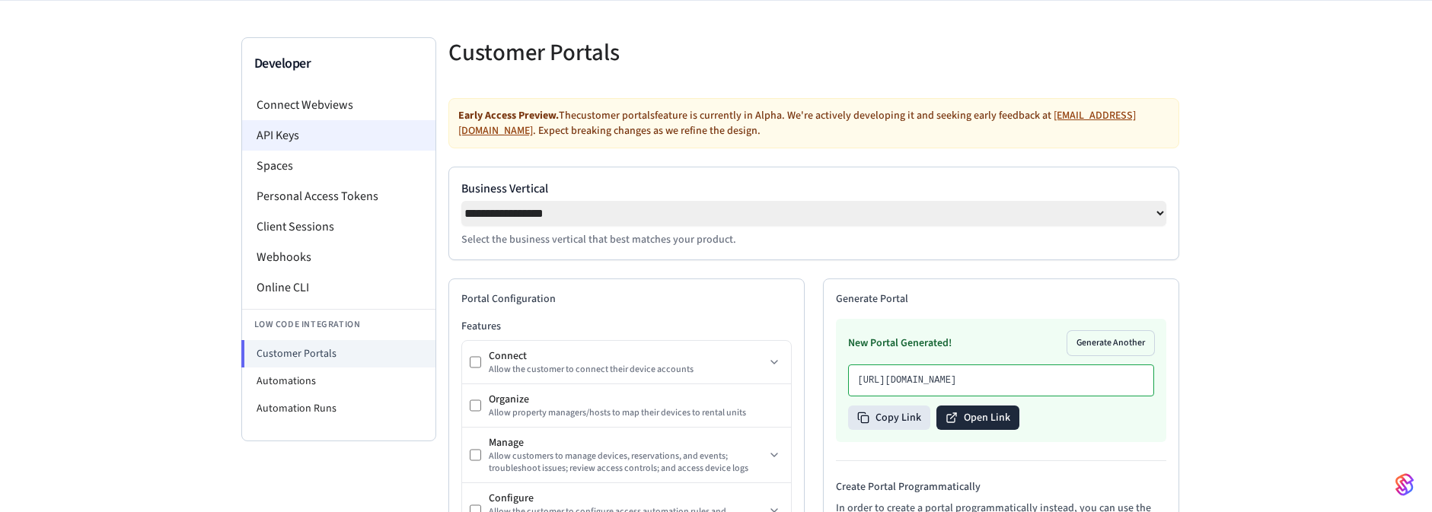
scroll to position [0, 0]
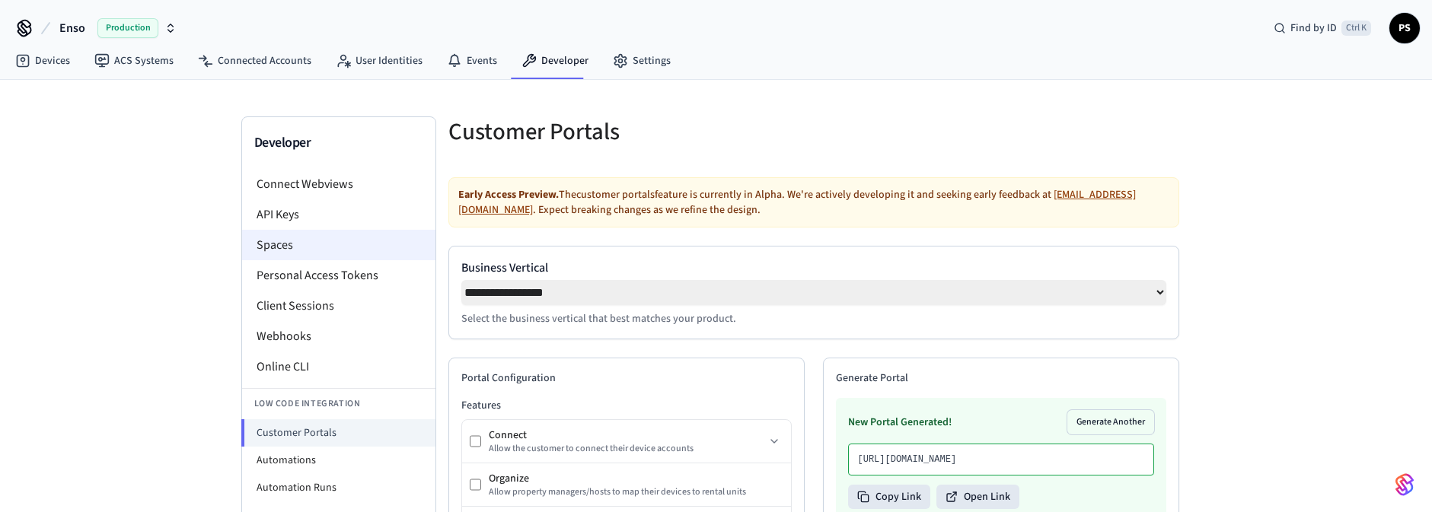
click at [297, 250] on li "Spaces" at bounding box center [338, 245] width 193 height 30
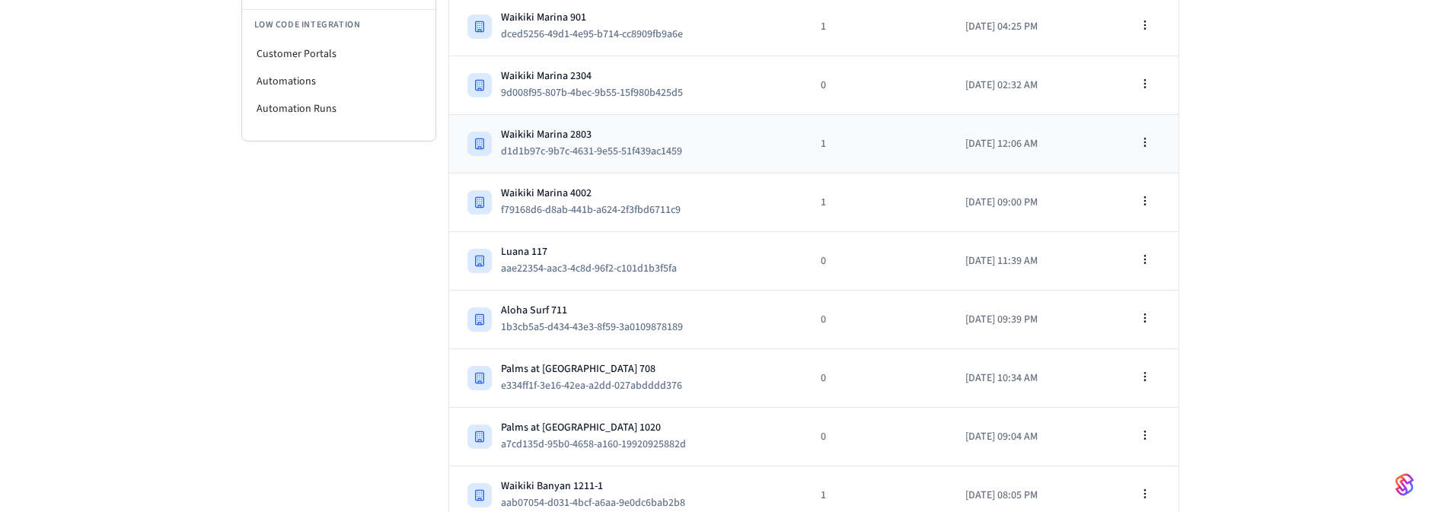
scroll to position [91, 0]
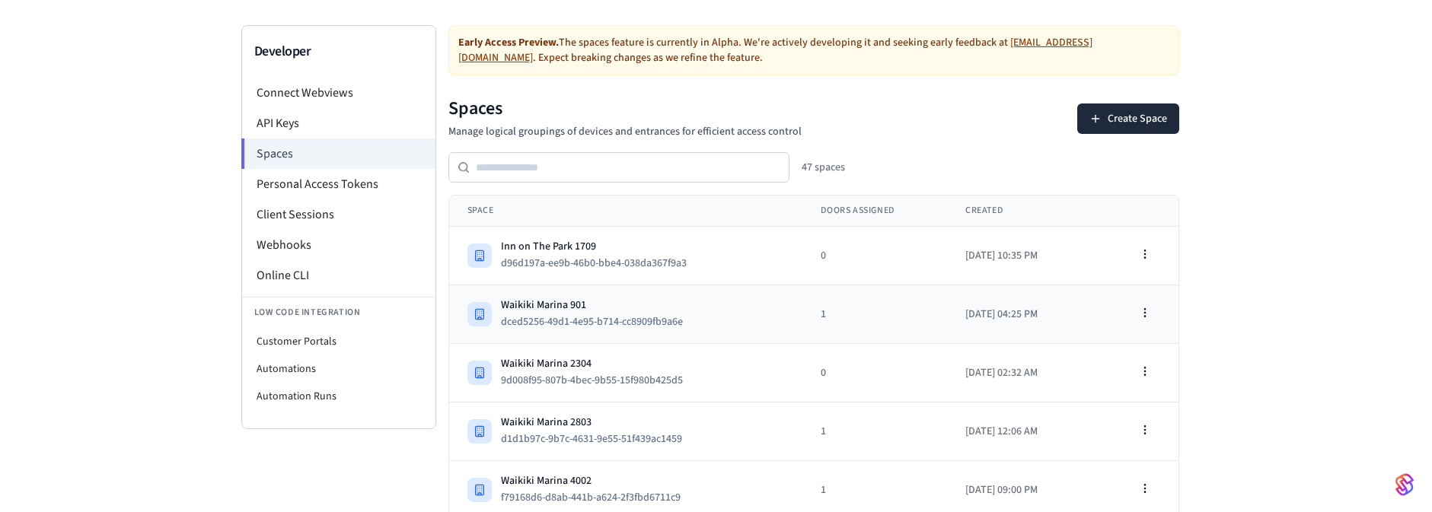
click at [572, 295] on td "Waikiki Marina 901 dced5256-49d1-4e95-b714-cc8909fb9a6e" at bounding box center [626, 314] width 354 height 59
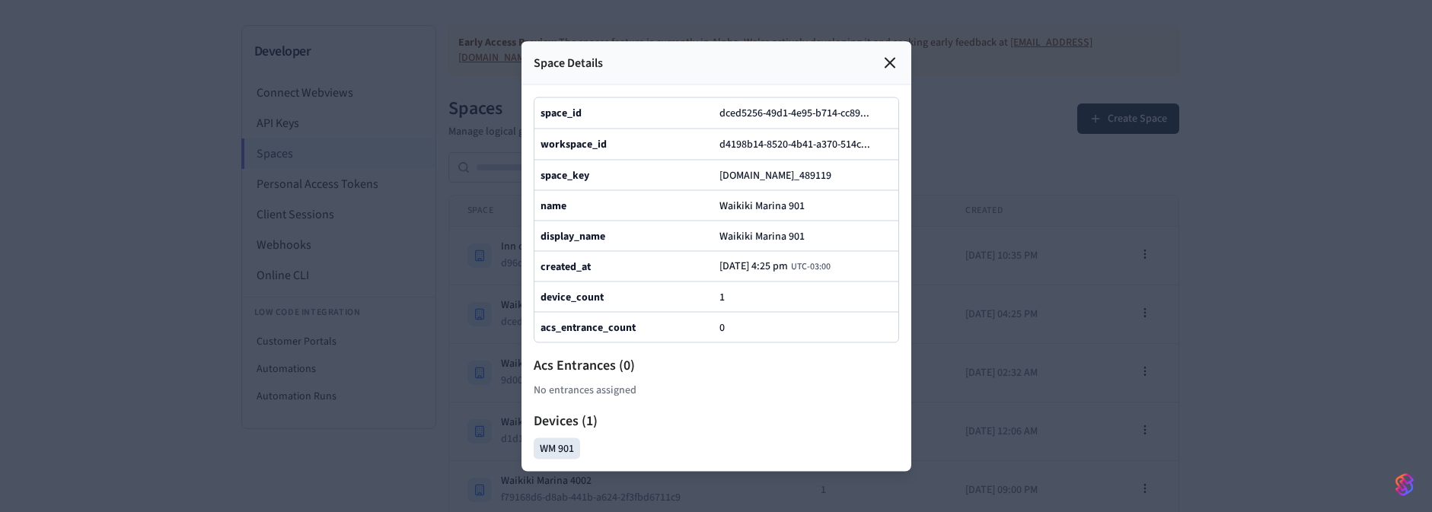
click at [1102, 211] on div at bounding box center [716, 256] width 1432 height 512
click at [1063, 203] on div at bounding box center [716, 256] width 1432 height 512
click at [895, 53] on icon at bounding box center [890, 62] width 18 height 18
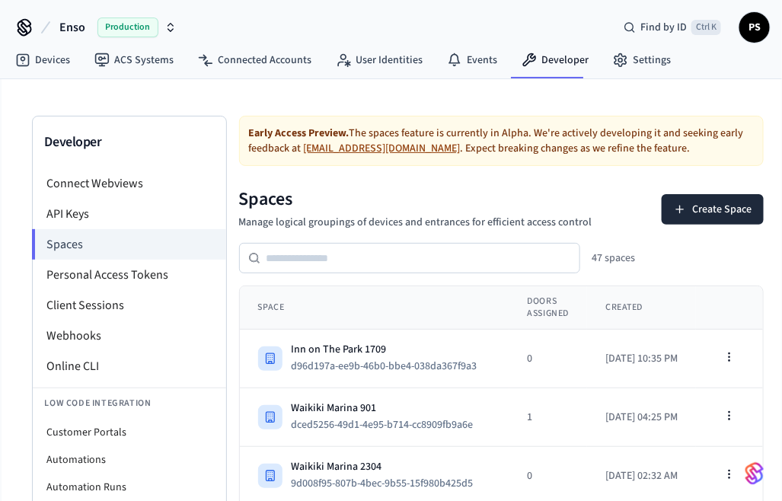
scroll to position [0, 0]
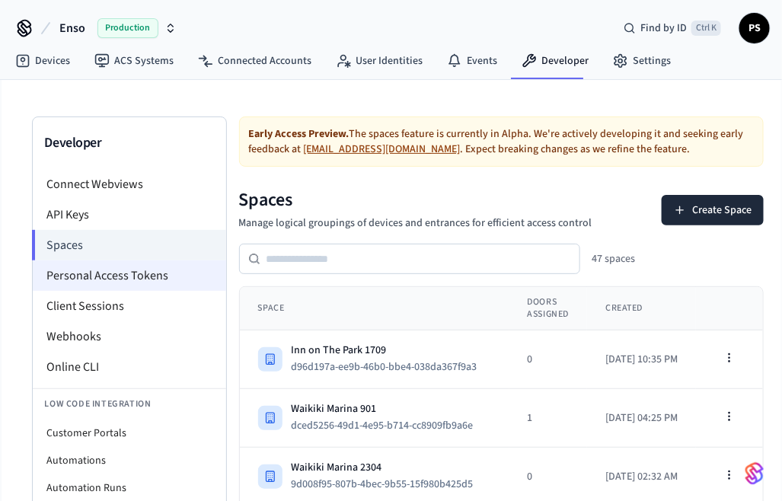
click at [70, 276] on li "Personal Access Tokens" at bounding box center [129, 275] width 193 height 30
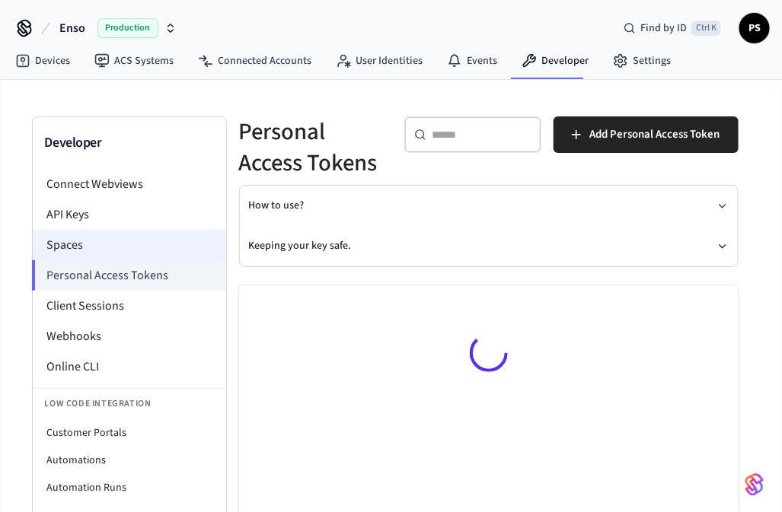
click at [78, 249] on li "Spaces" at bounding box center [129, 245] width 193 height 30
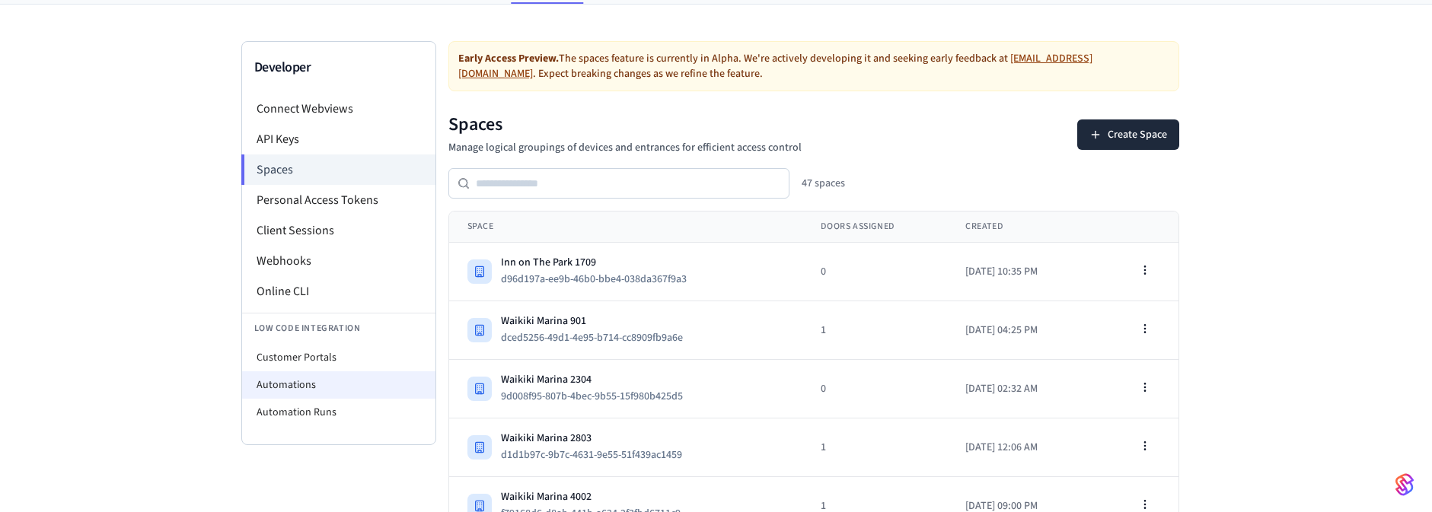
scroll to position [91, 0]
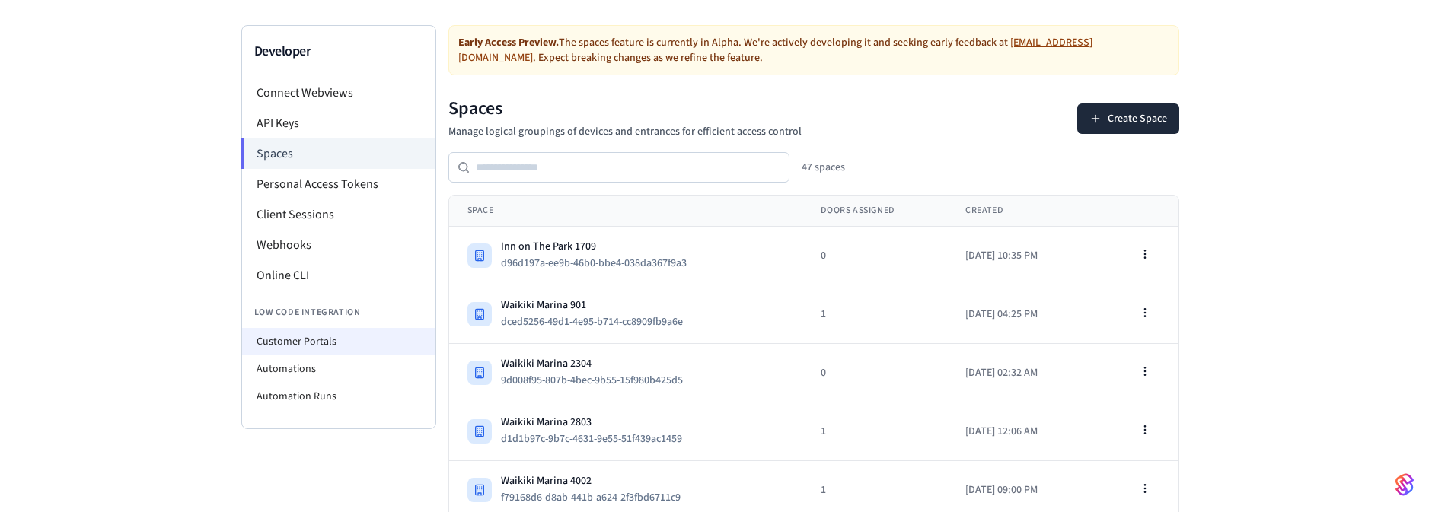
click at [298, 341] on li "Customer Portals" at bounding box center [338, 341] width 193 height 27
select select "**********"
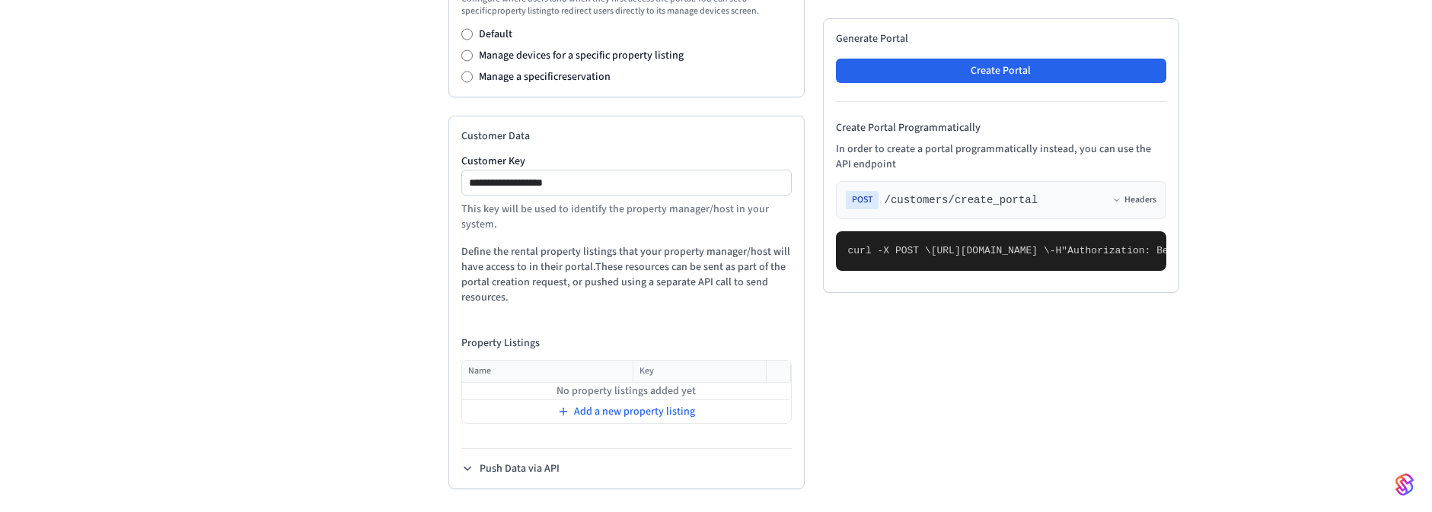
scroll to position [781, 0]
